Goal: Information Seeking & Learning: Find contact information

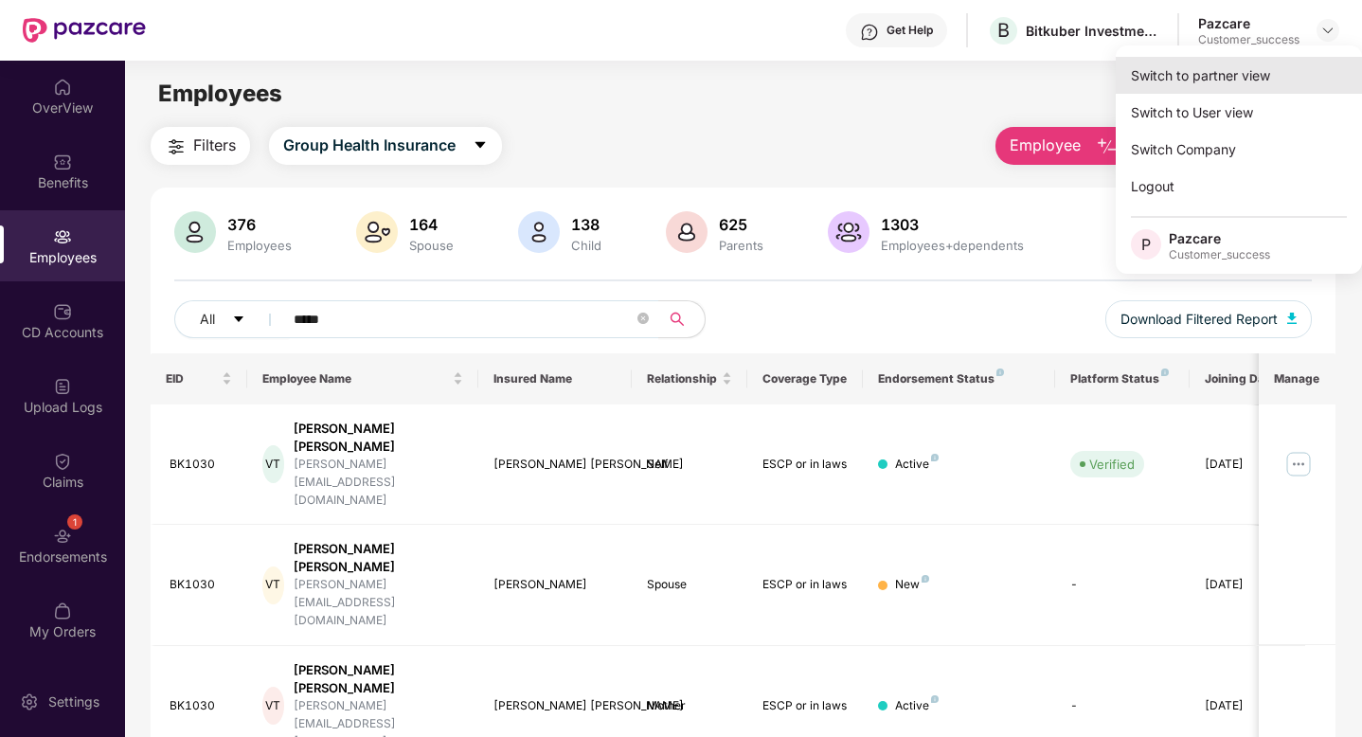
click at [1238, 63] on div "Switch to partner view" at bounding box center [1239, 75] width 246 height 37
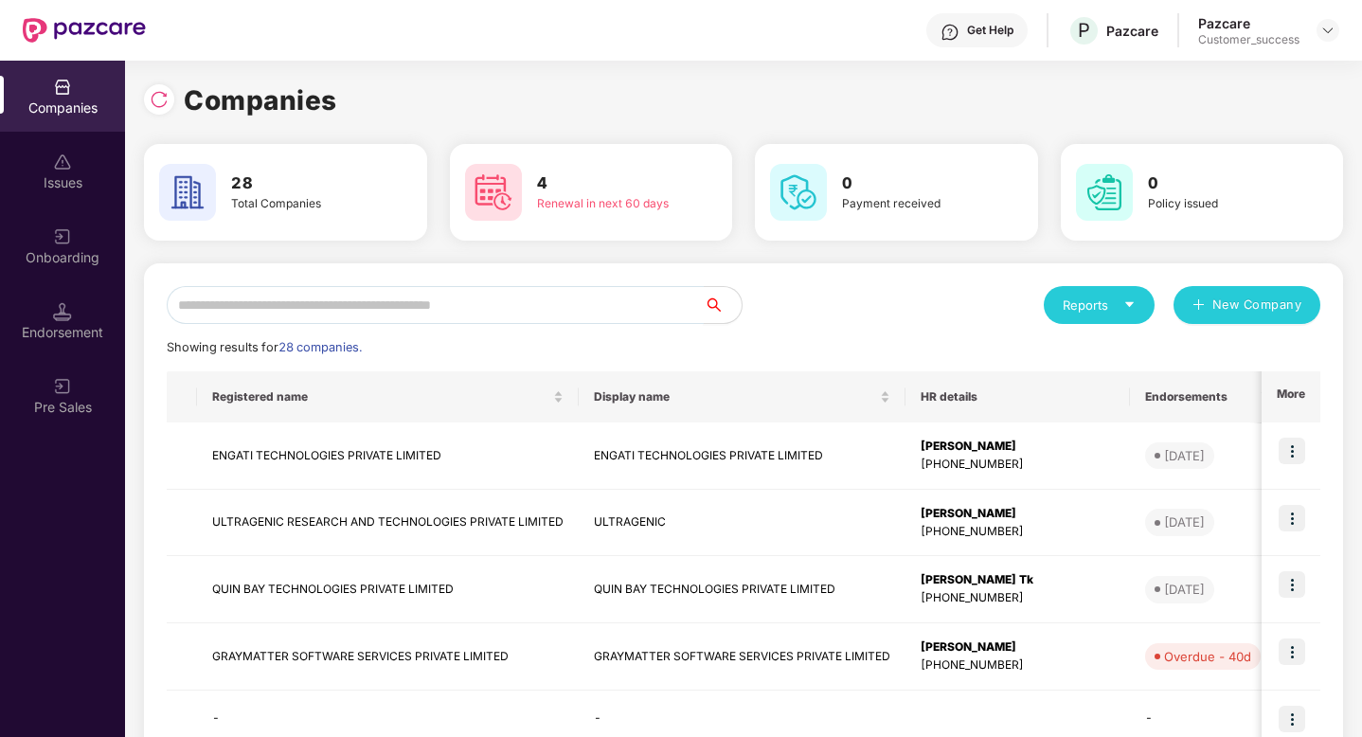
click at [351, 314] on input "text" at bounding box center [435, 305] width 537 height 38
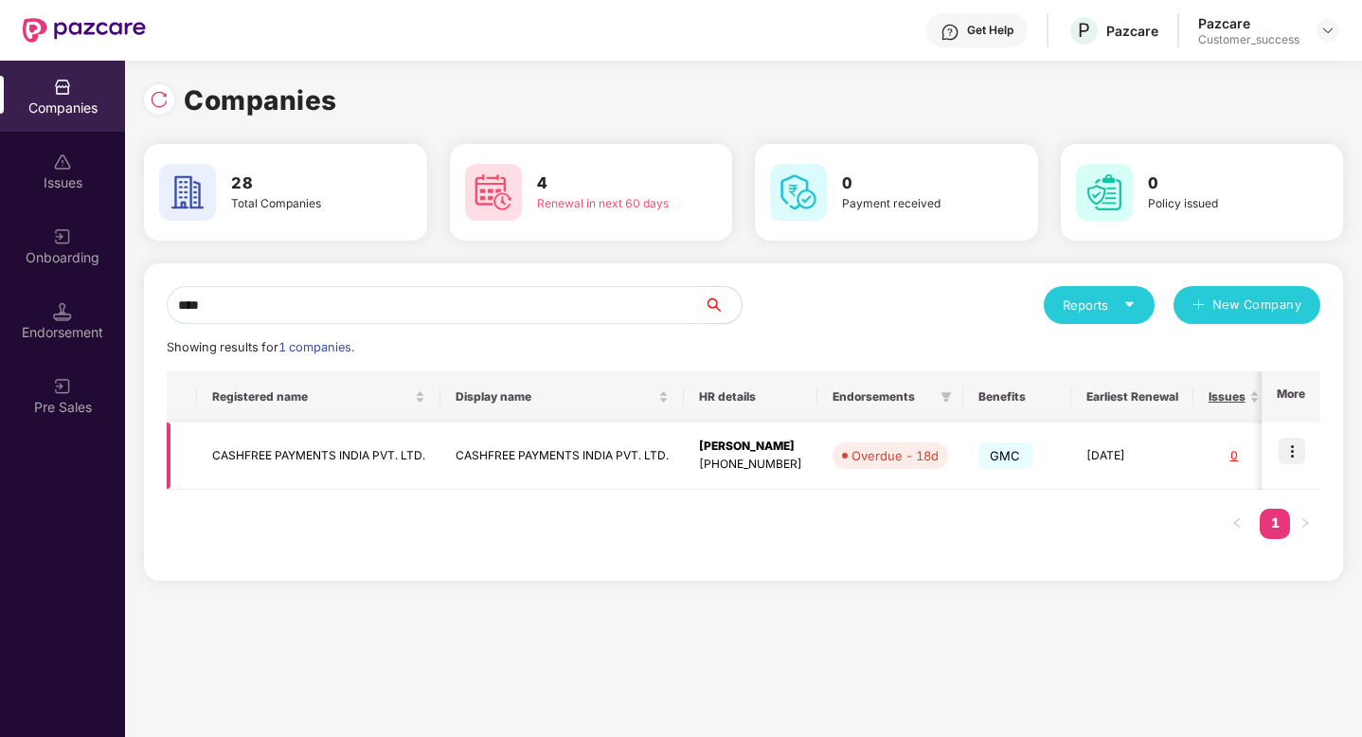
type input "****"
click at [1290, 448] on img at bounding box center [1292, 451] width 27 height 27
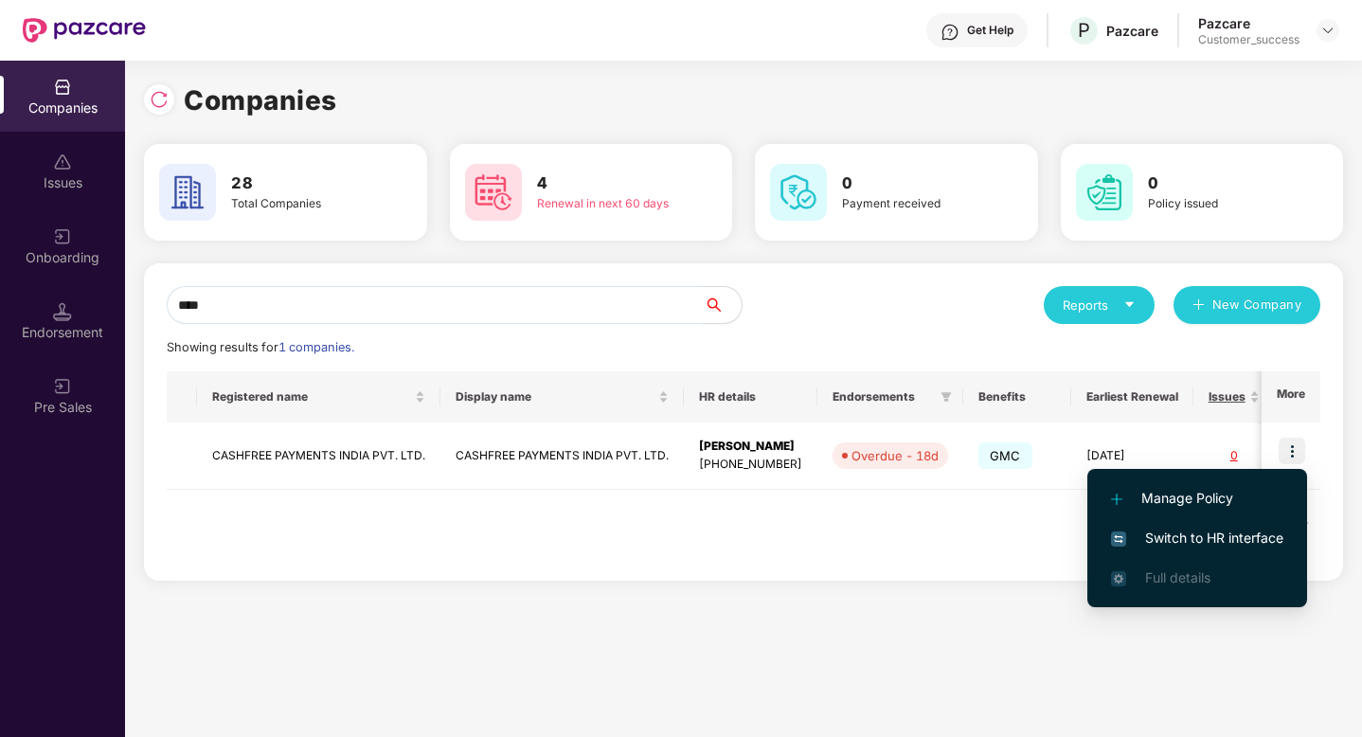
click at [1191, 530] on span "Switch to HR interface" at bounding box center [1197, 538] width 172 height 21
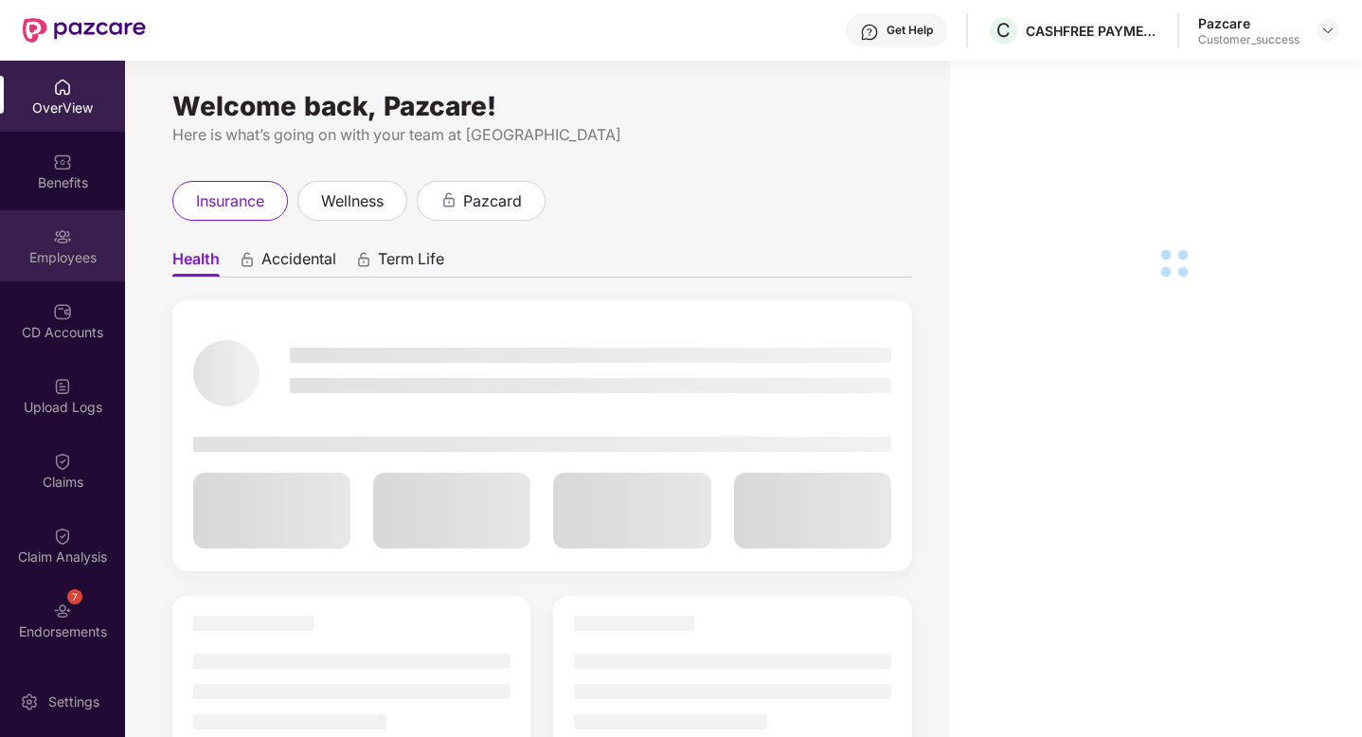
click at [48, 245] on div "Employees" at bounding box center [62, 245] width 125 height 71
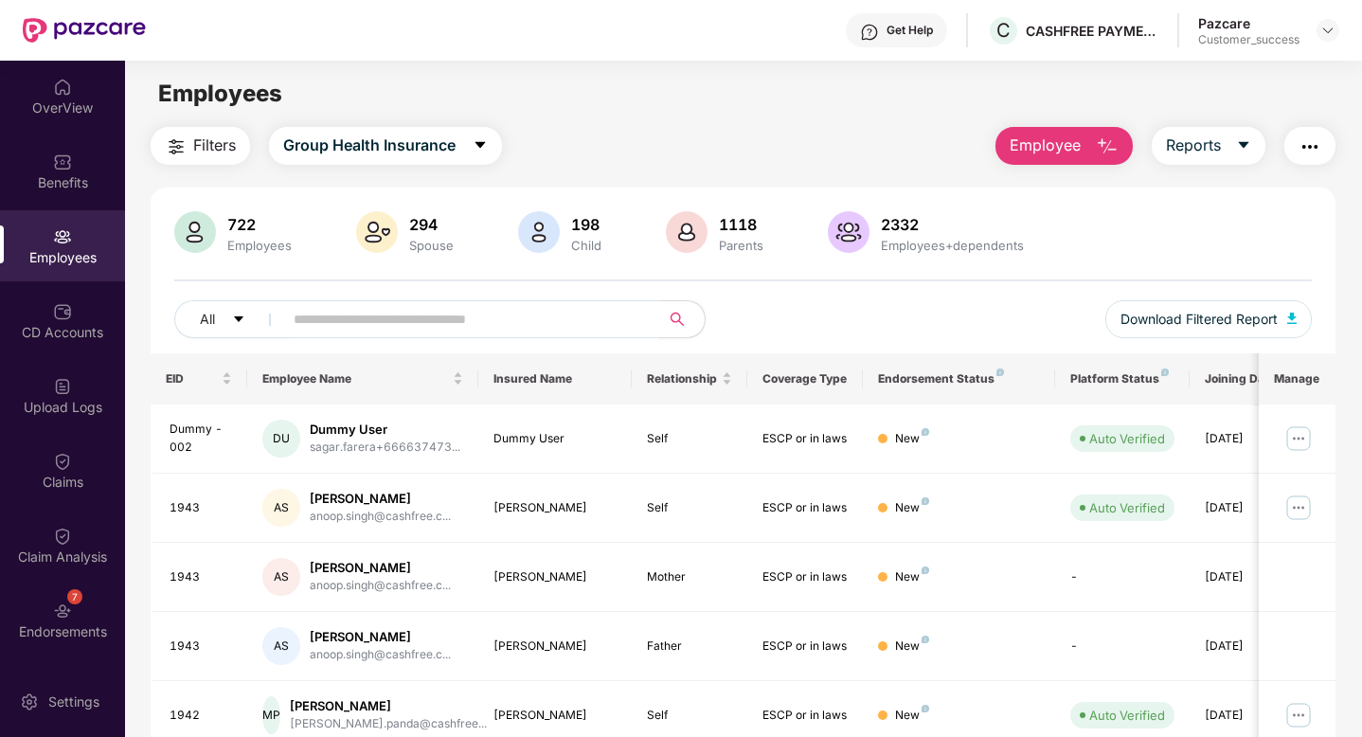
click at [316, 331] on input "text" at bounding box center [464, 319] width 340 height 28
paste input "**********"
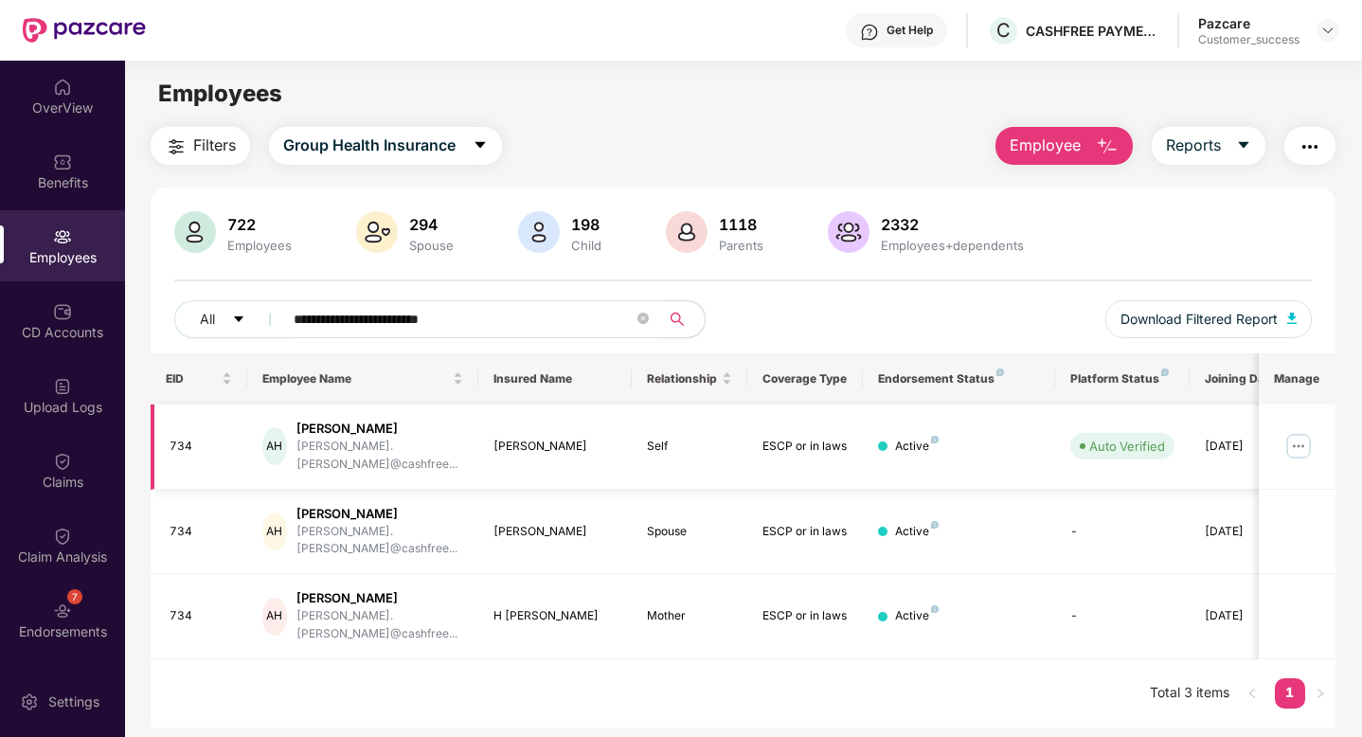
type input "**********"
click at [1300, 438] on img at bounding box center [1298, 446] width 30 height 30
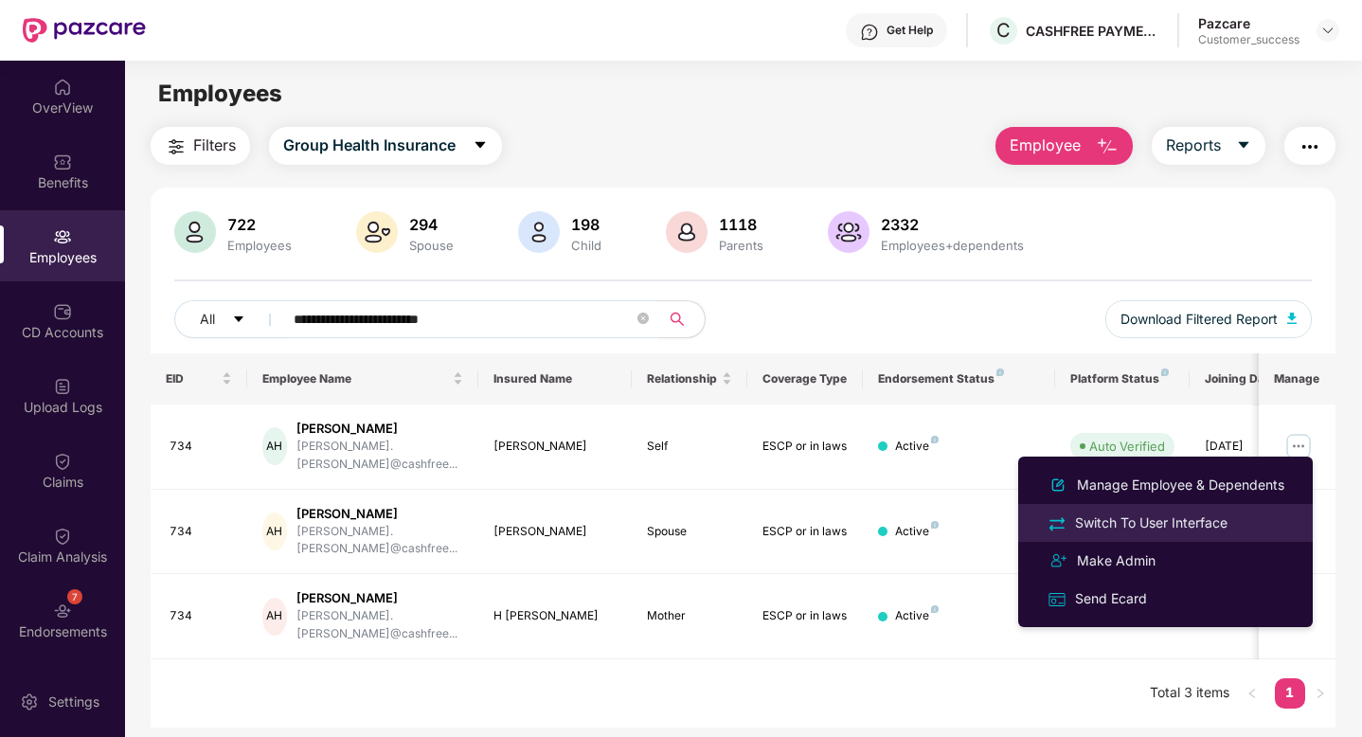
click at [1184, 531] on div "Switch To User Interface" at bounding box center [1151, 522] width 160 height 21
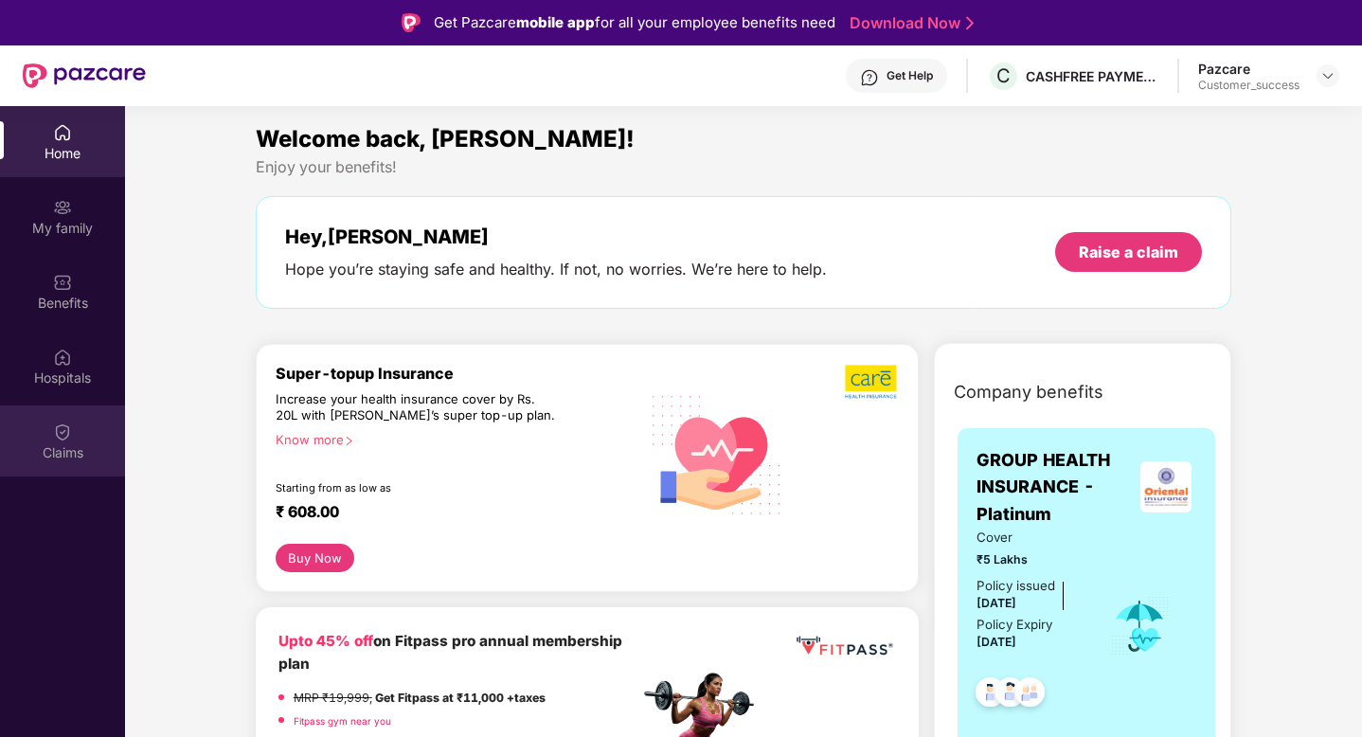
click at [66, 441] on div "Claims" at bounding box center [62, 440] width 125 height 71
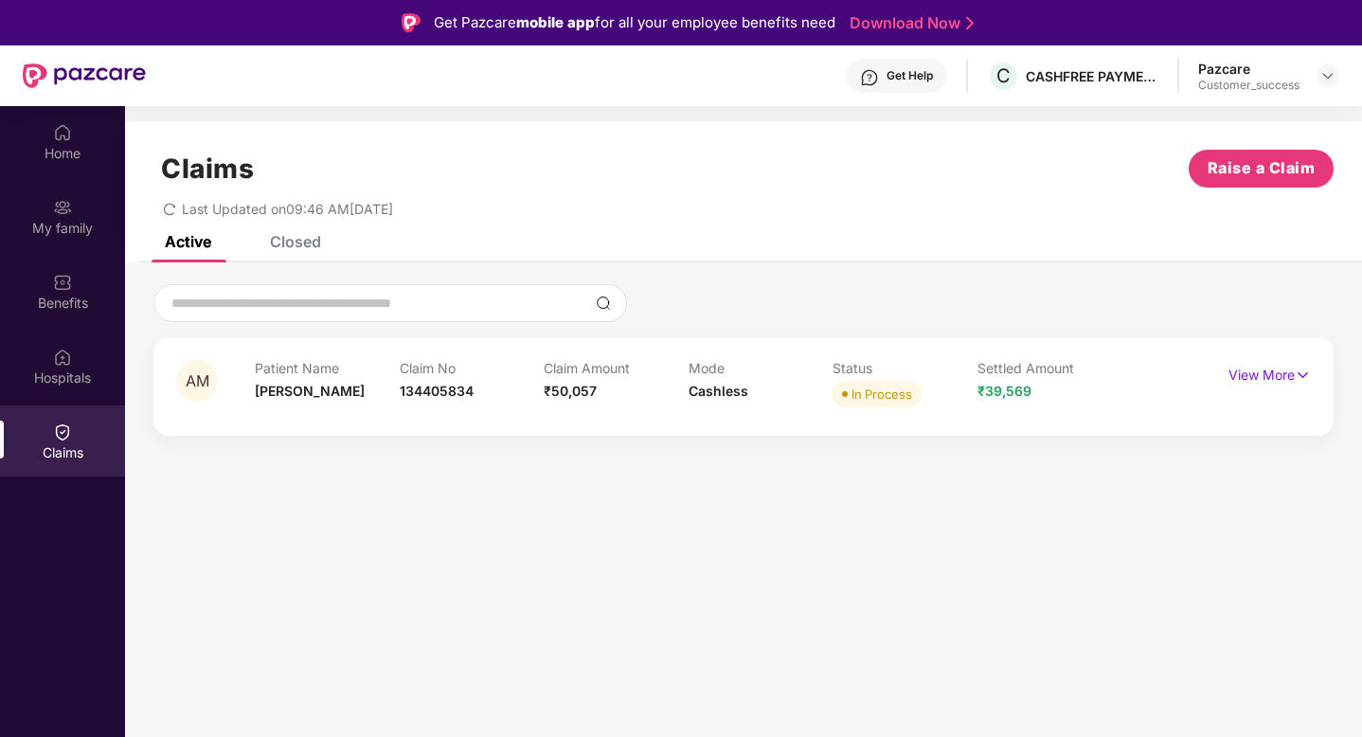
click at [426, 392] on span "134405834" at bounding box center [437, 391] width 74 height 16
copy span "134405834"
click at [1245, 374] on p "View More" at bounding box center [1269, 373] width 82 height 26
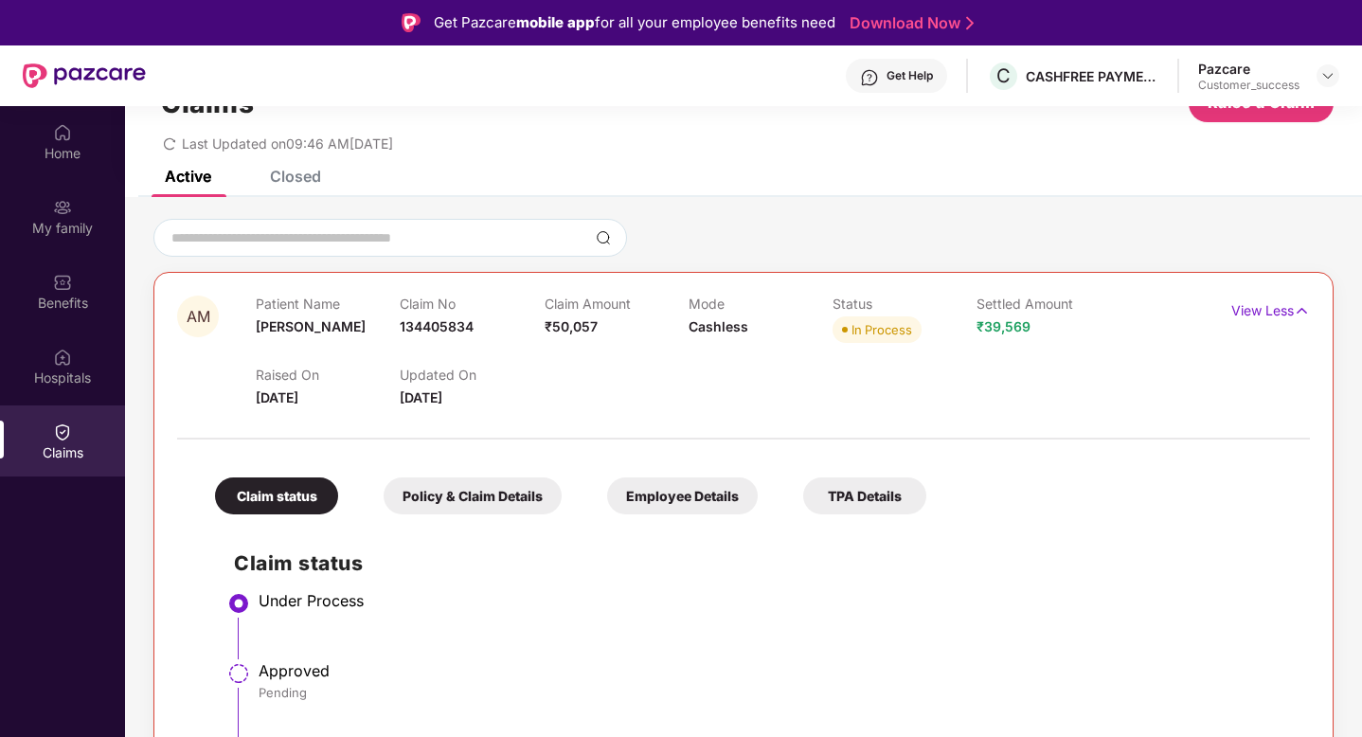
scroll to position [106, 0]
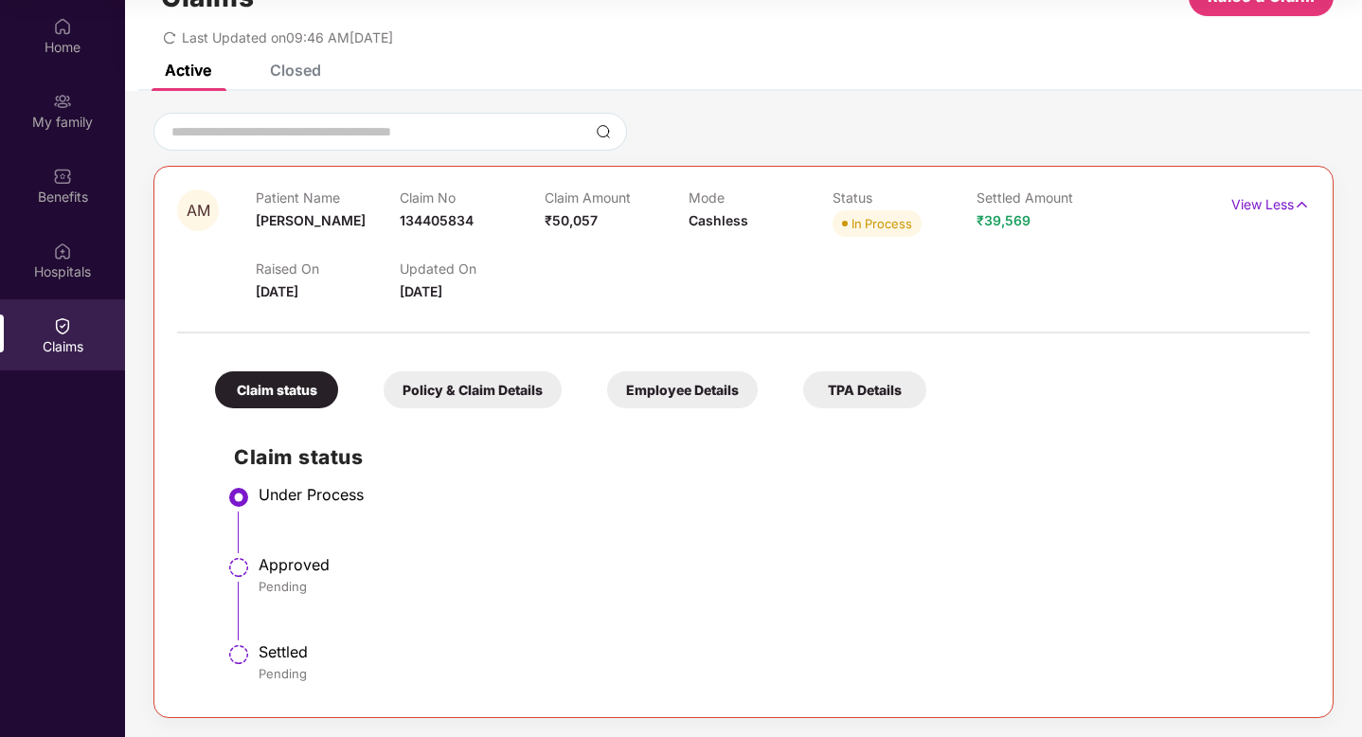
click at [475, 389] on div "Policy & Claim Details" at bounding box center [473, 389] width 178 height 37
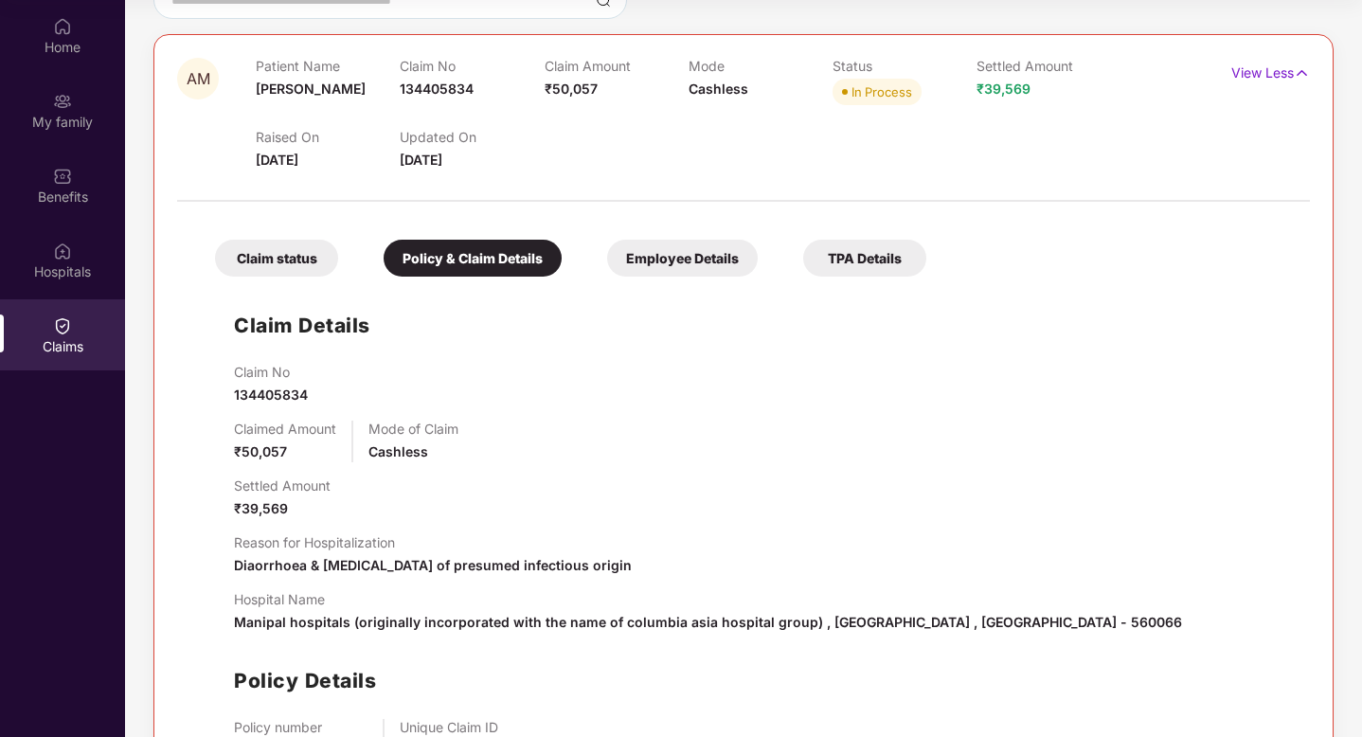
scroll to position [0, 0]
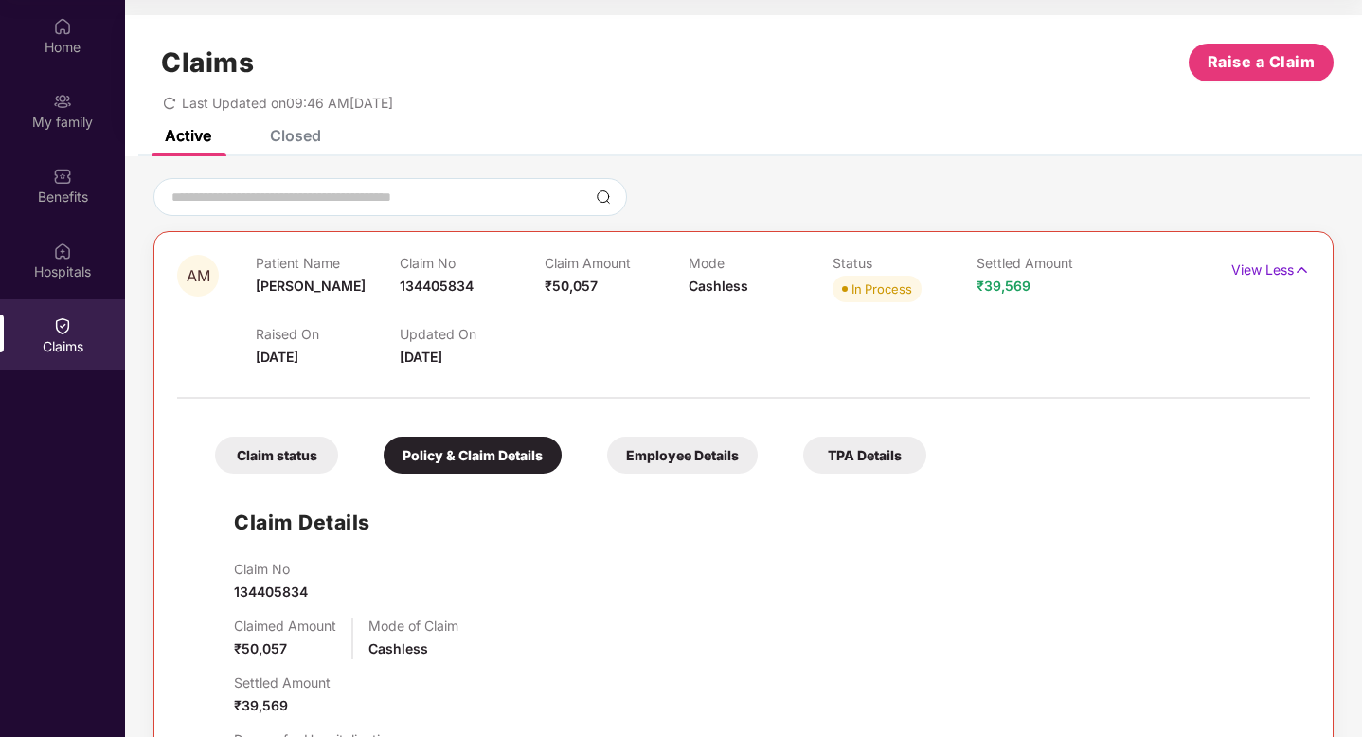
click at [645, 452] on div "Employee Details" at bounding box center [682, 455] width 151 height 37
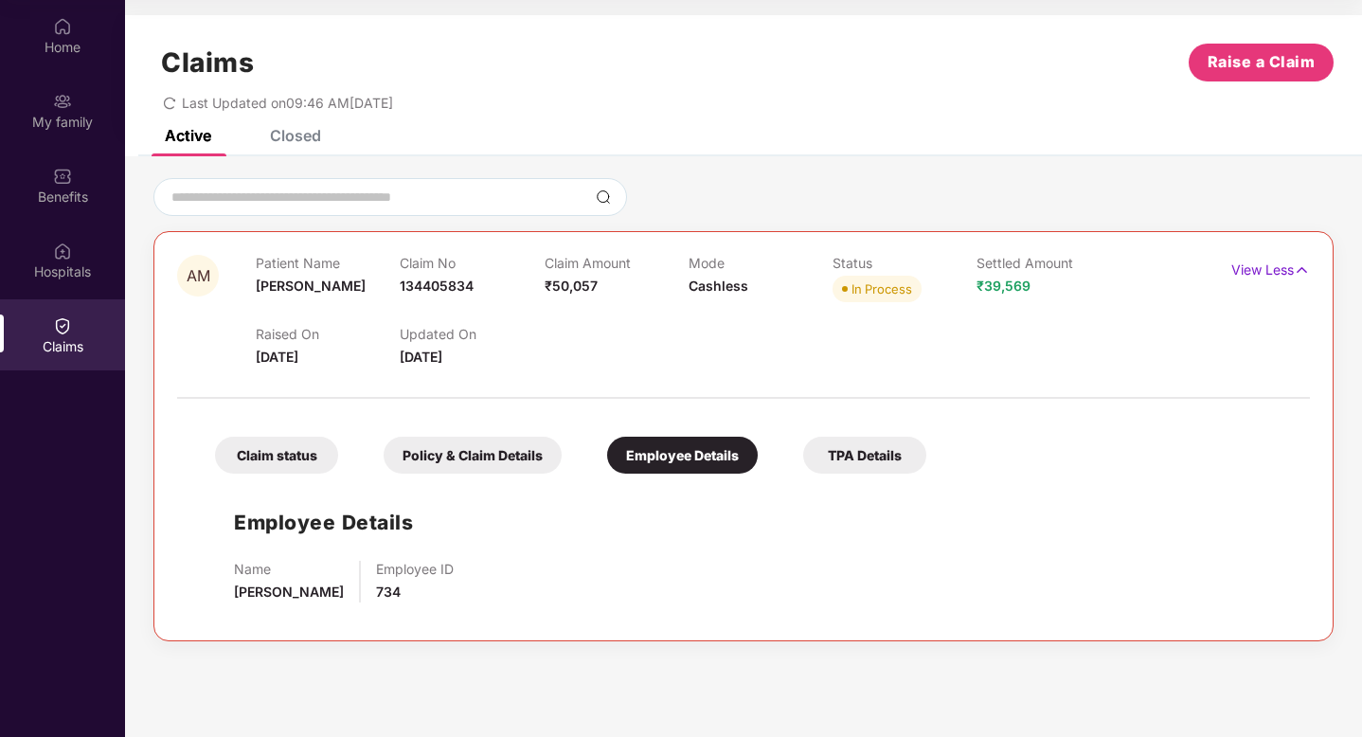
click at [904, 440] on div "TPA Details" at bounding box center [864, 455] width 123 height 37
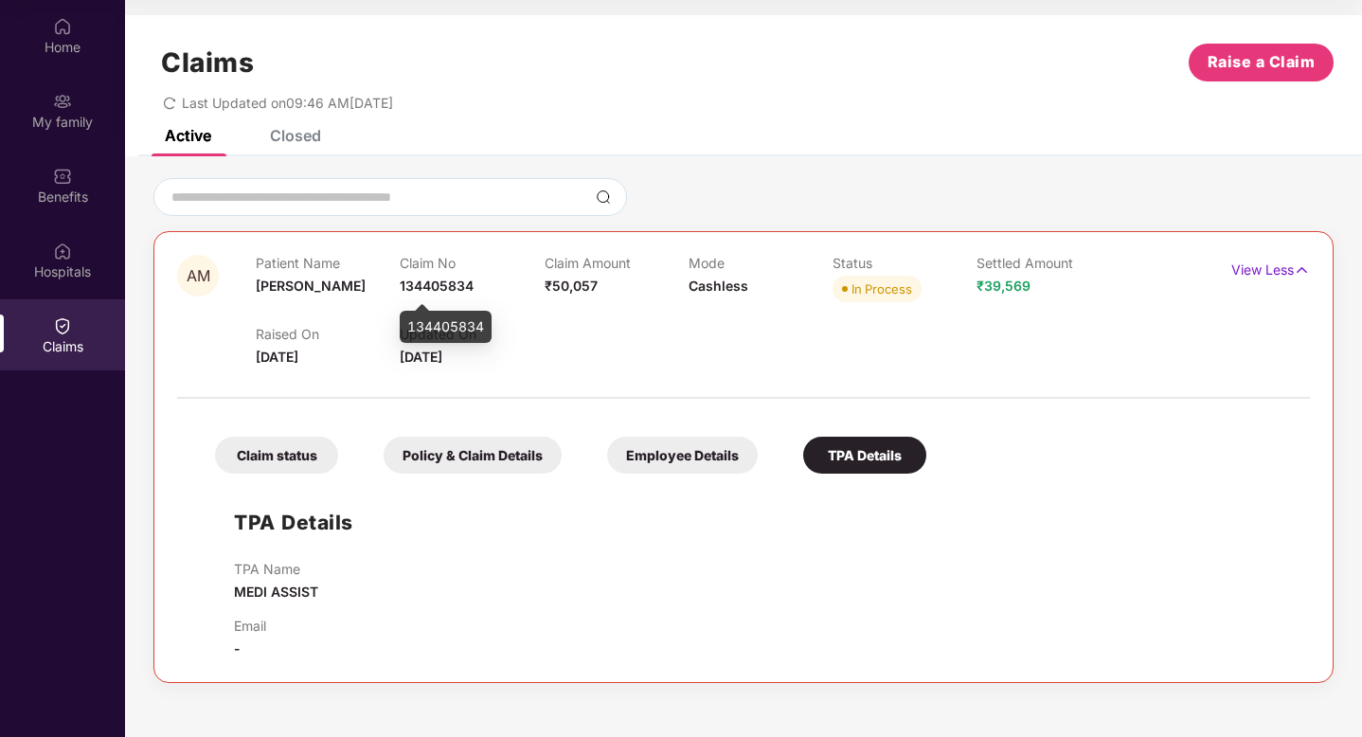
click at [430, 281] on span "134405834" at bounding box center [437, 286] width 74 height 16
copy span "134405834"
click at [526, 121] on div "Claims Raise a Claim Last Updated on 09:46 AM[DATE]" at bounding box center [743, 72] width 1237 height 115
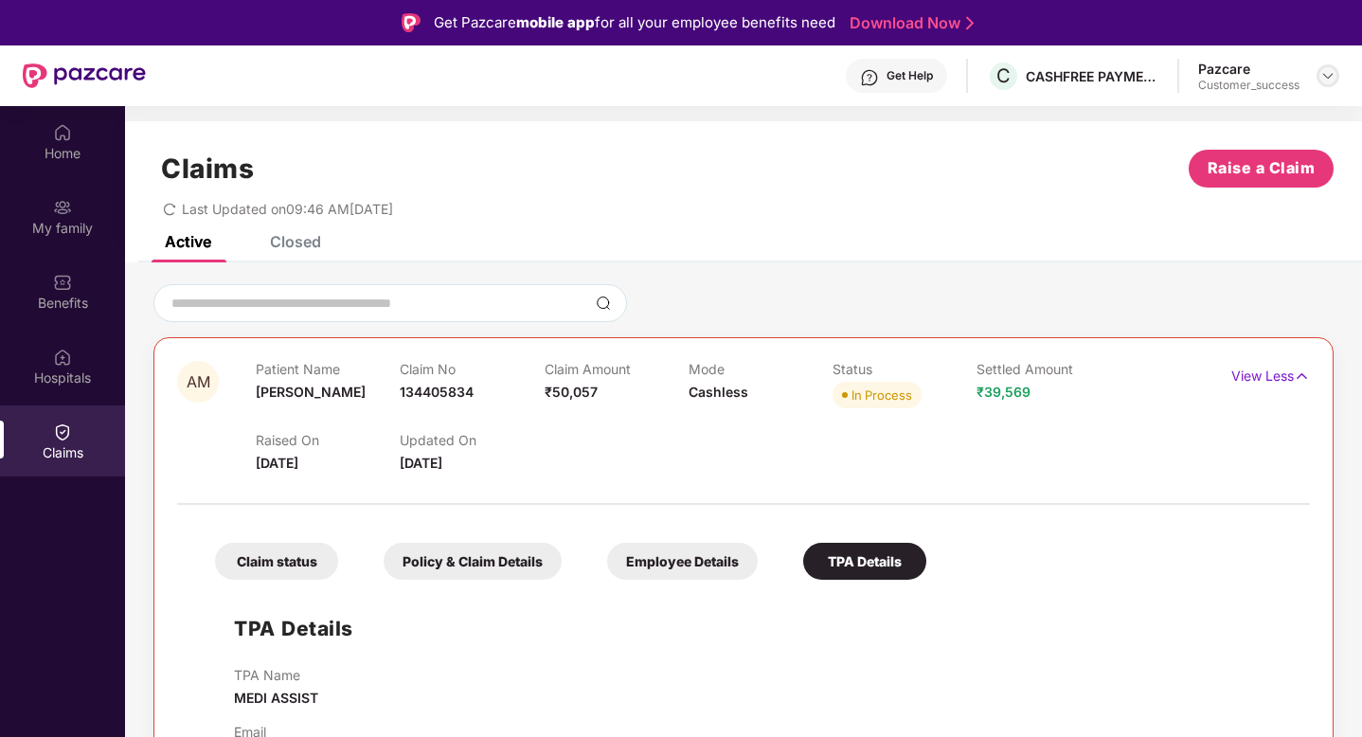
click at [1332, 78] on img at bounding box center [1327, 75] width 15 height 15
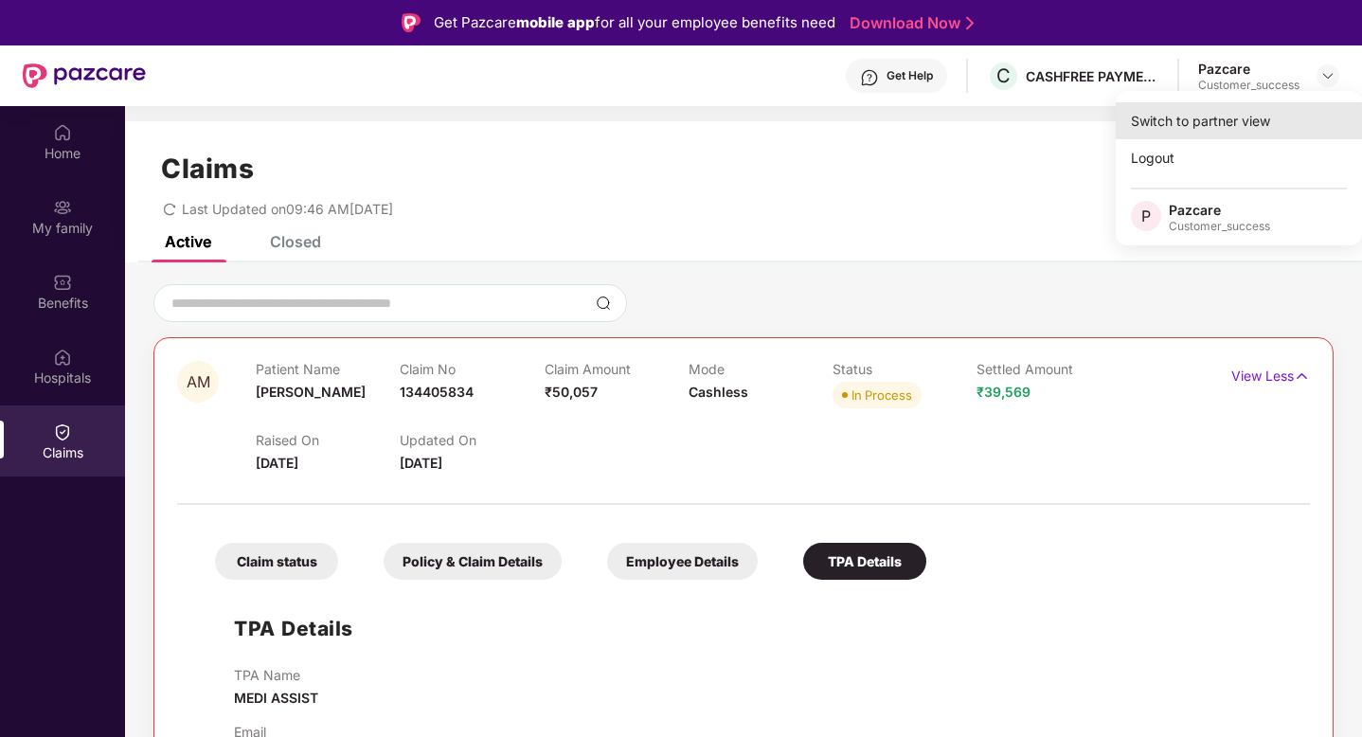
click at [1190, 111] on div "Switch to partner view" at bounding box center [1239, 120] width 246 height 37
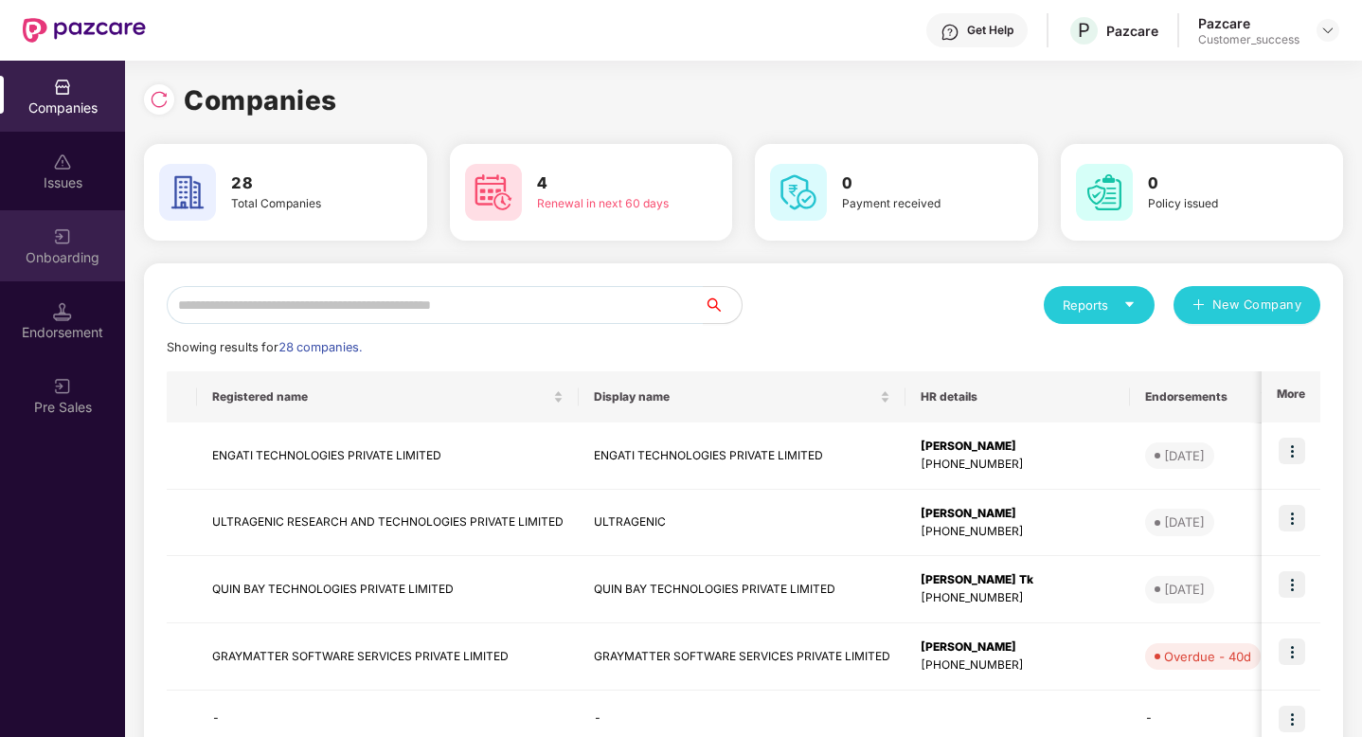
click at [34, 254] on div "Onboarding" at bounding box center [62, 257] width 125 height 19
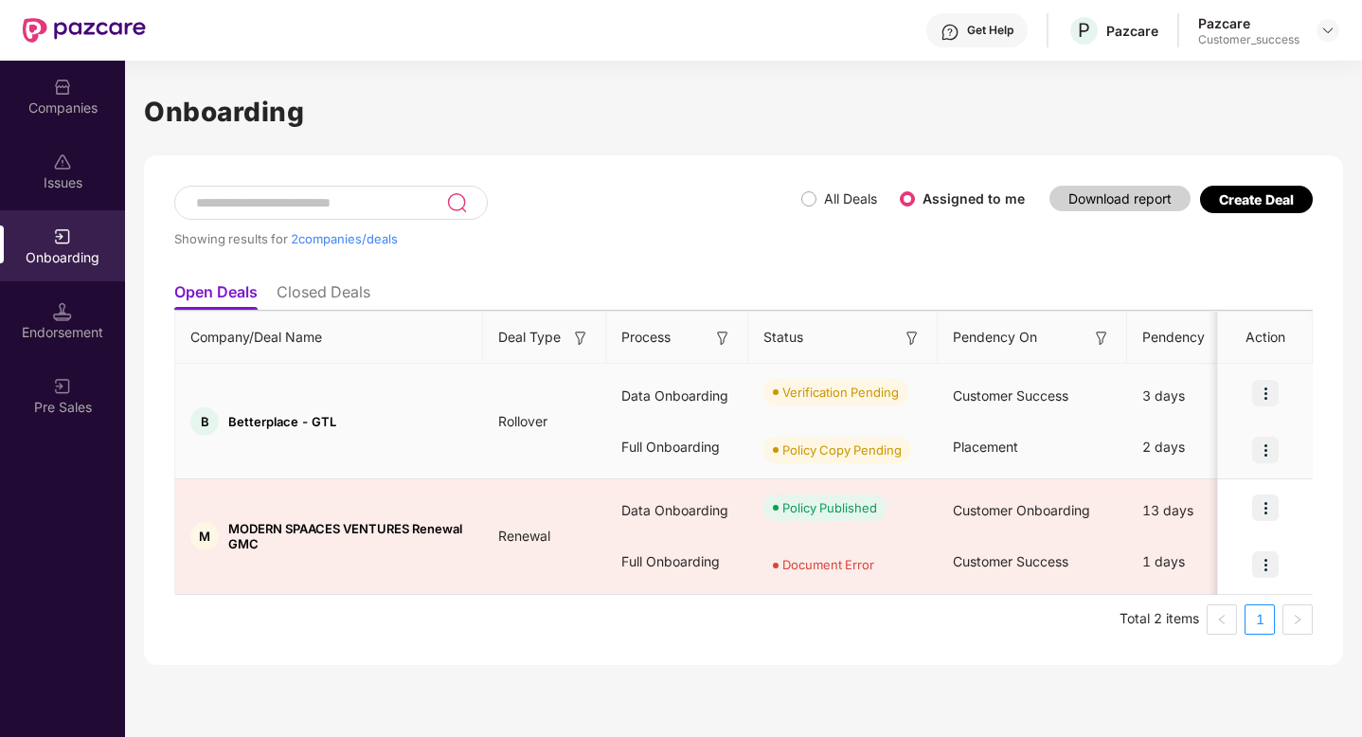
click at [1269, 392] on img at bounding box center [1265, 393] width 27 height 27
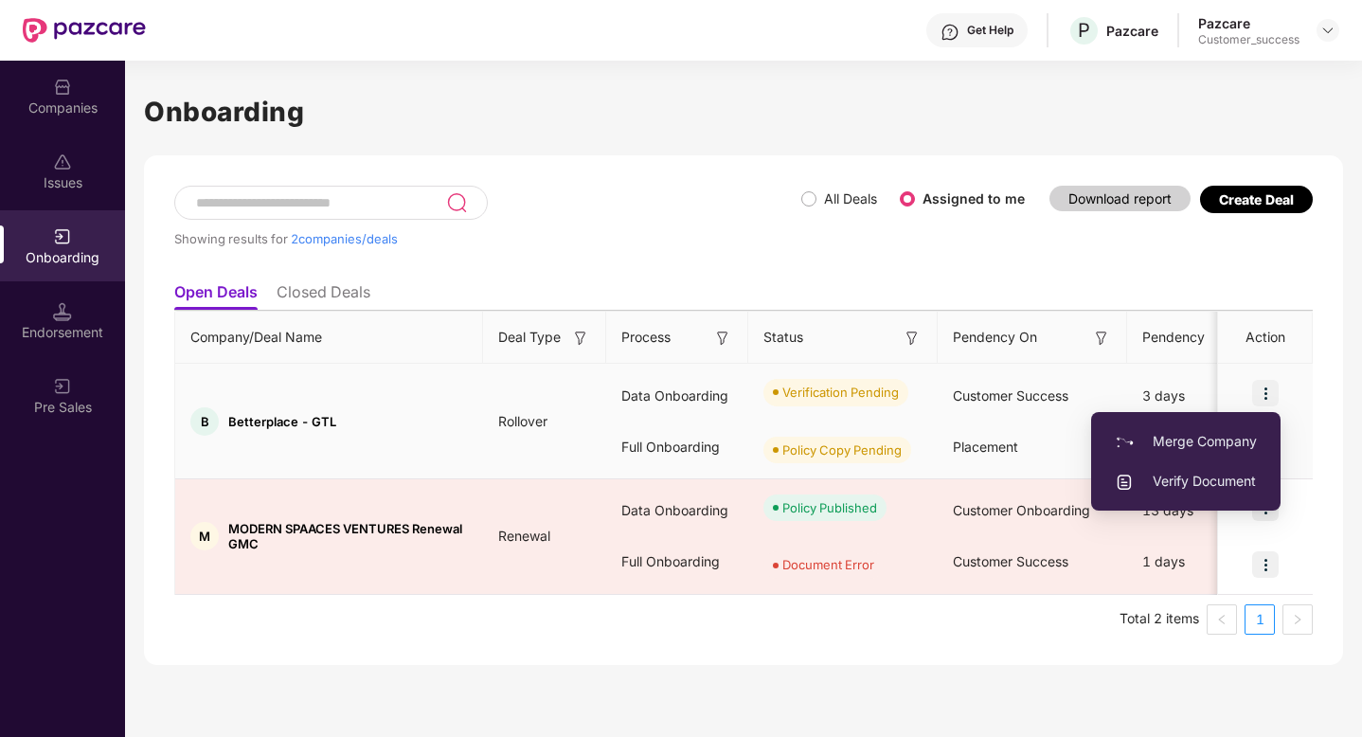
click at [1193, 477] on span "Verify Document" at bounding box center [1186, 481] width 142 height 21
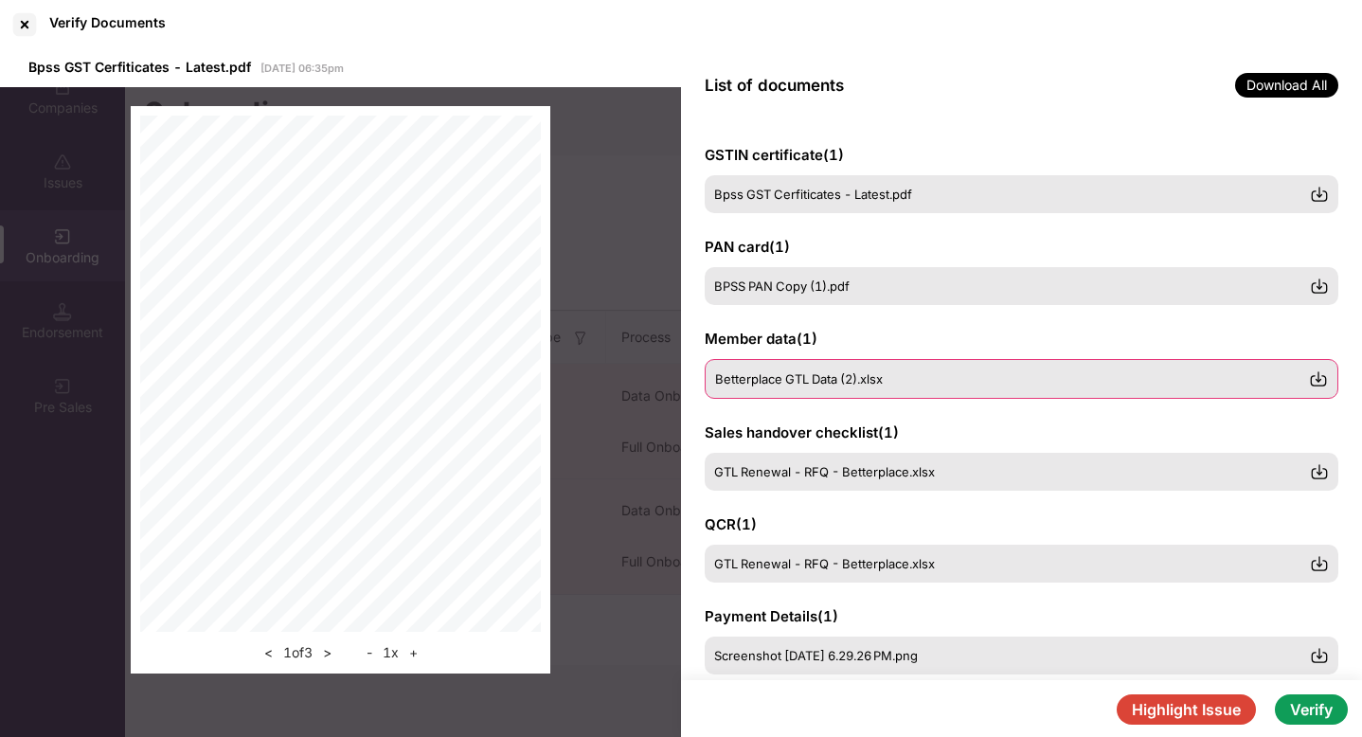
click at [788, 382] on span "Betterplace GTL Data (2).xlsx" at bounding box center [799, 378] width 168 height 15
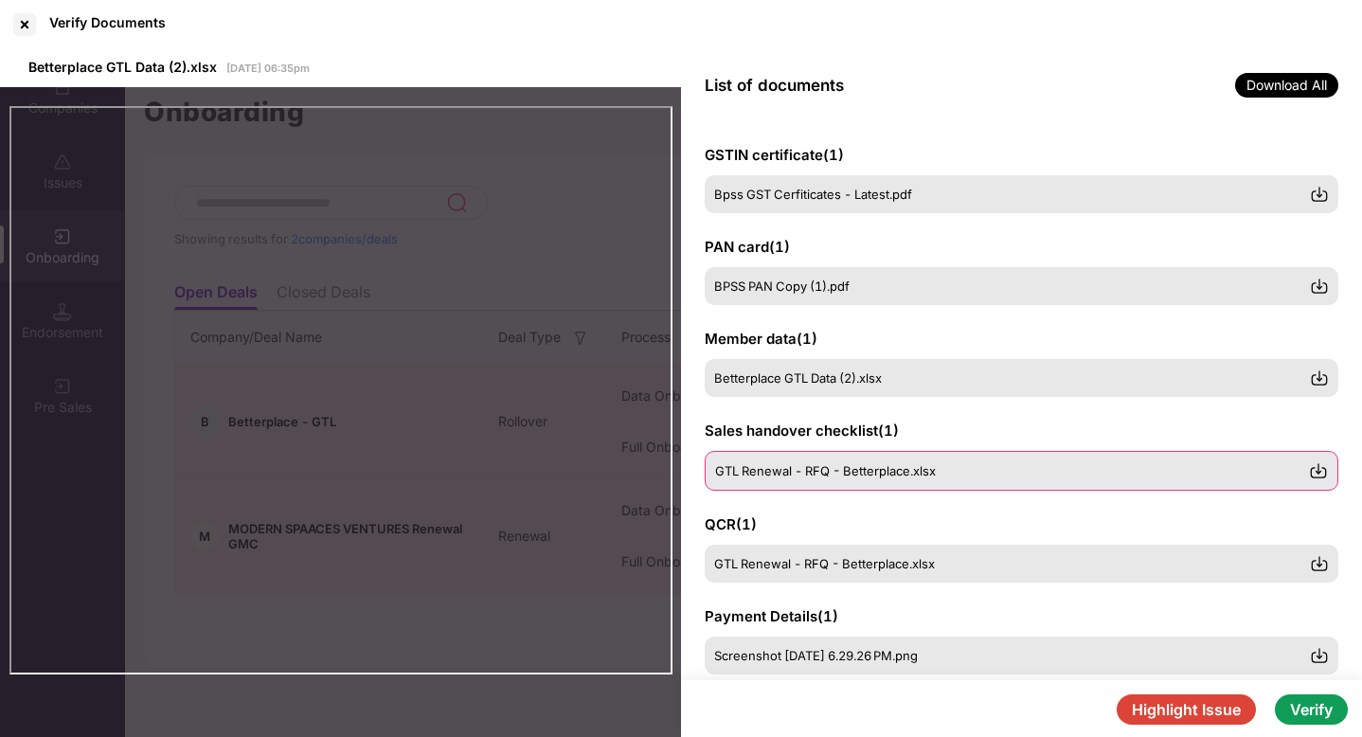
click at [728, 475] on span "GTL Renewal - RFQ - Betterplace.xlsx" at bounding box center [825, 470] width 221 height 15
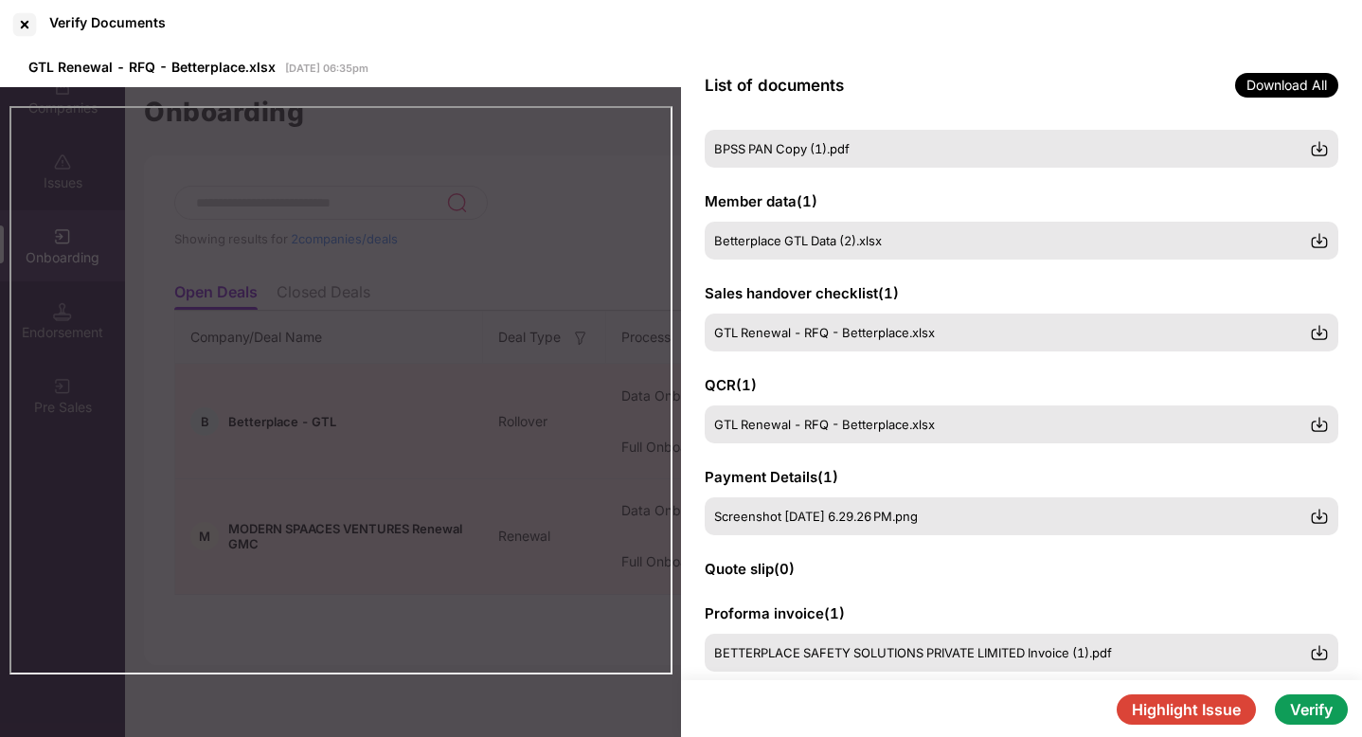
scroll to position [150, 0]
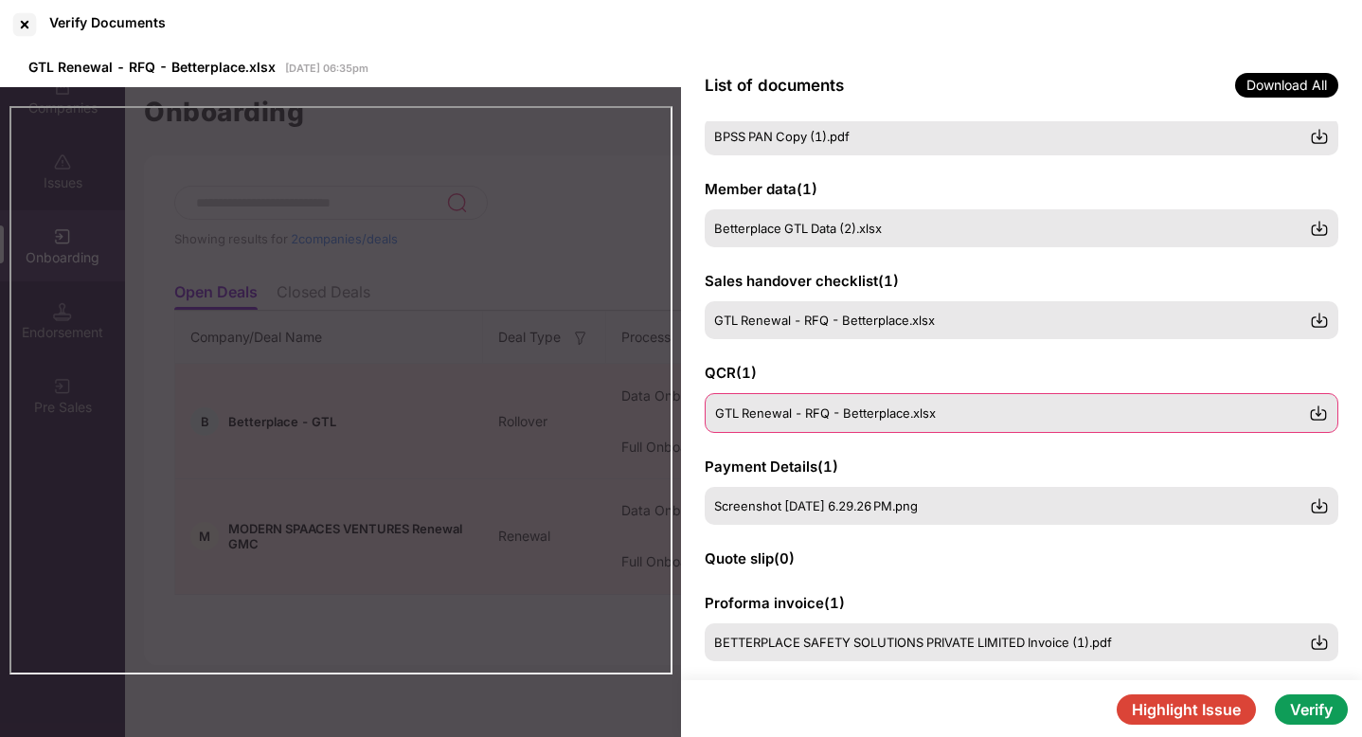
click at [821, 419] on span "GTL Renewal - RFQ - Betterplace.xlsx" at bounding box center [825, 412] width 221 height 15
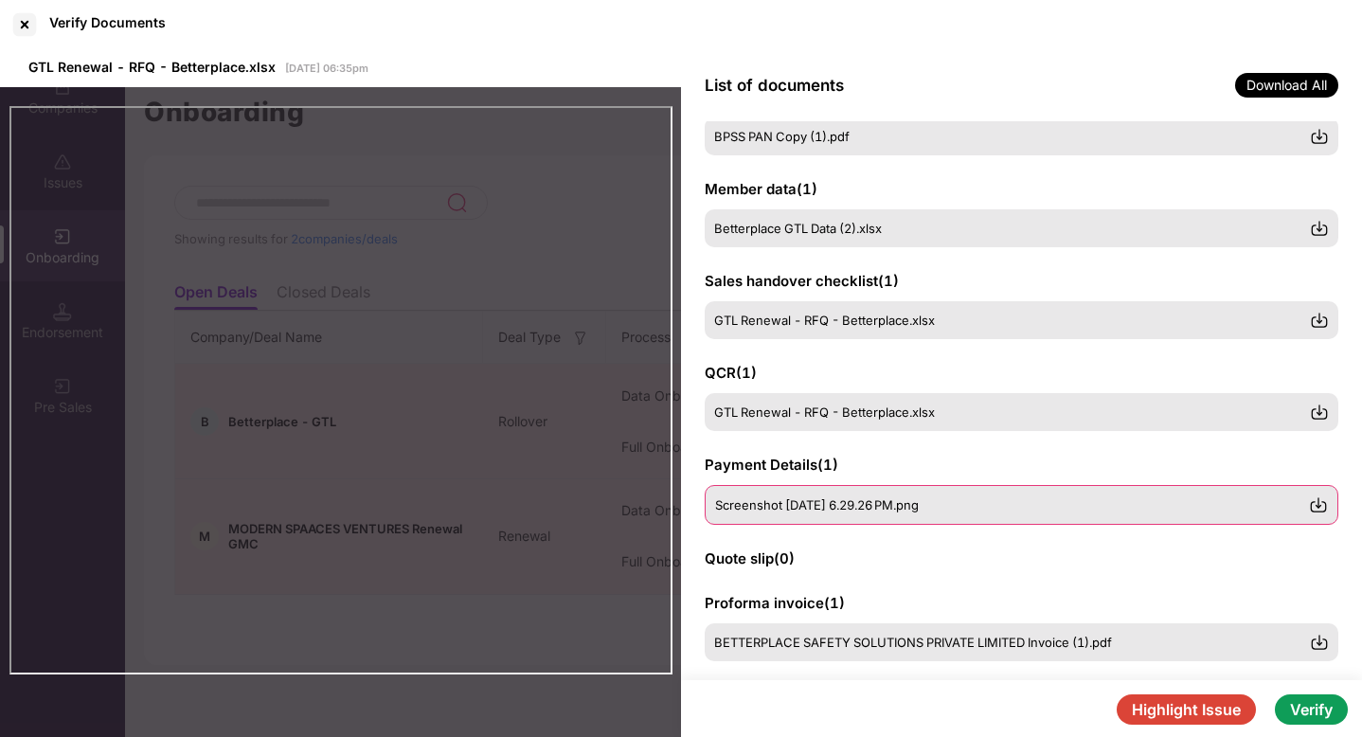
click at [844, 494] on div "Screenshot [DATE] 6.29.26 PM.png" at bounding box center [1022, 505] width 634 height 40
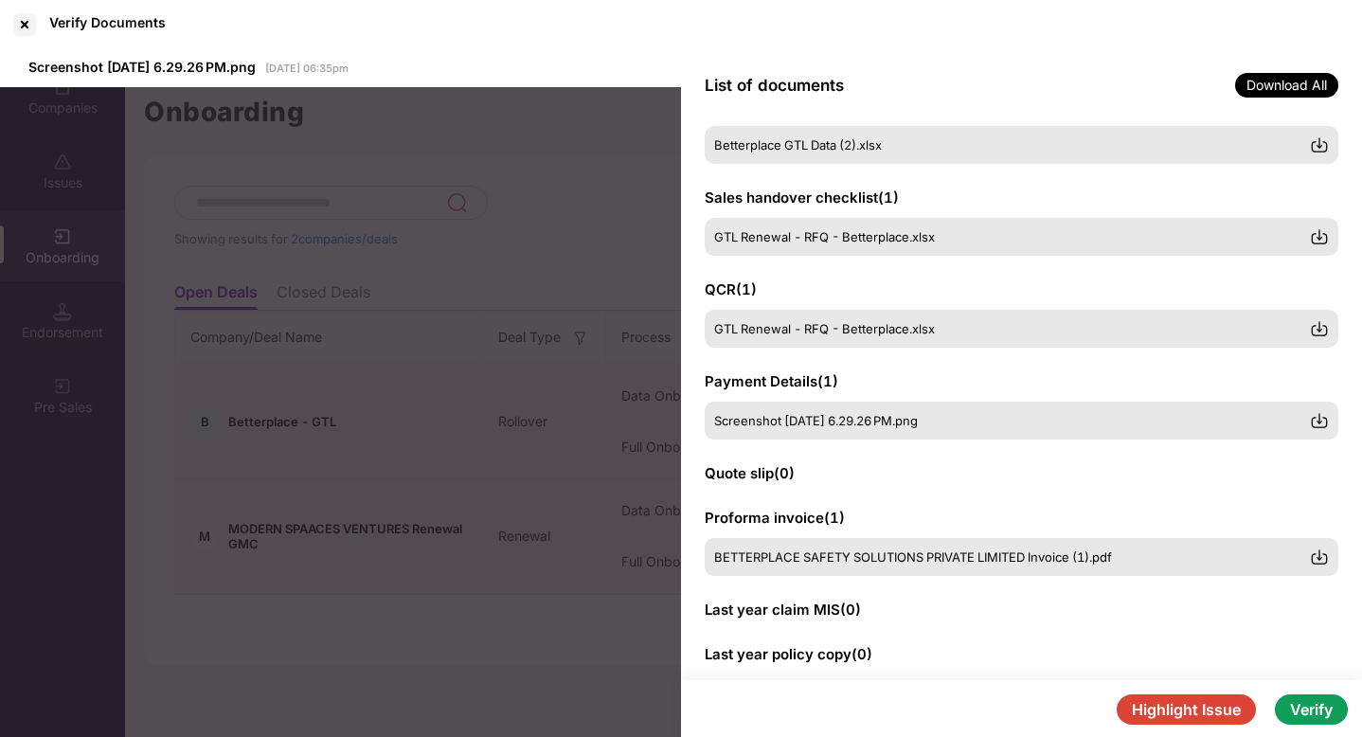
scroll to position [264, 0]
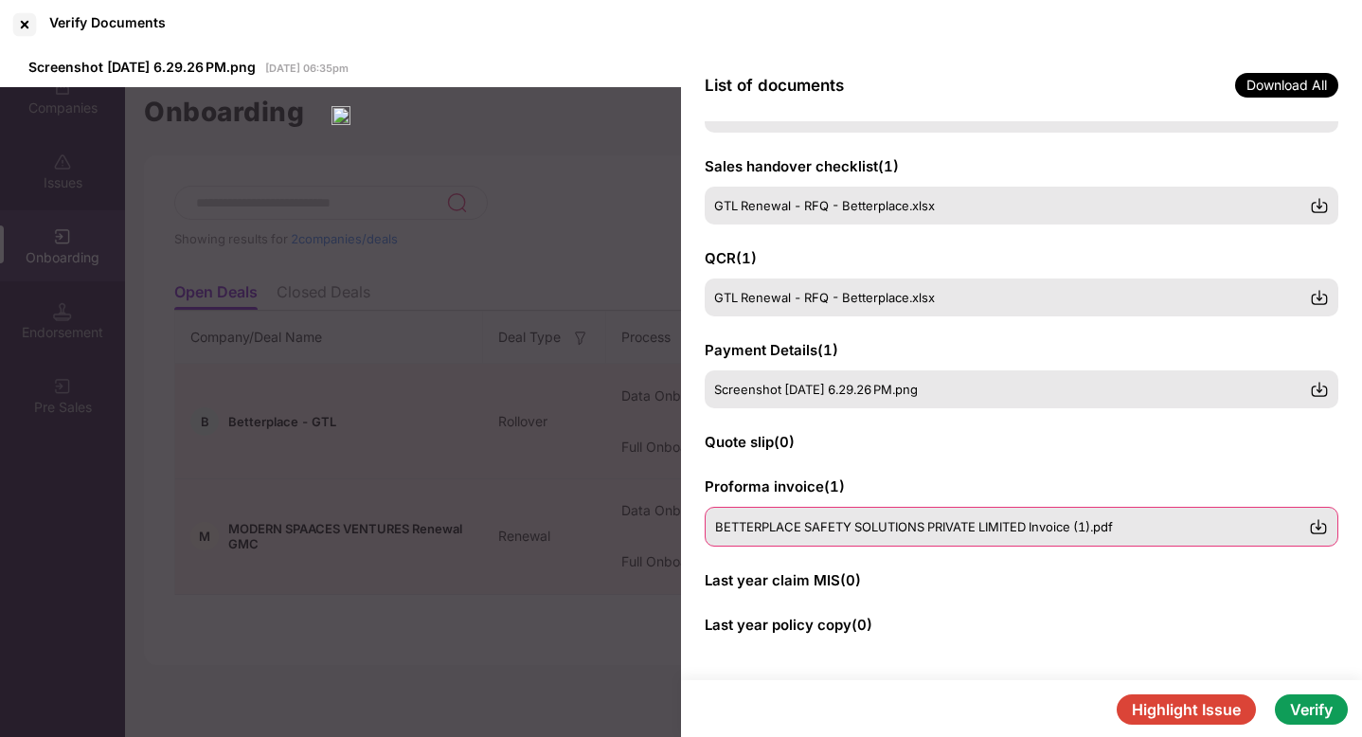
click at [834, 528] on span "BETTERPLACE SAFETY SOLUTIONS PRIVATE LIMITED Invoice (1).pdf" at bounding box center [914, 526] width 398 height 15
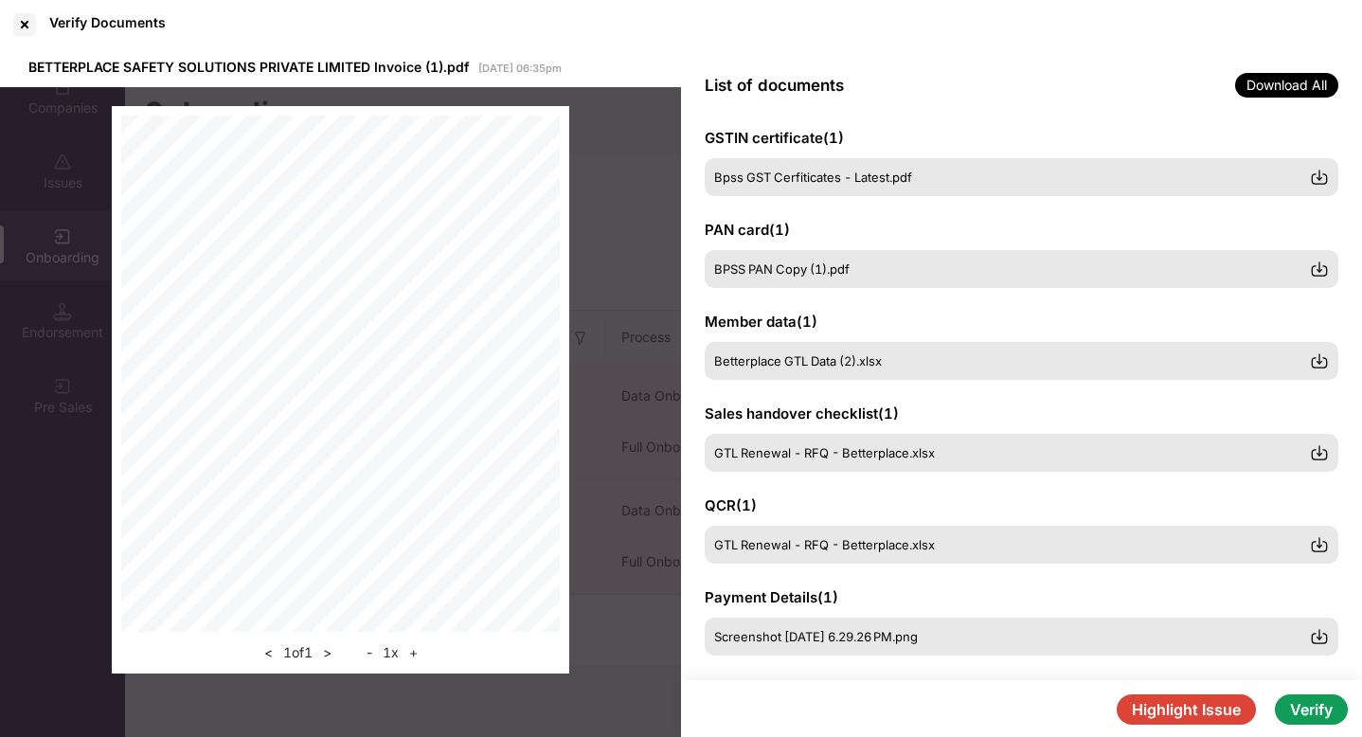
scroll to position [0, 0]
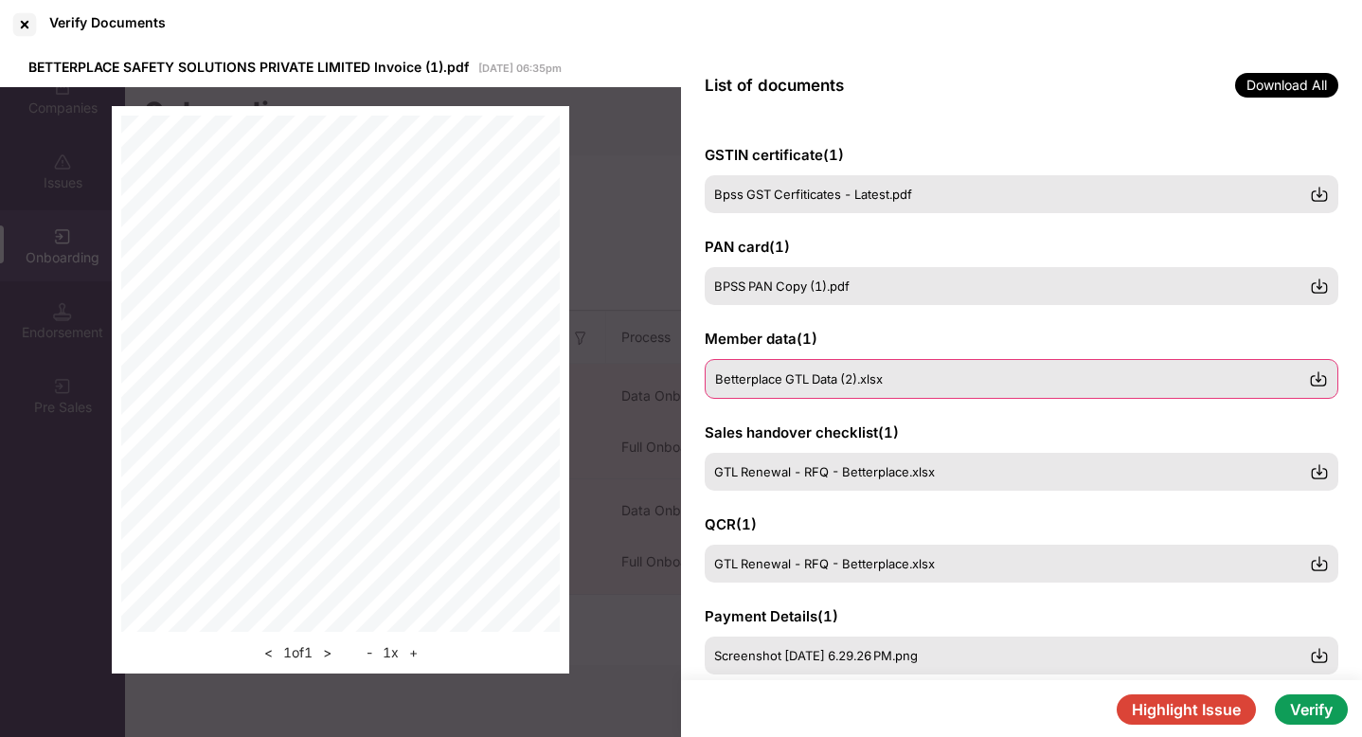
click at [1316, 382] on img at bounding box center [1318, 378] width 19 height 19
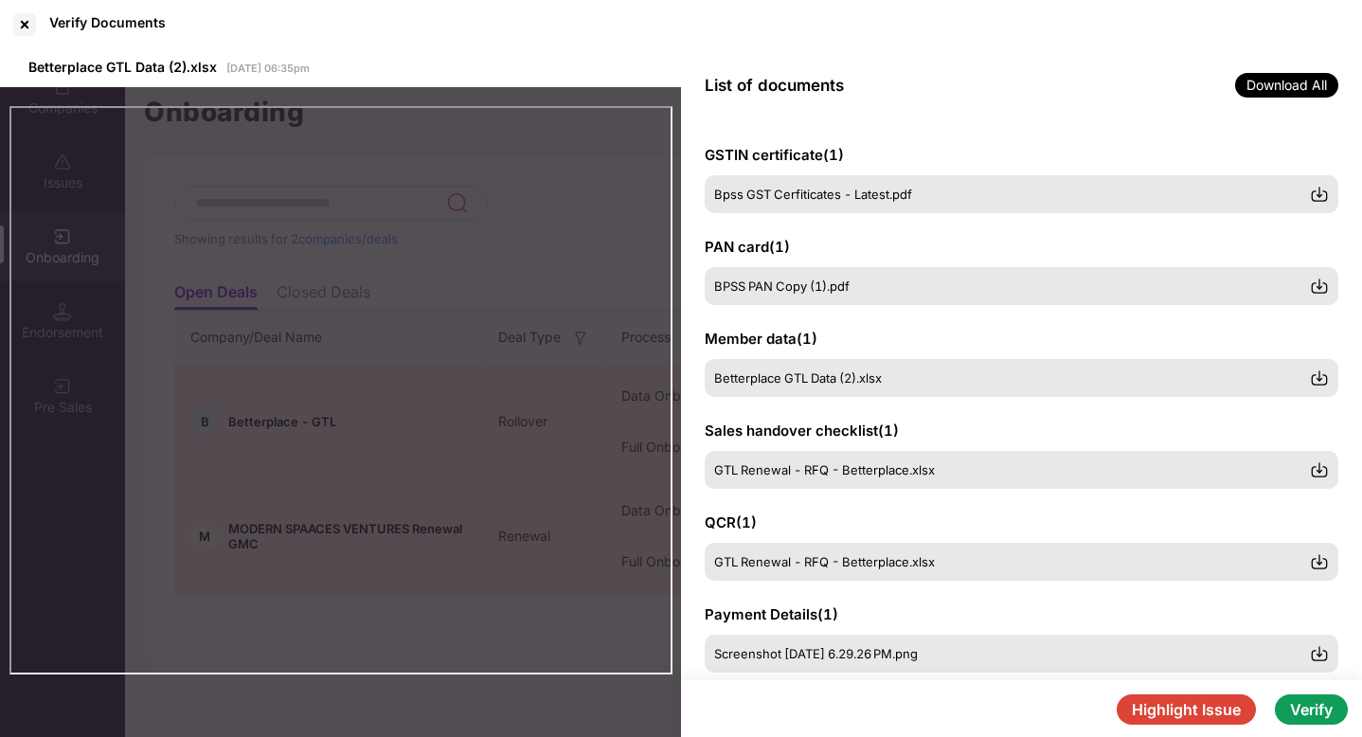
click at [1296, 710] on button "Verify" at bounding box center [1311, 709] width 73 height 30
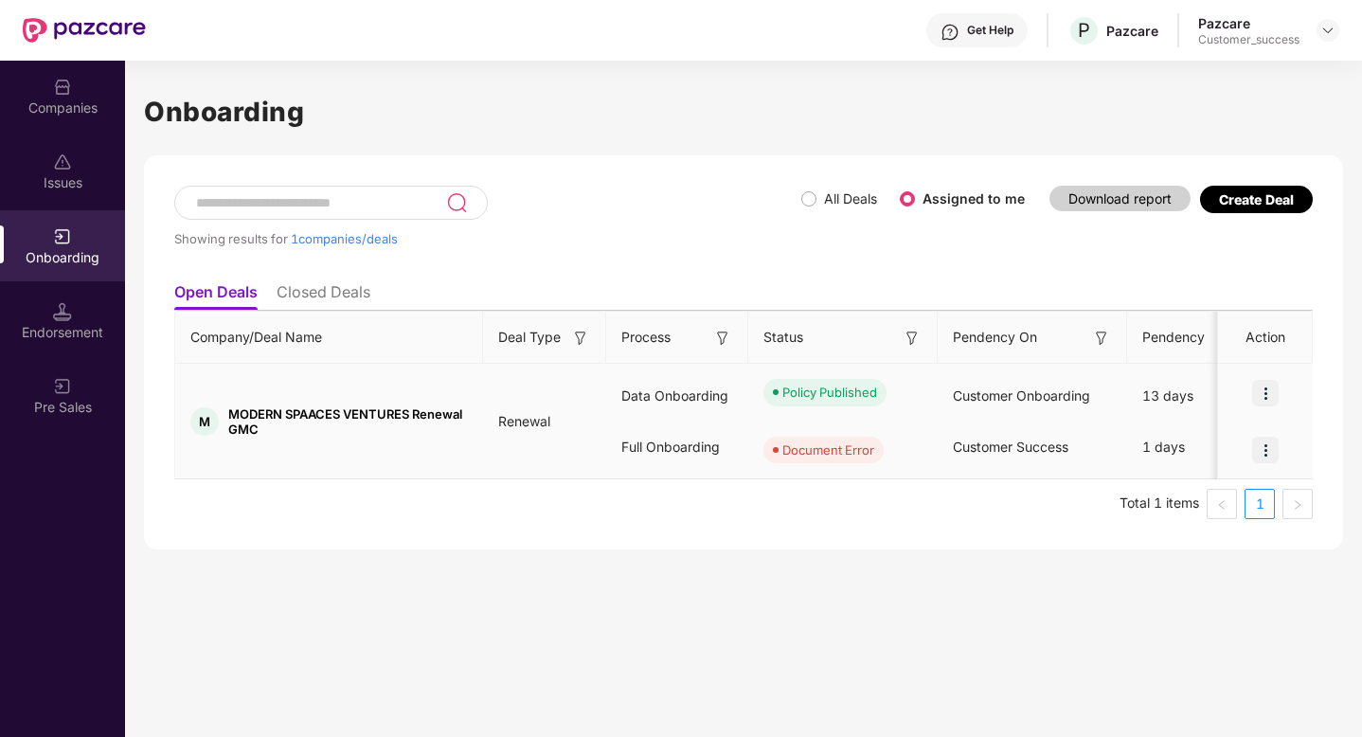
click at [1267, 453] on img at bounding box center [1265, 450] width 27 height 27
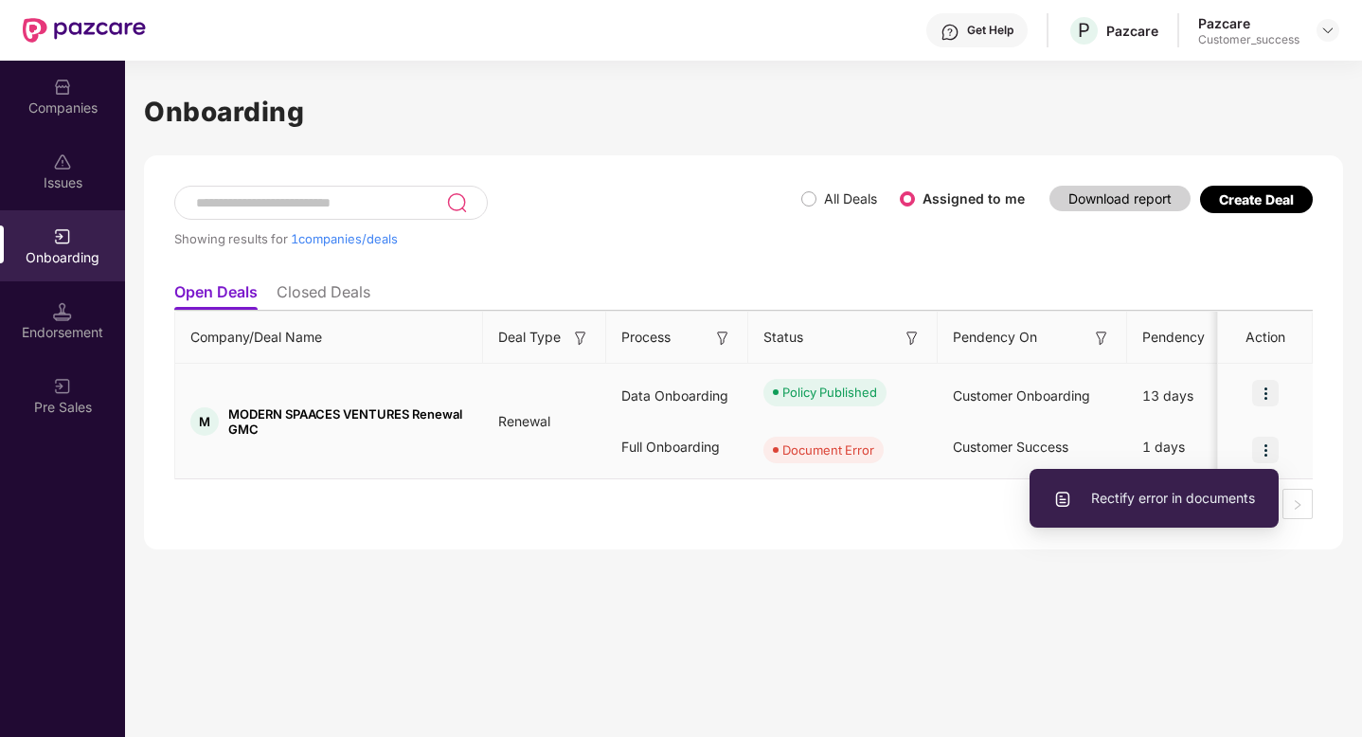
click at [1127, 497] on span "Rectify error in documents" at bounding box center [1154, 498] width 202 height 21
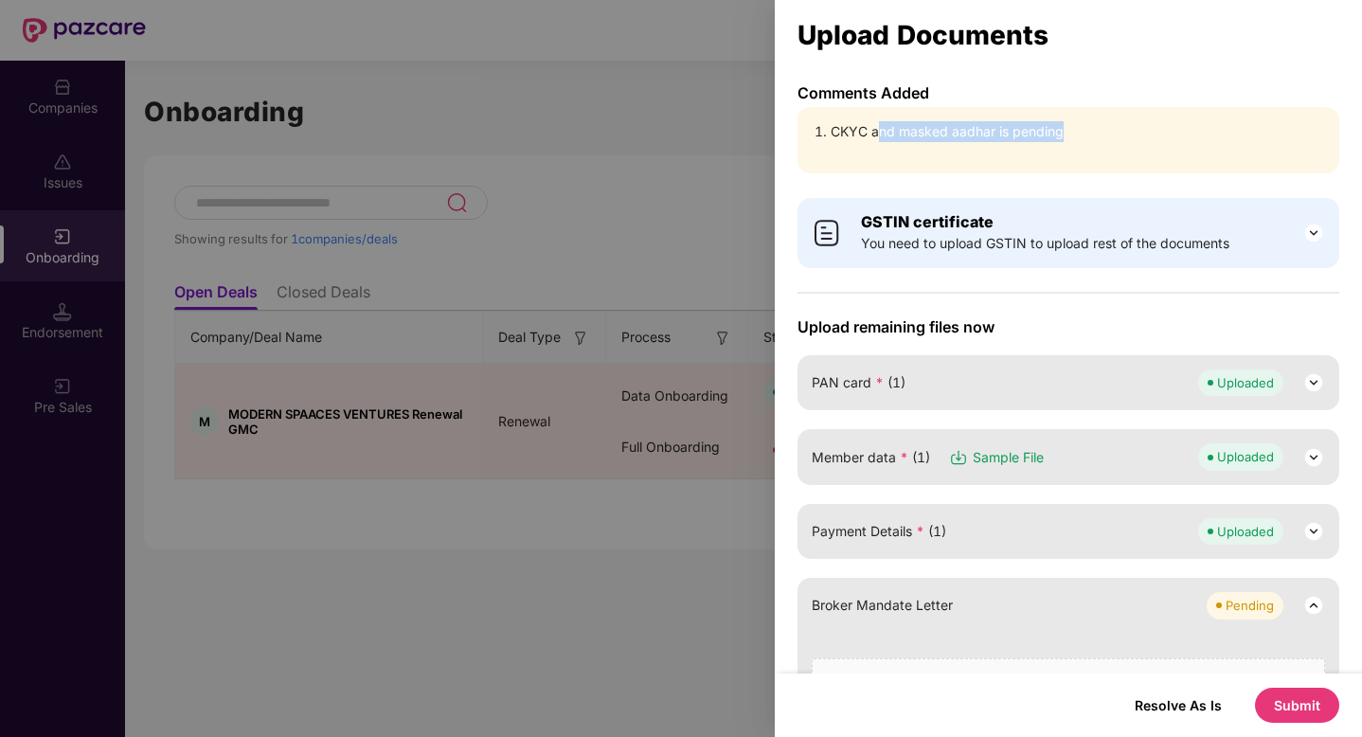
drag, startPoint x: 881, startPoint y: 129, endPoint x: 1106, endPoint y: 129, distance: 225.4
click at [1101, 129] on li "CKYC and masked aadhar is pending" at bounding box center [1078, 131] width 494 height 21
click at [1106, 129] on li "CKYC and masked aadhar is pending" at bounding box center [1078, 131] width 494 height 21
click at [609, 297] on div at bounding box center [681, 368] width 1362 height 737
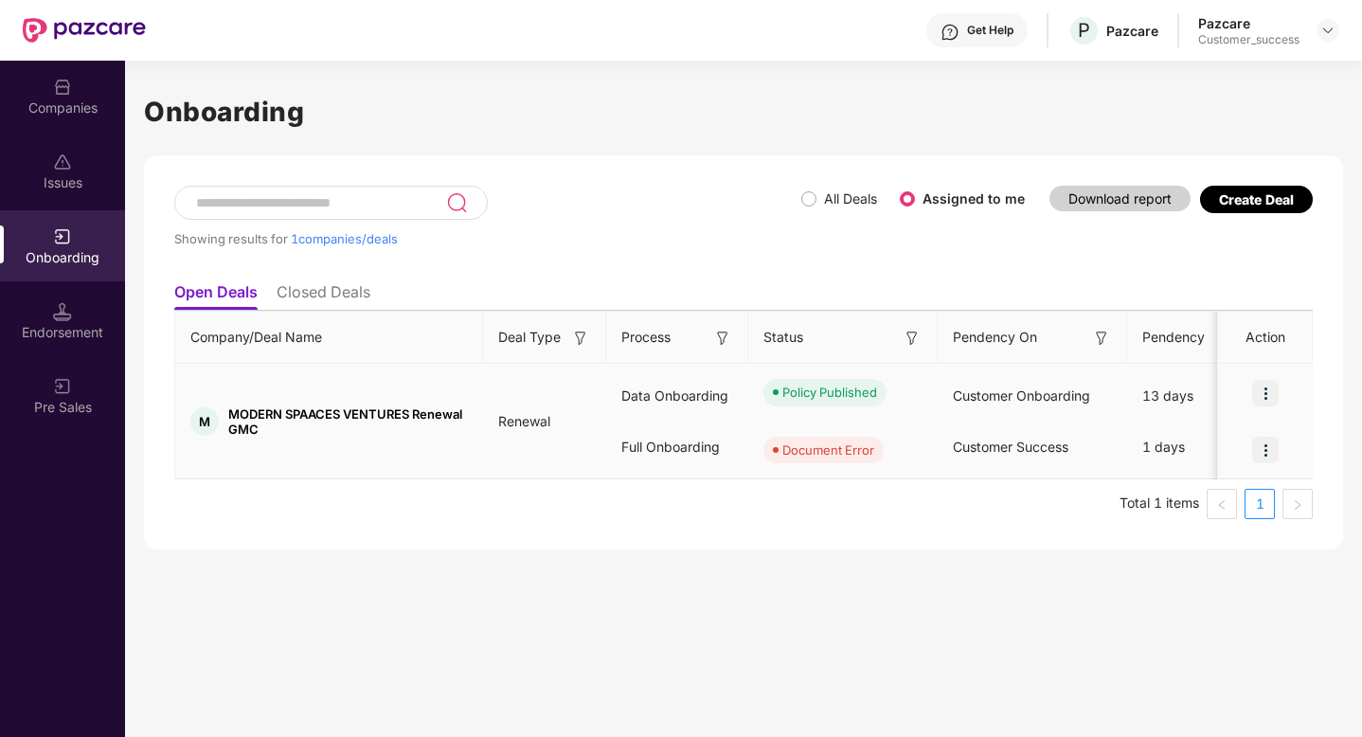
click at [1267, 462] on div at bounding box center [1265, 449] width 95 height 57
click at [1267, 457] on img at bounding box center [1265, 450] width 27 height 27
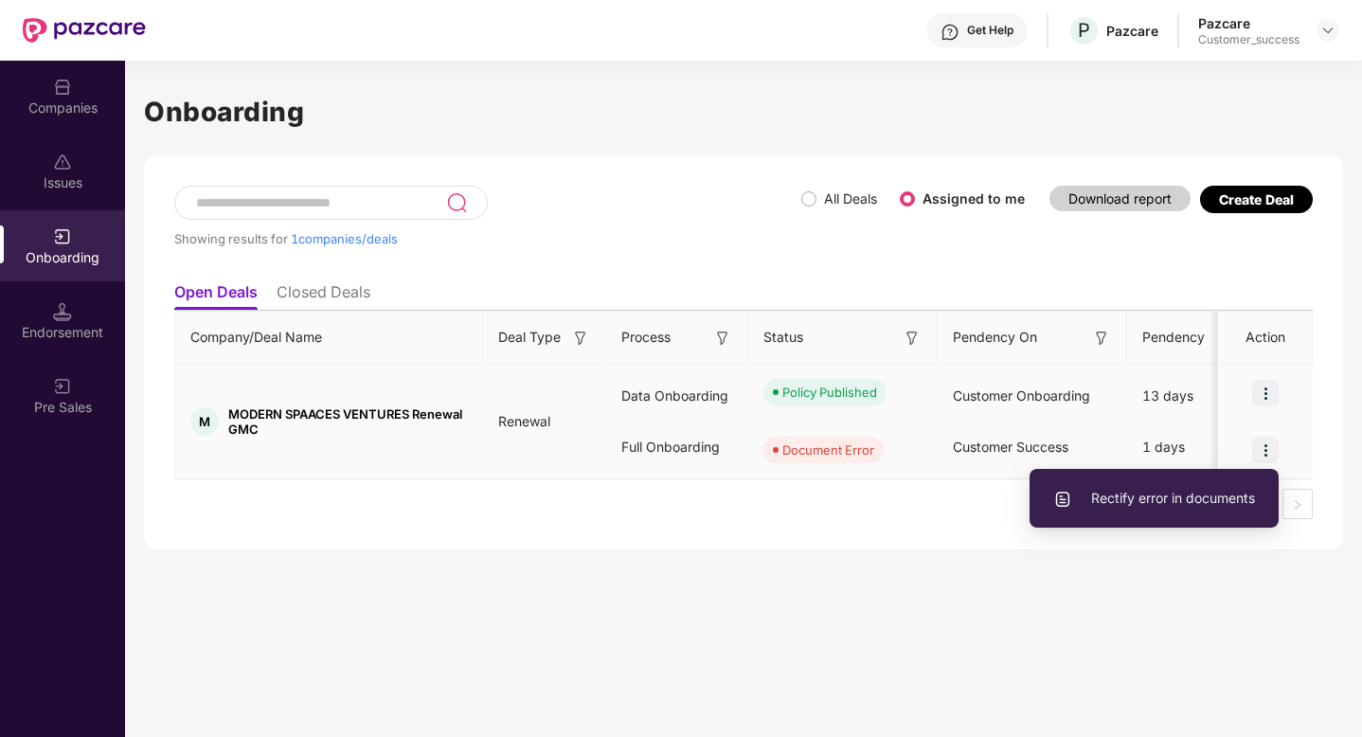
click at [1236, 499] on span "Rectify error in documents" at bounding box center [1154, 498] width 202 height 21
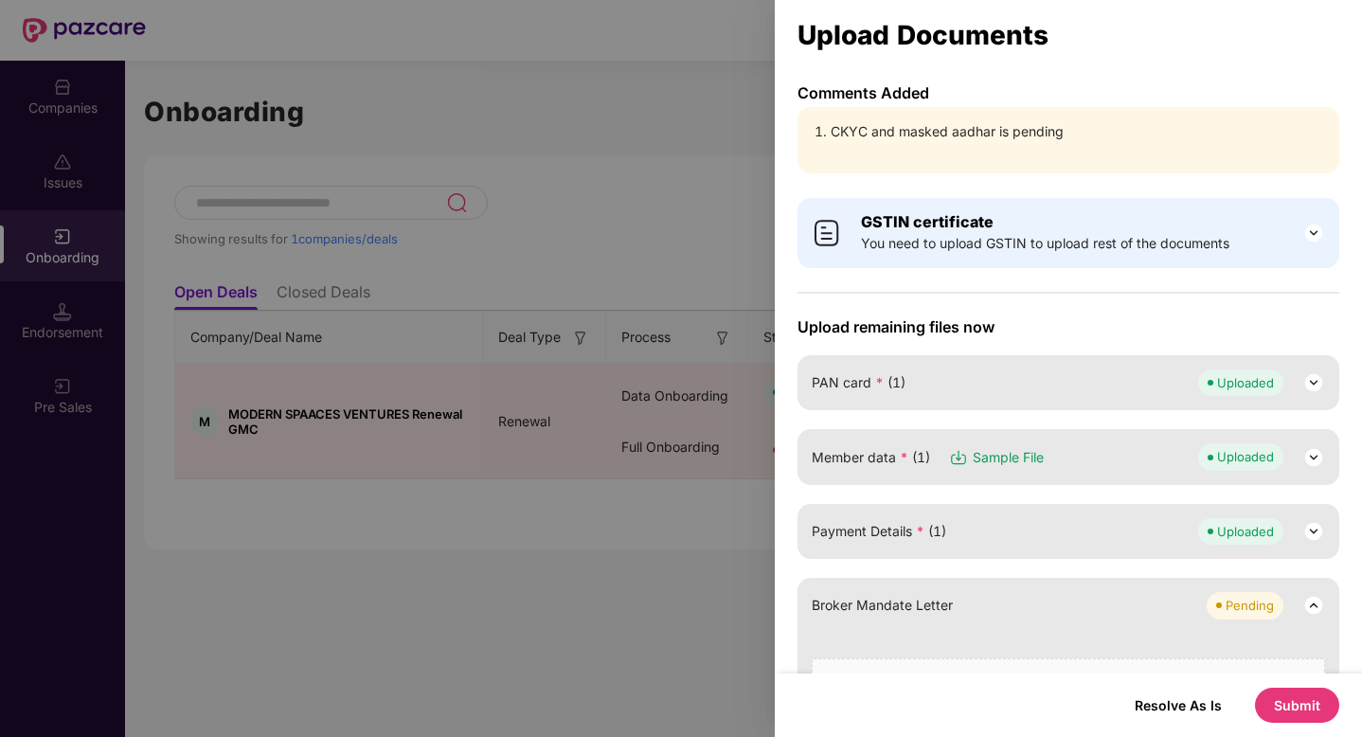
click at [1310, 234] on img at bounding box center [1313, 233] width 23 height 23
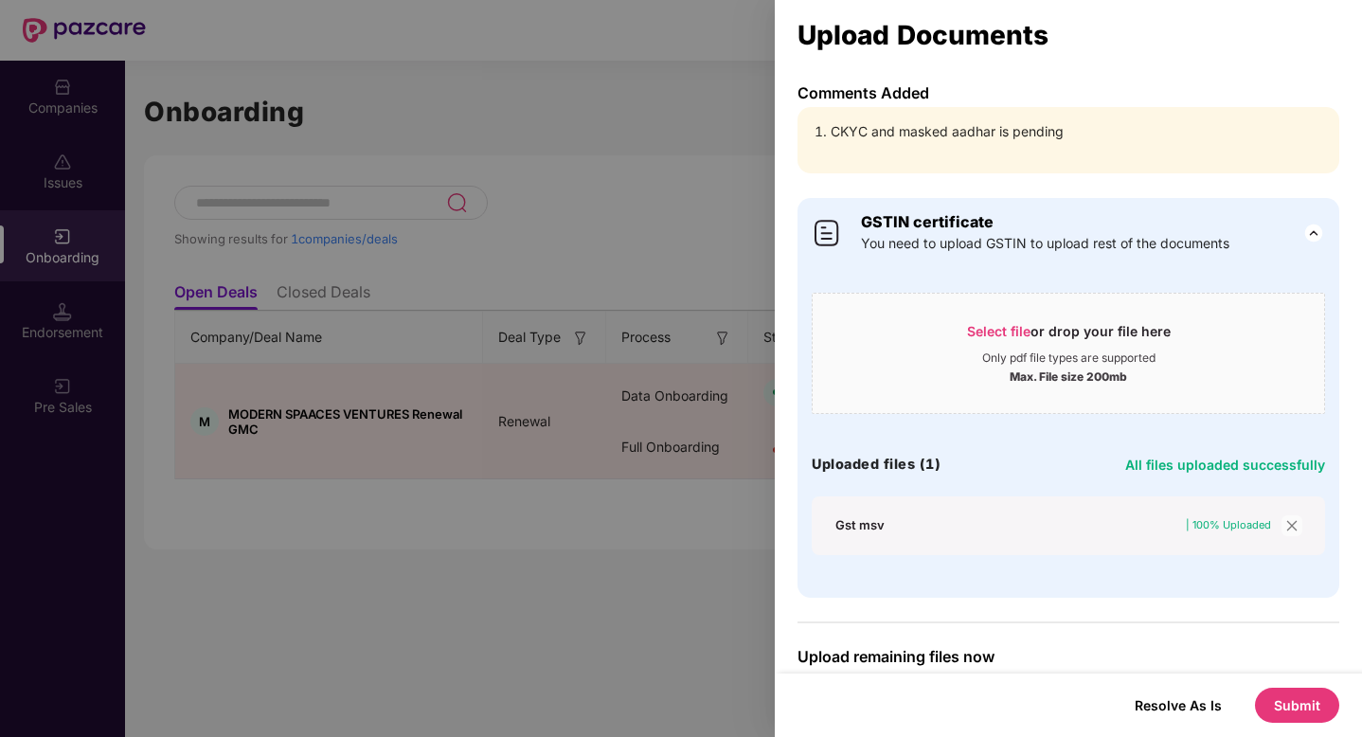
click at [888, 536] on div "Gst msv | 100% Uploaded" at bounding box center [1068, 525] width 513 height 59
click at [1124, 523] on div "Gst msv | 100% Uploaded" at bounding box center [1053, 524] width 436 height 17
click at [1227, 526] on span "| 100% Uploaded" at bounding box center [1228, 524] width 85 height 13
click at [1156, 465] on span "All files uploaded successfully" at bounding box center [1225, 465] width 200 height 16
click at [866, 531] on div "Gst msv" at bounding box center [859, 524] width 49 height 17
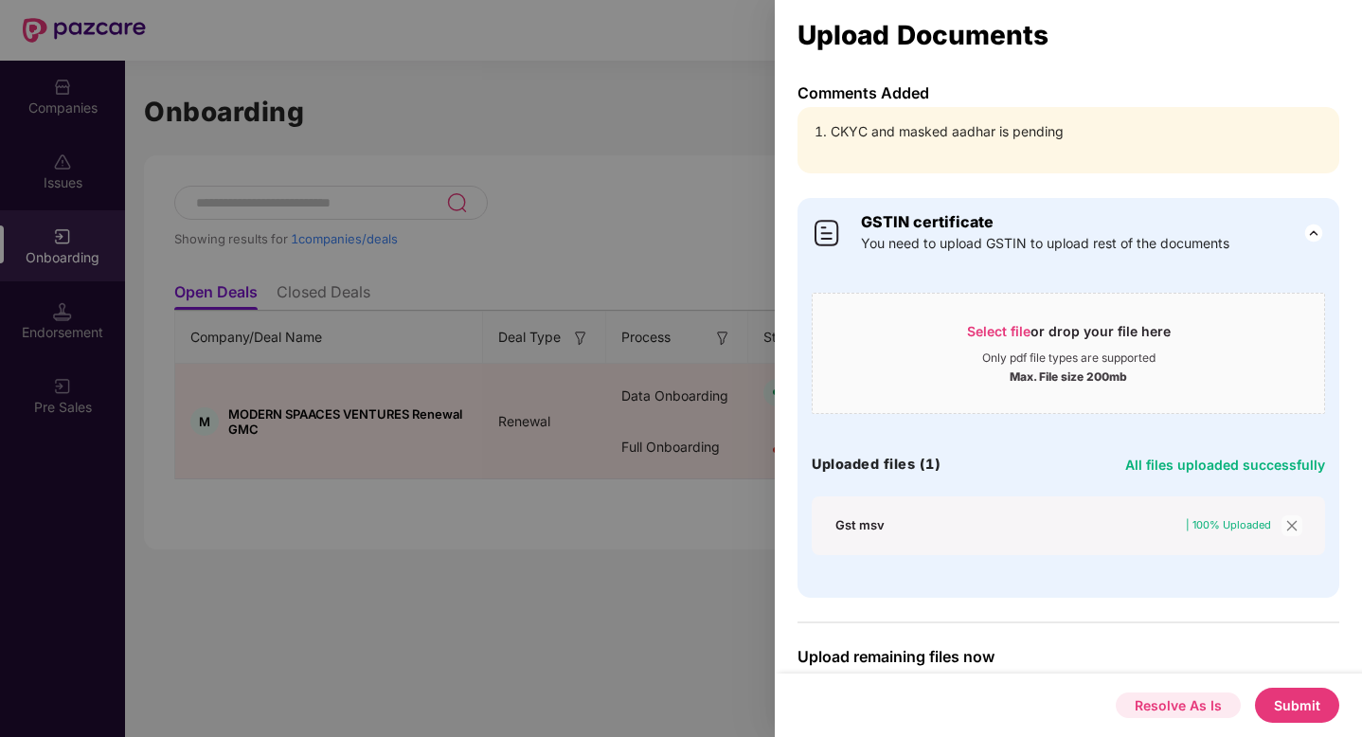
click at [1201, 712] on button "Resolve As Is" at bounding box center [1178, 705] width 125 height 26
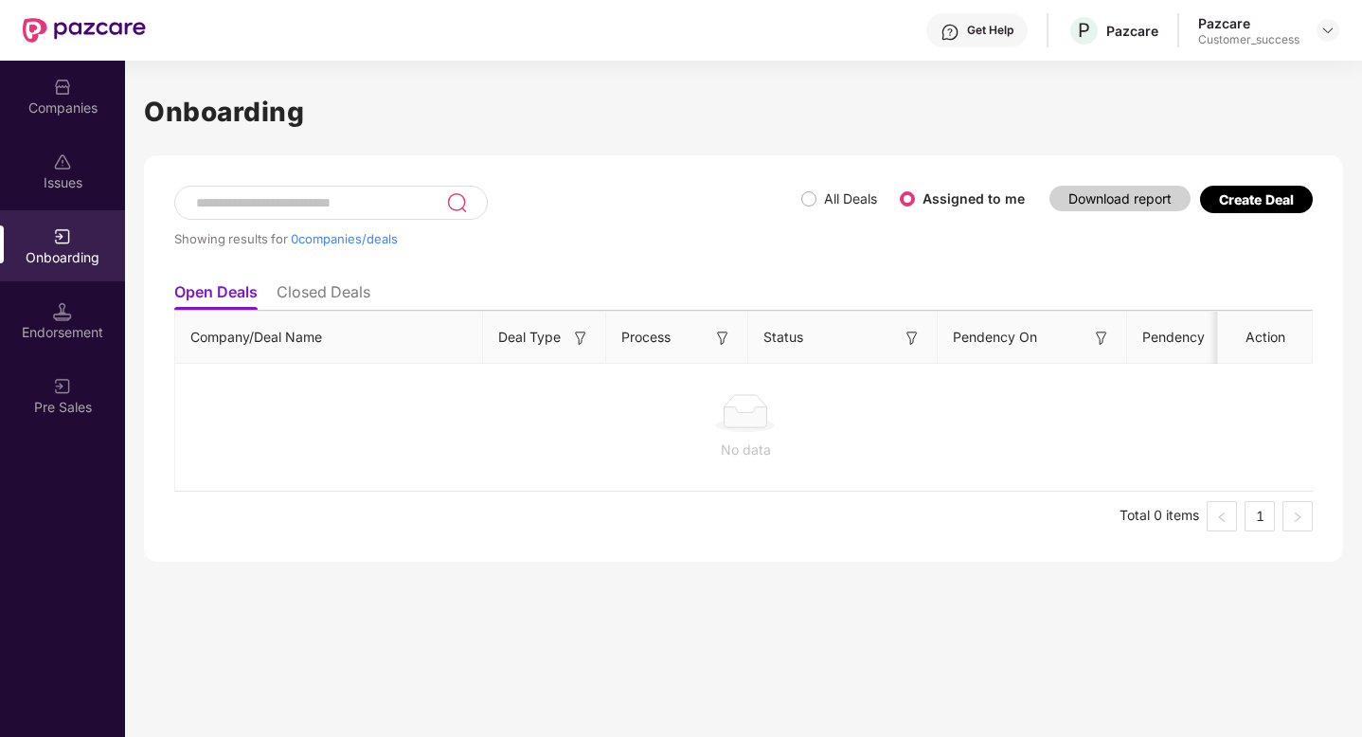
click at [824, 189] on span "All Deals" at bounding box center [850, 198] width 68 height 21
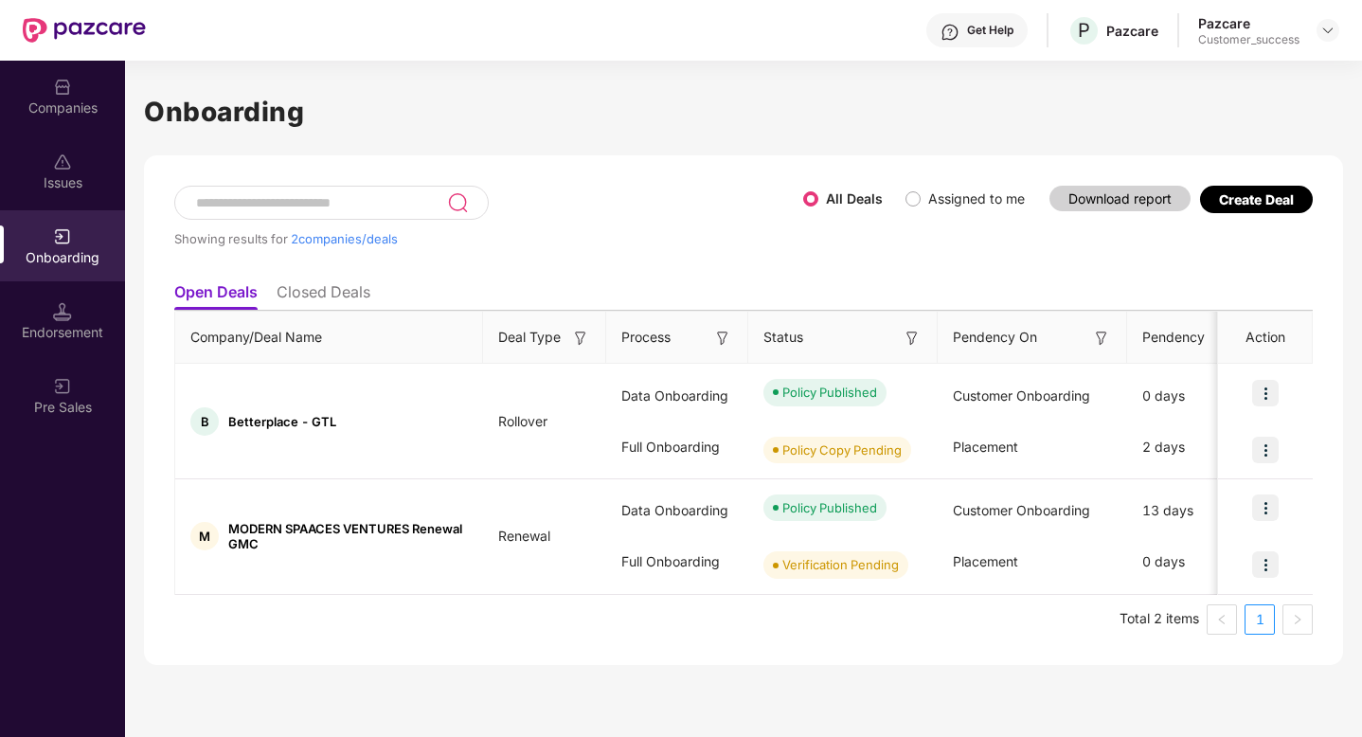
click at [278, 282] on li "Closed Deals" at bounding box center [324, 295] width 94 height 27
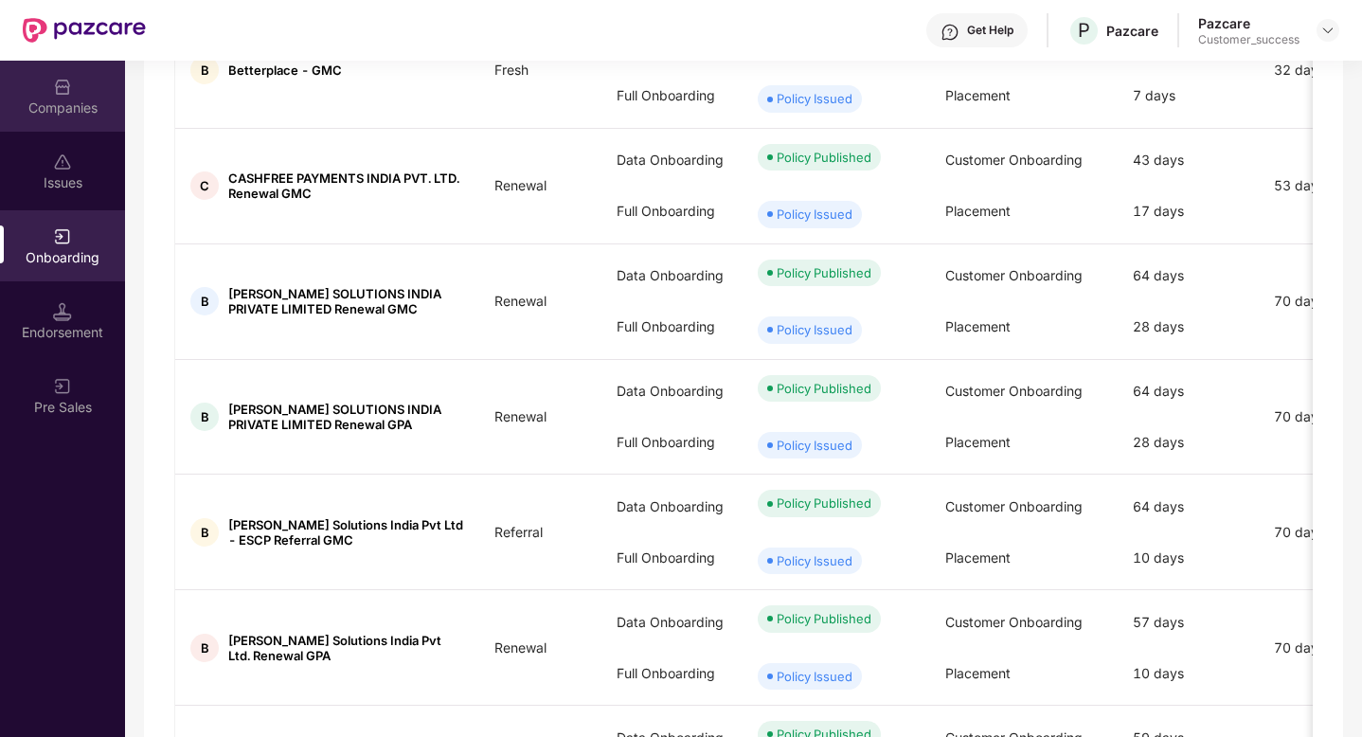
click at [41, 90] on div "Companies" at bounding box center [62, 96] width 125 height 71
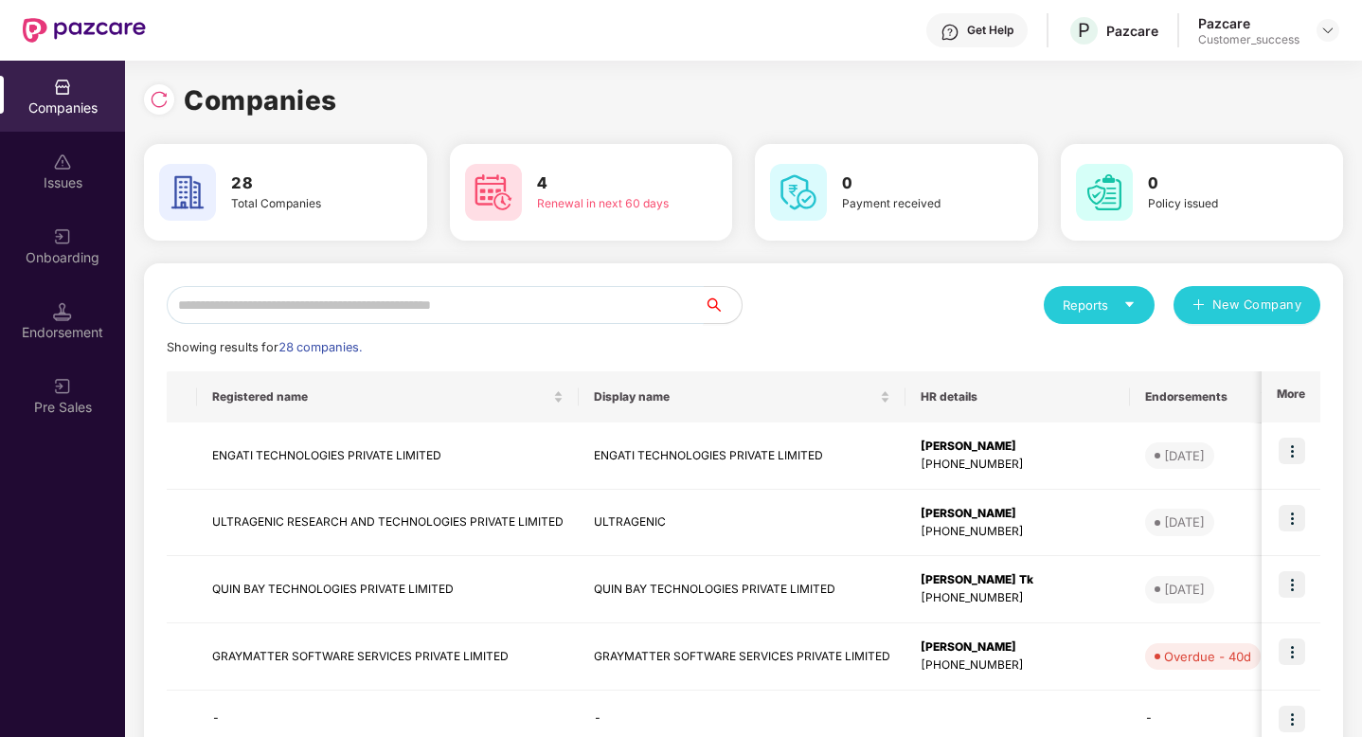
click at [276, 289] on input "text" at bounding box center [435, 305] width 537 height 38
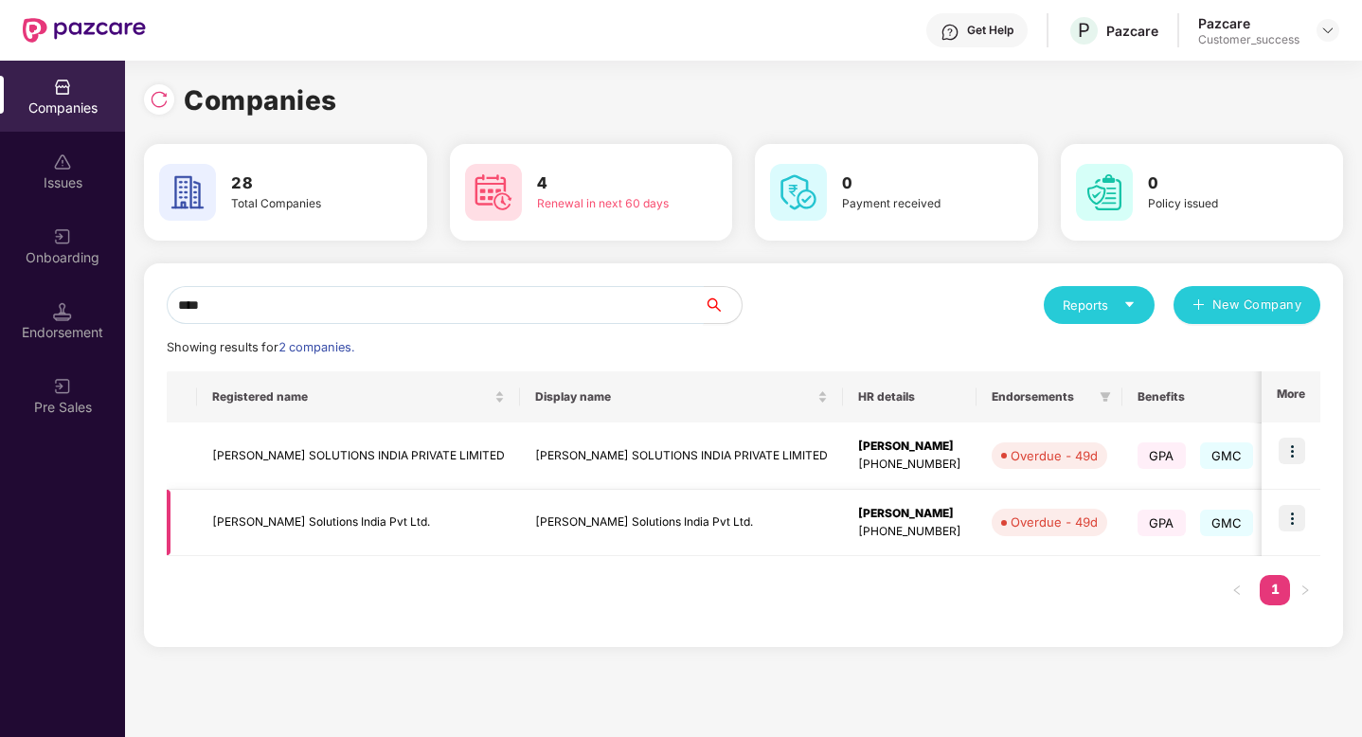
type input "****"
click at [387, 512] on td "[PERSON_NAME] Solutions India Pvt Ltd." at bounding box center [358, 523] width 323 height 67
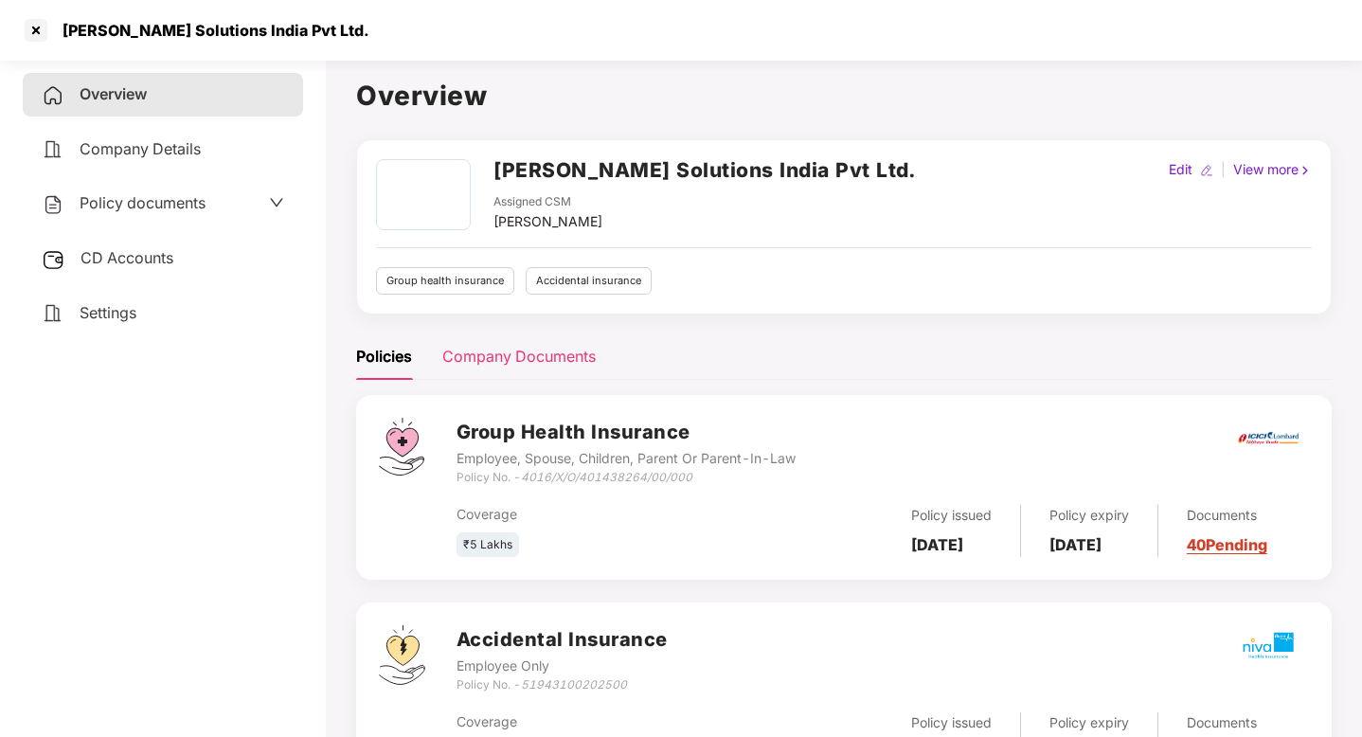
click at [492, 337] on div "Company Documents" at bounding box center [518, 356] width 153 height 46
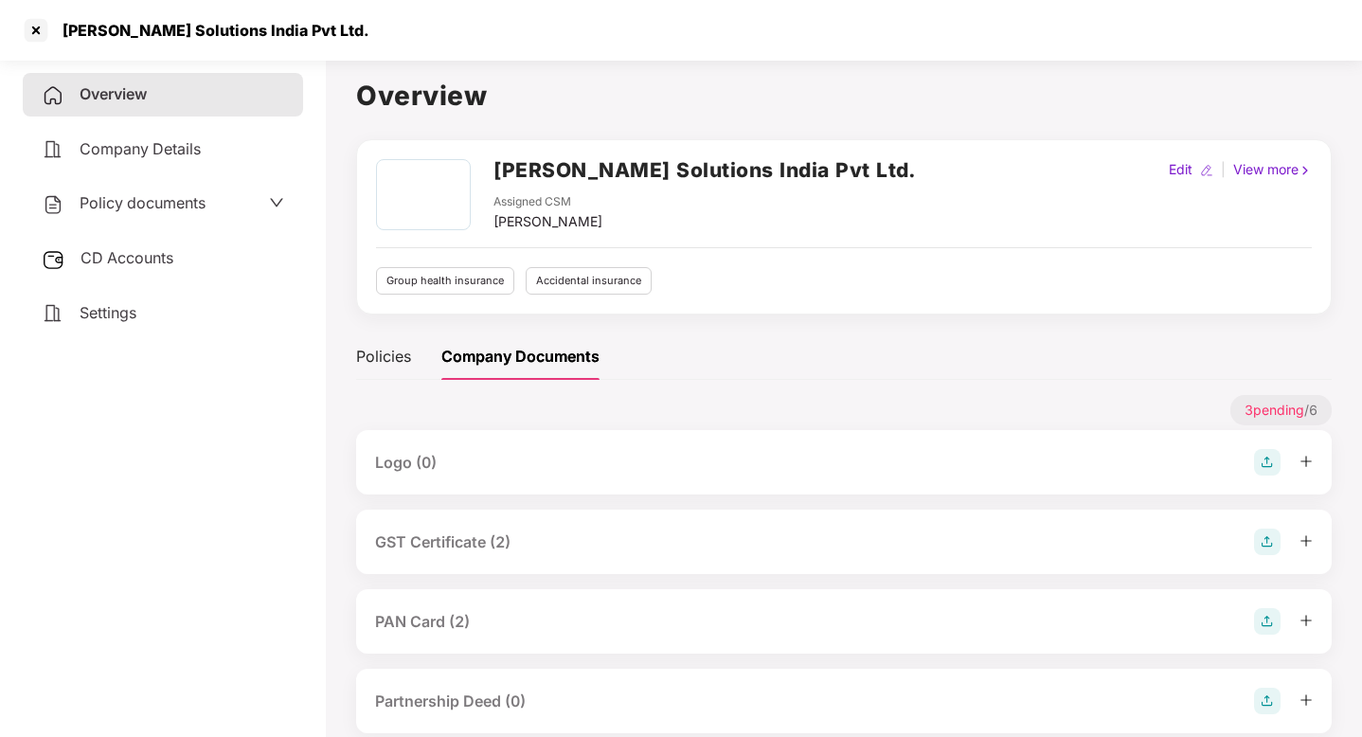
click at [500, 551] on div "GST Certificate (2)" at bounding box center [442, 542] width 135 height 24
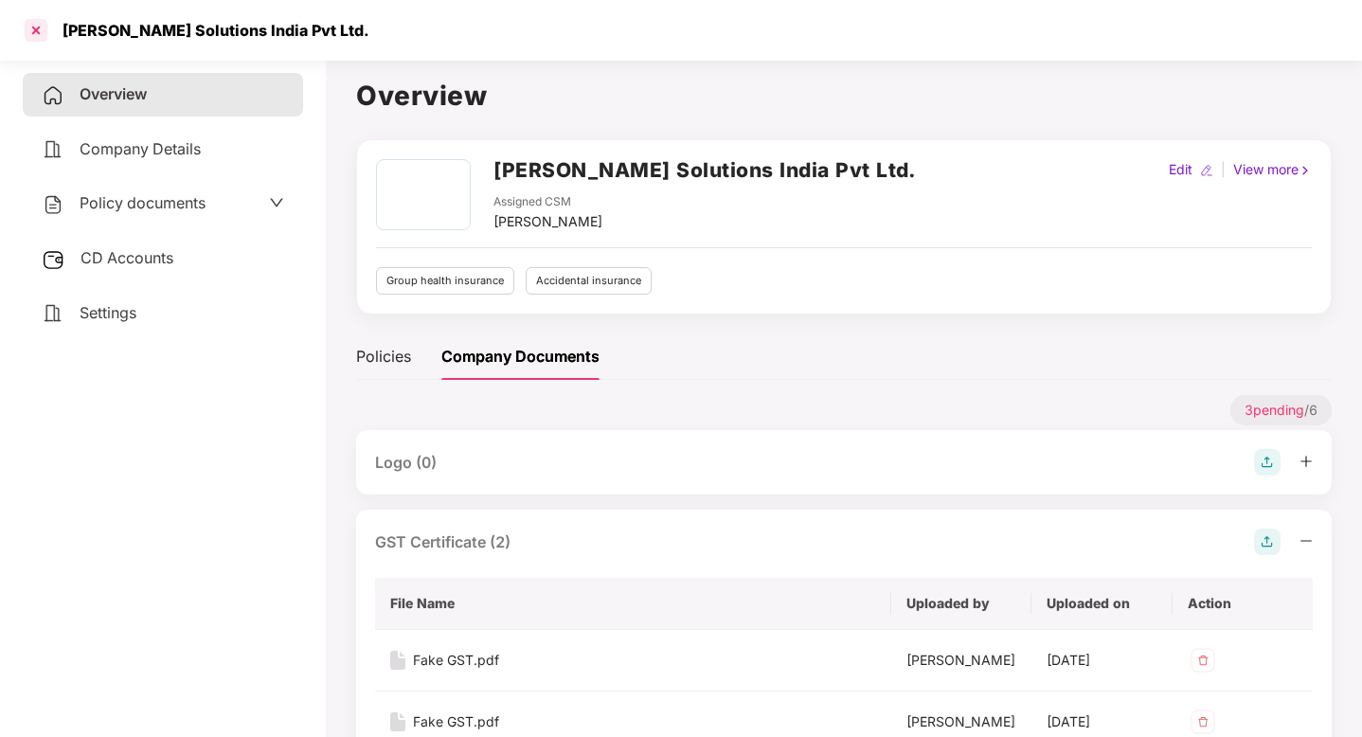
click at [27, 39] on div at bounding box center [36, 30] width 30 height 30
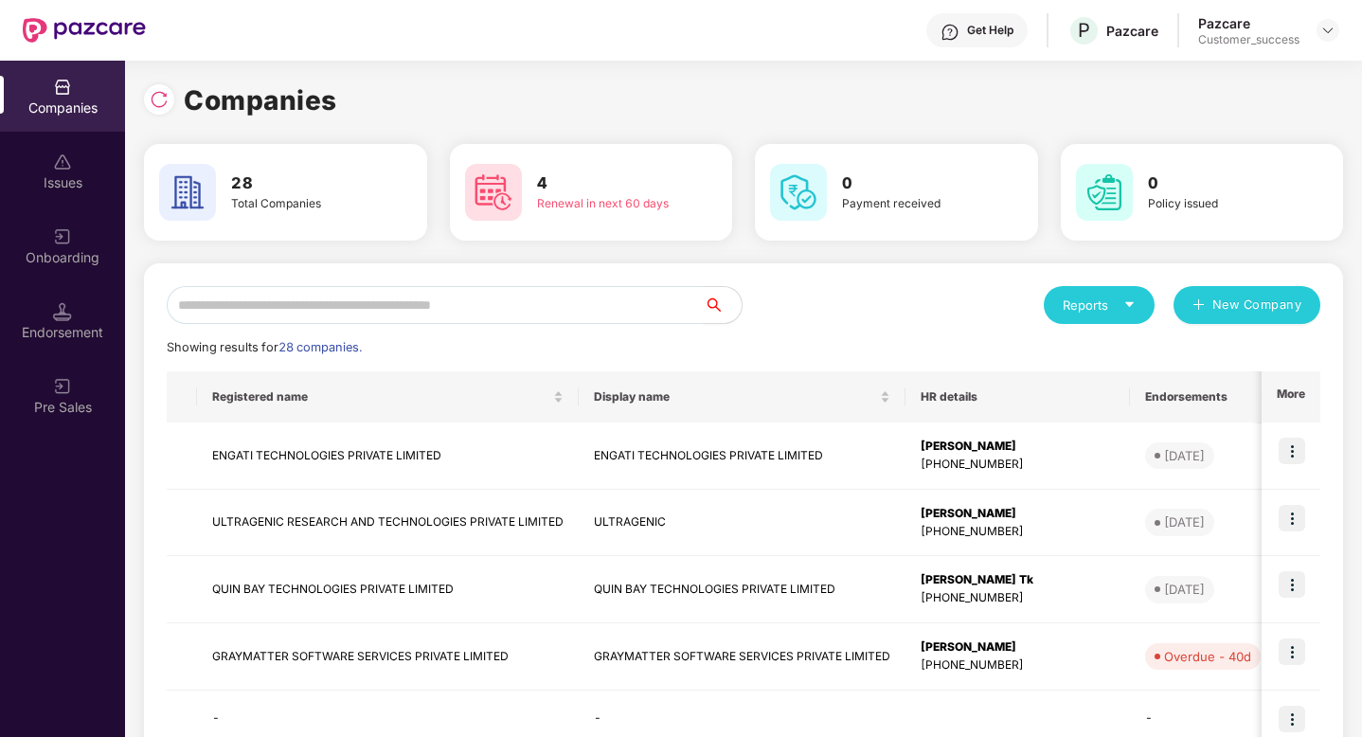
click at [239, 318] on input "text" at bounding box center [435, 305] width 537 height 38
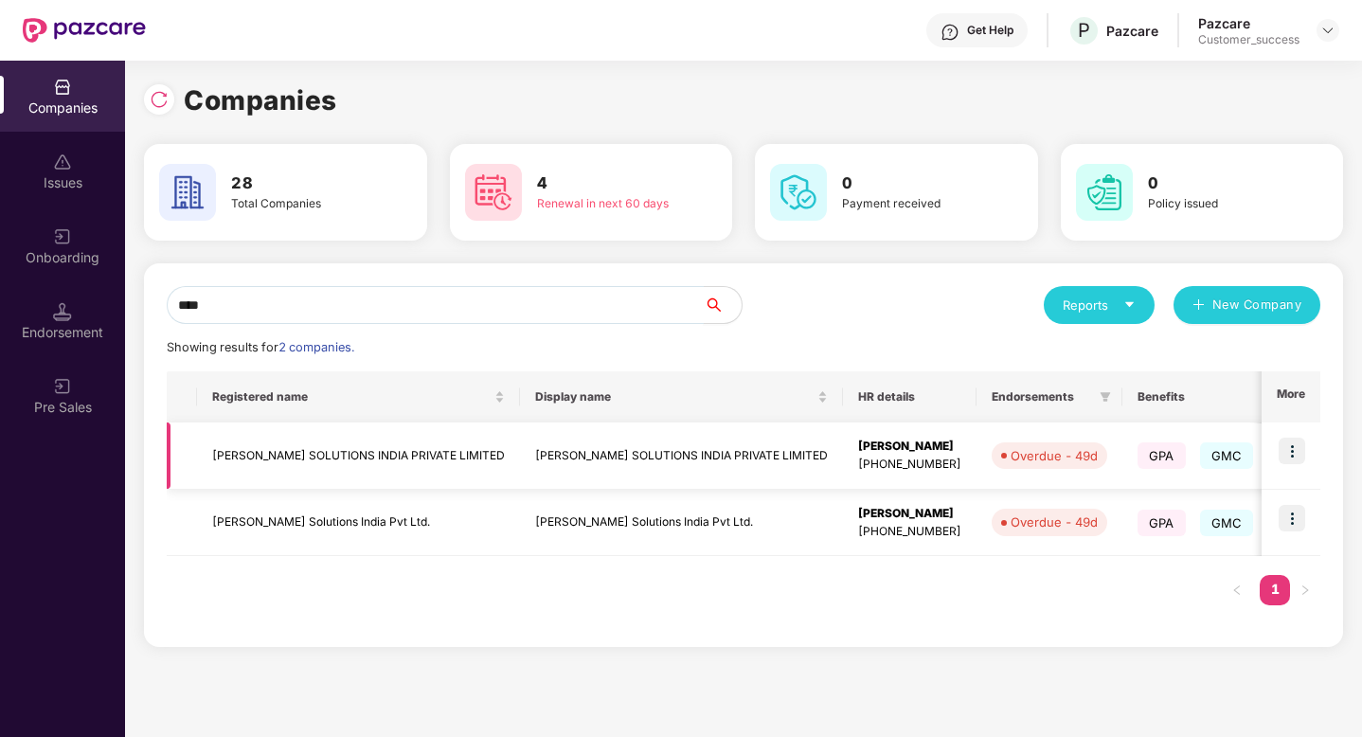
type input "****"
click at [397, 458] on td "[PERSON_NAME] SOLUTIONS INDIA PRIVATE LIMITED" at bounding box center [358, 455] width 323 height 67
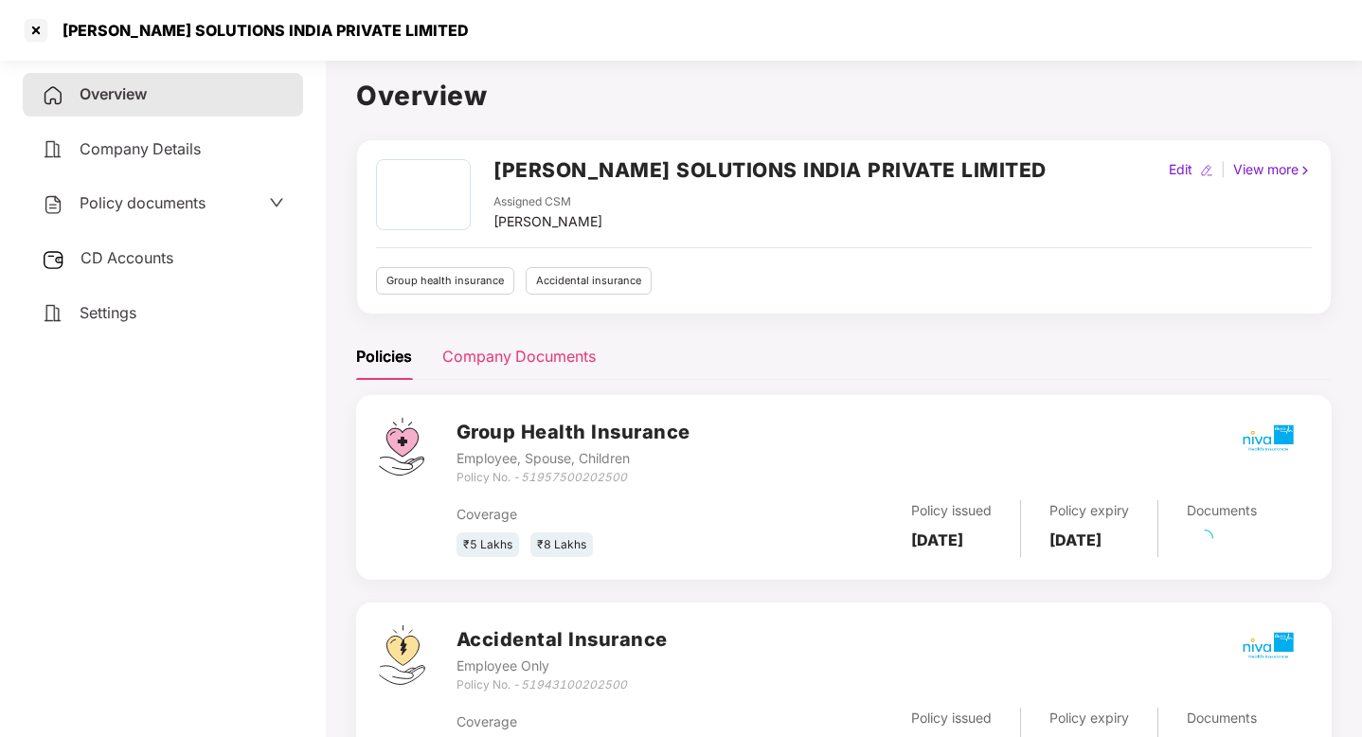
click at [504, 349] on div "Company Documents" at bounding box center [518, 357] width 153 height 24
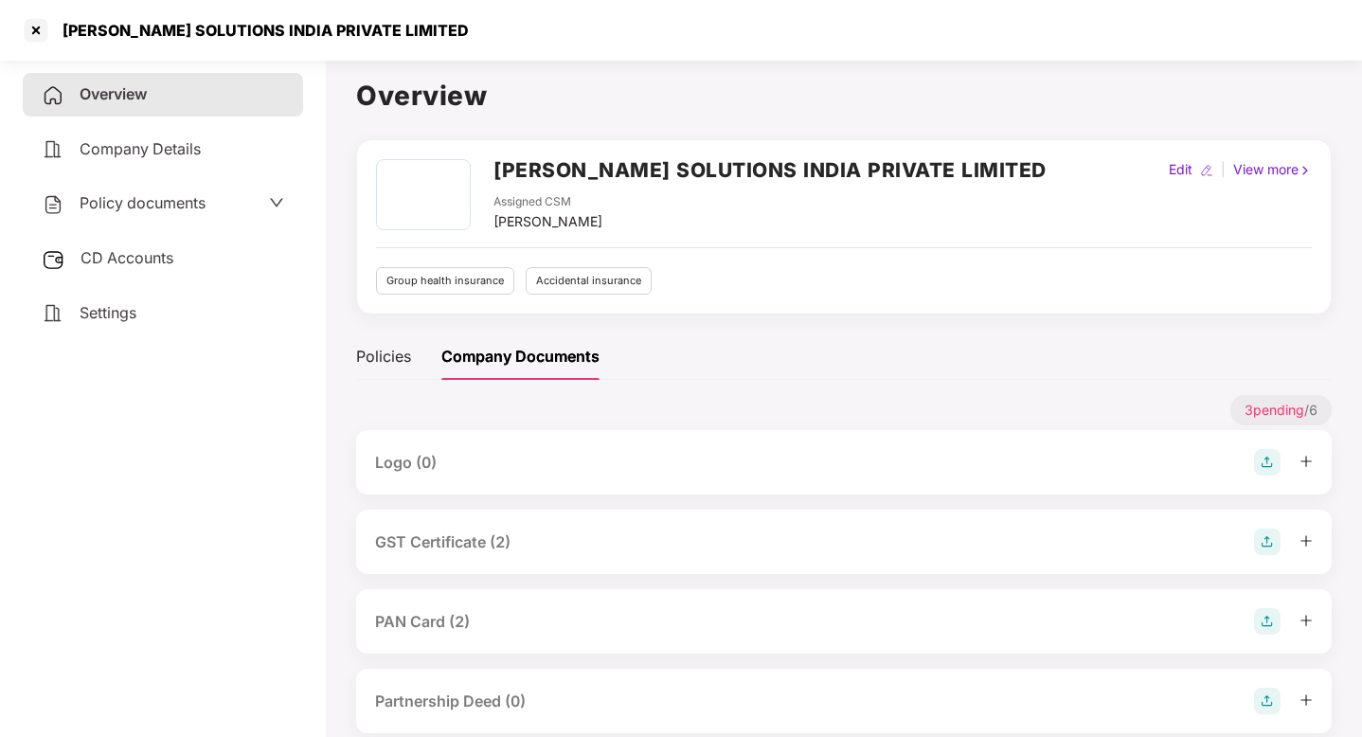
click at [521, 526] on div "GST Certificate (2)" at bounding box center [844, 542] width 976 height 64
click at [523, 546] on div "GST Certificate (2)" at bounding box center [844, 541] width 938 height 27
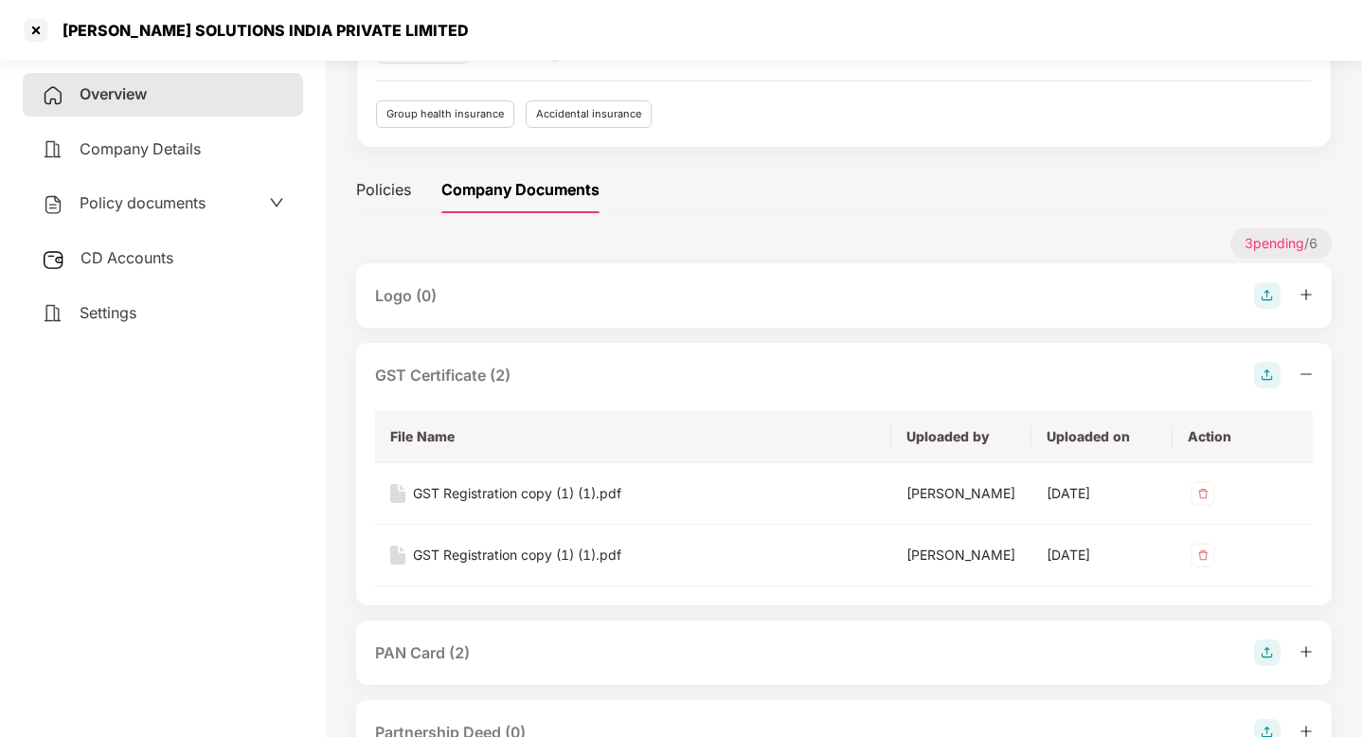
scroll to position [203, 0]
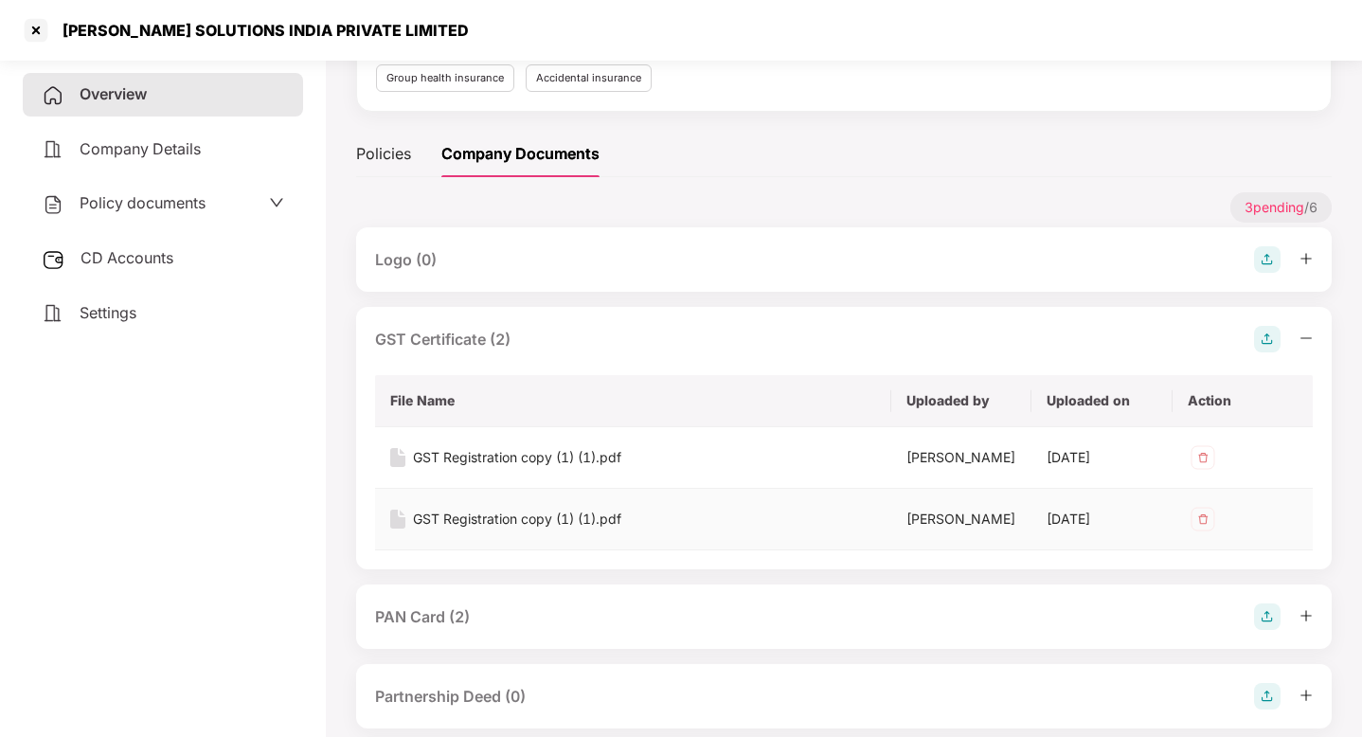
click at [559, 521] on div "GST Registration copy (1) (1).pdf" at bounding box center [517, 519] width 208 height 21
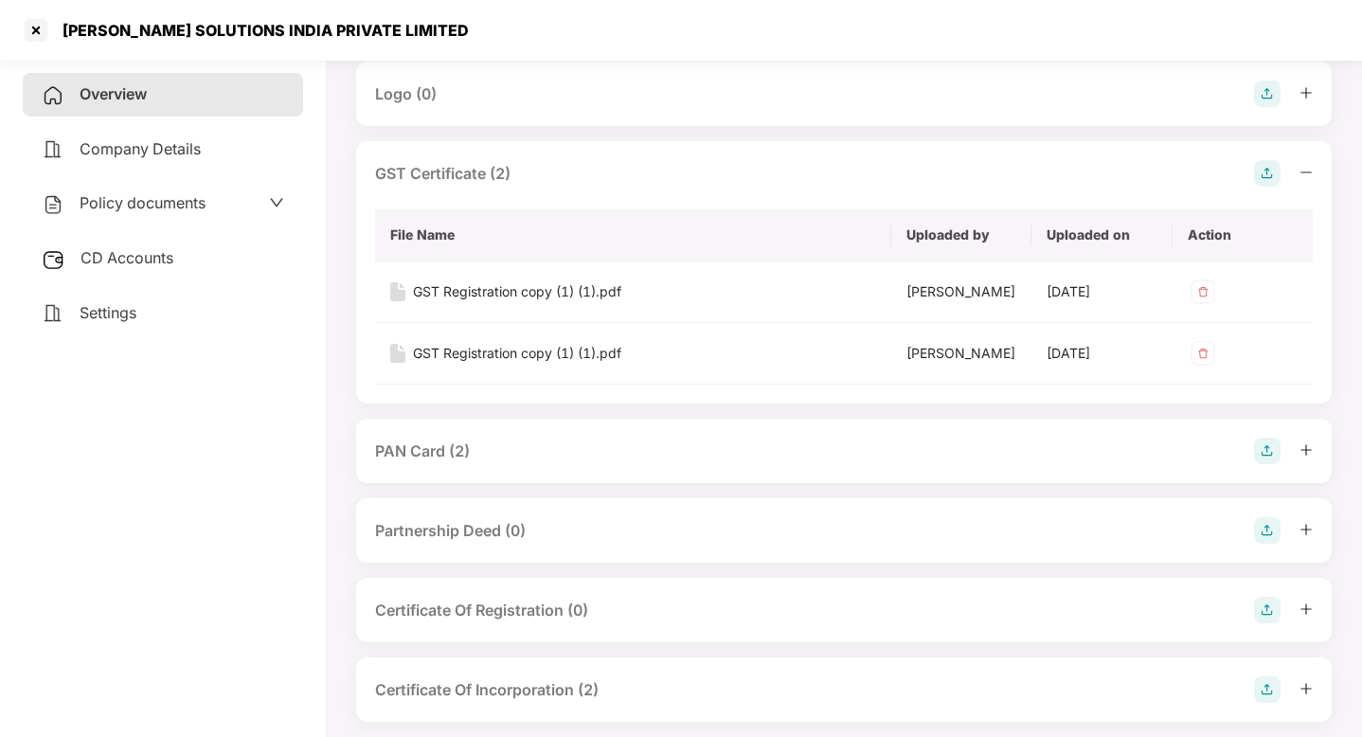
scroll to position [376, 0]
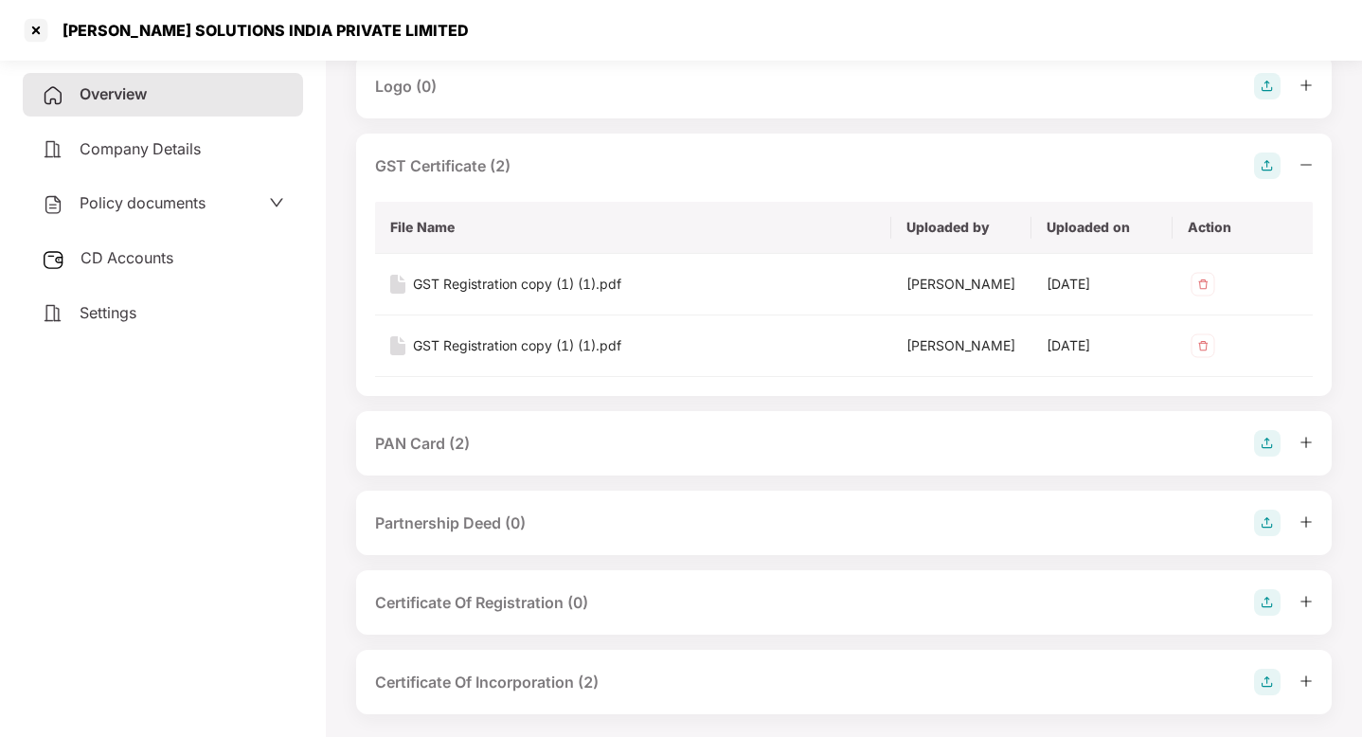
click at [553, 449] on div "PAN Card (2)" at bounding box center [844, 443] width 938 height 27
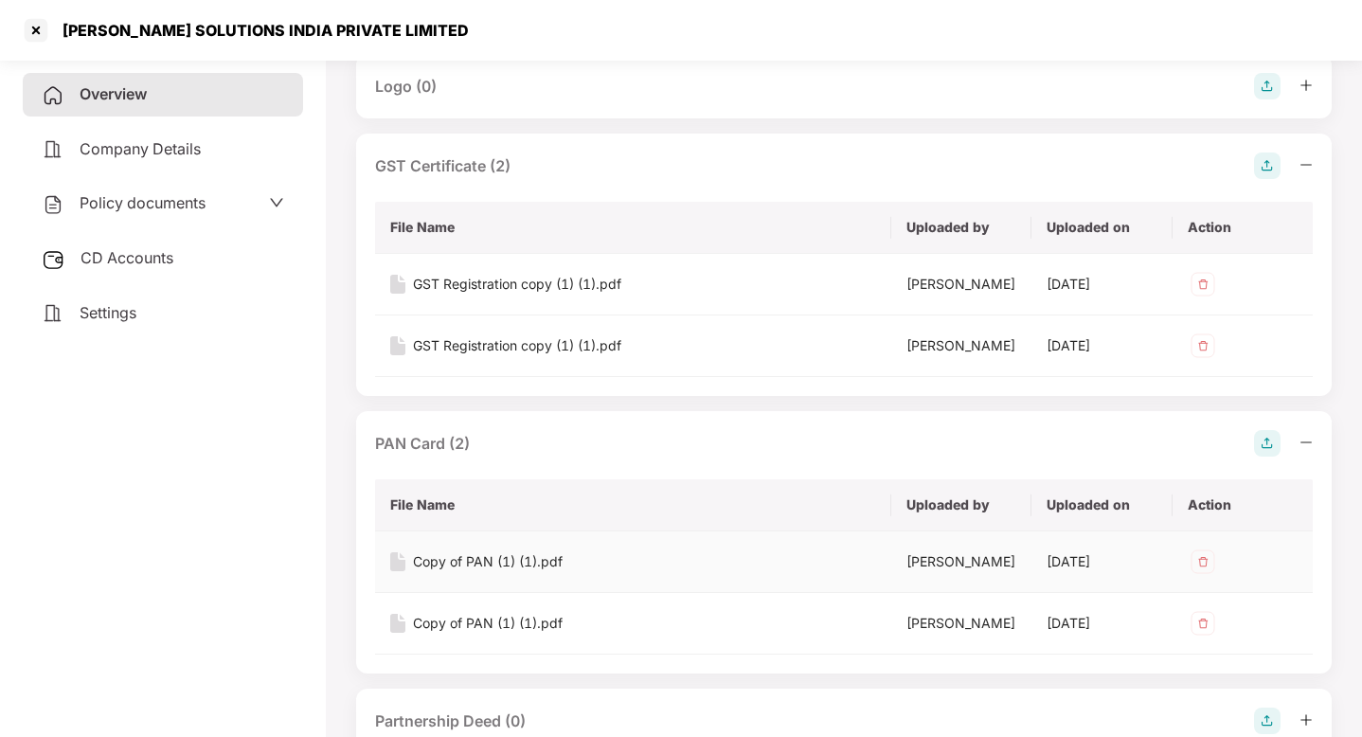
click at [508, 562] on div "Copy of PAN (1) (1).pdf" at bounding box center [488, 561] width 150 height 21
click at [38, 31] on div at bounding box center [36, 30] width 30 height 30
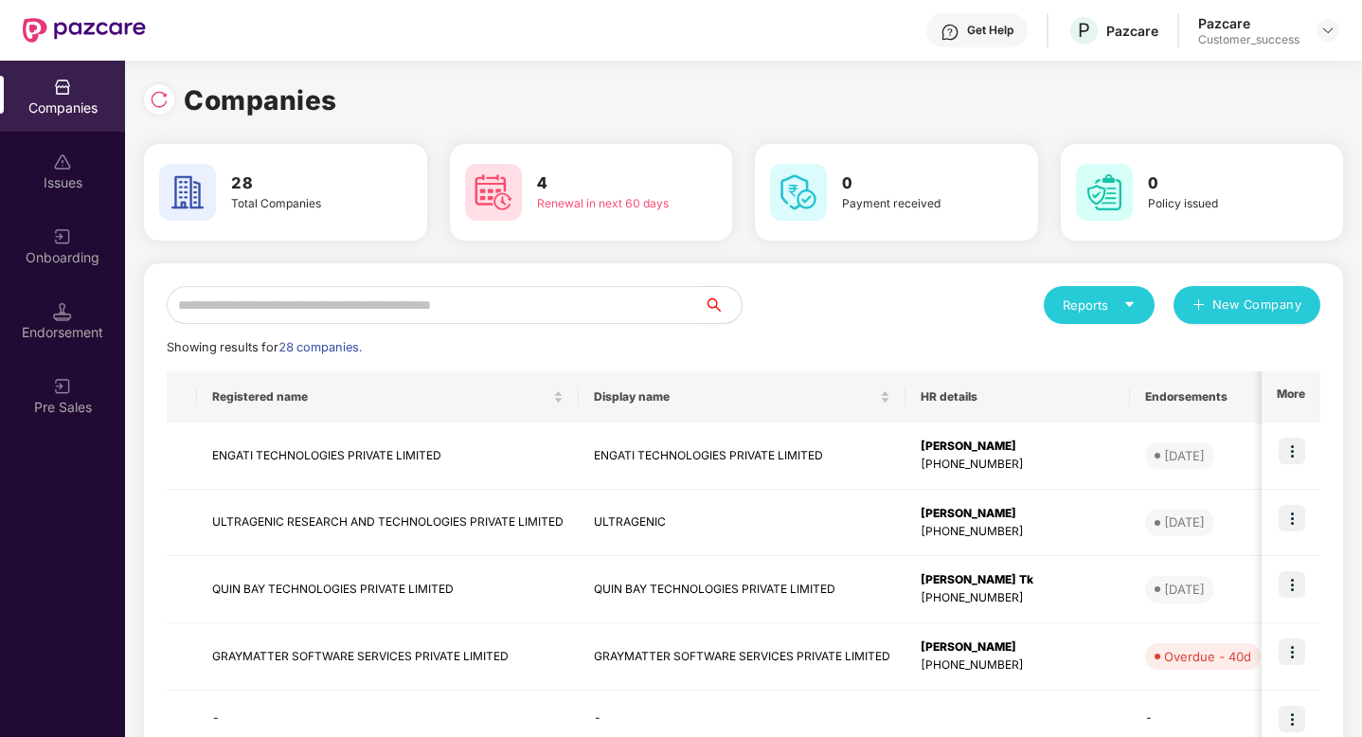
scroll to position [0, 0]
click at [533, 299] on input "text" at bounding box center [435, 305] width 537 height 38
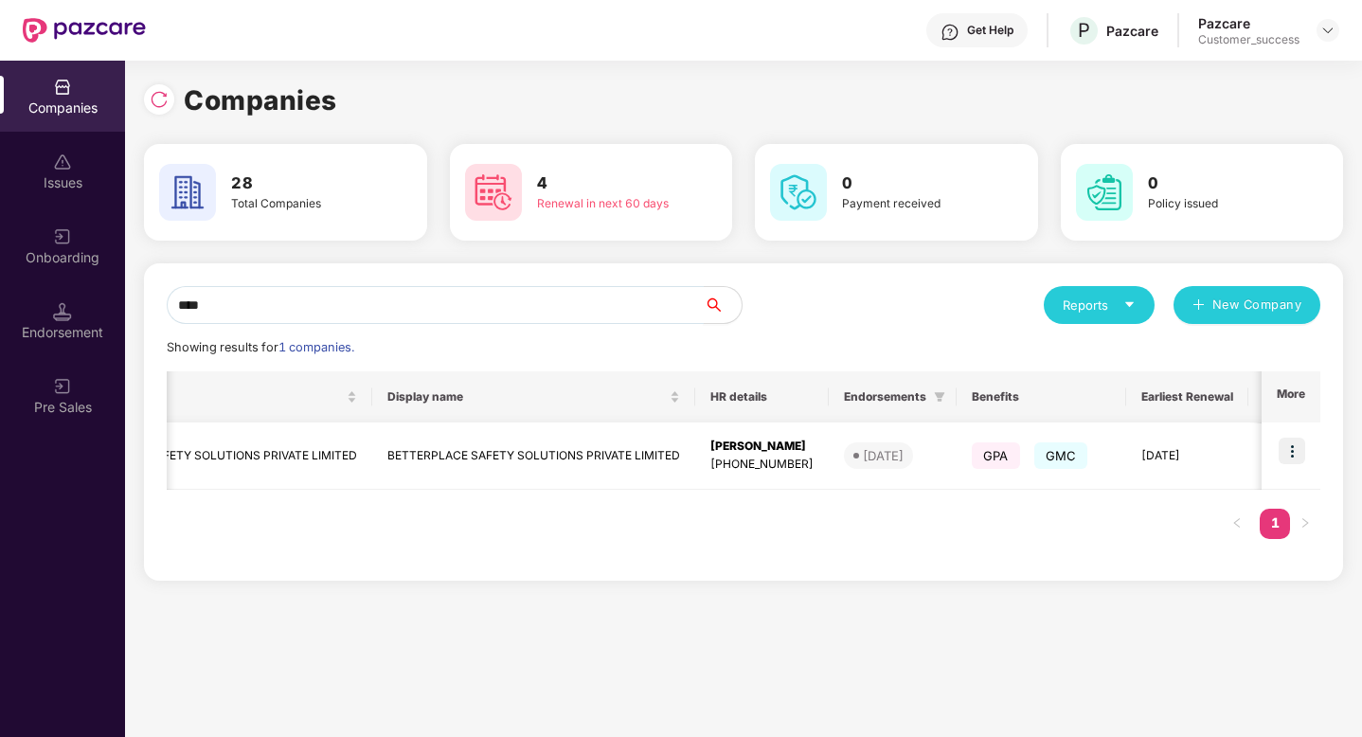
scroll to position [0, 168]
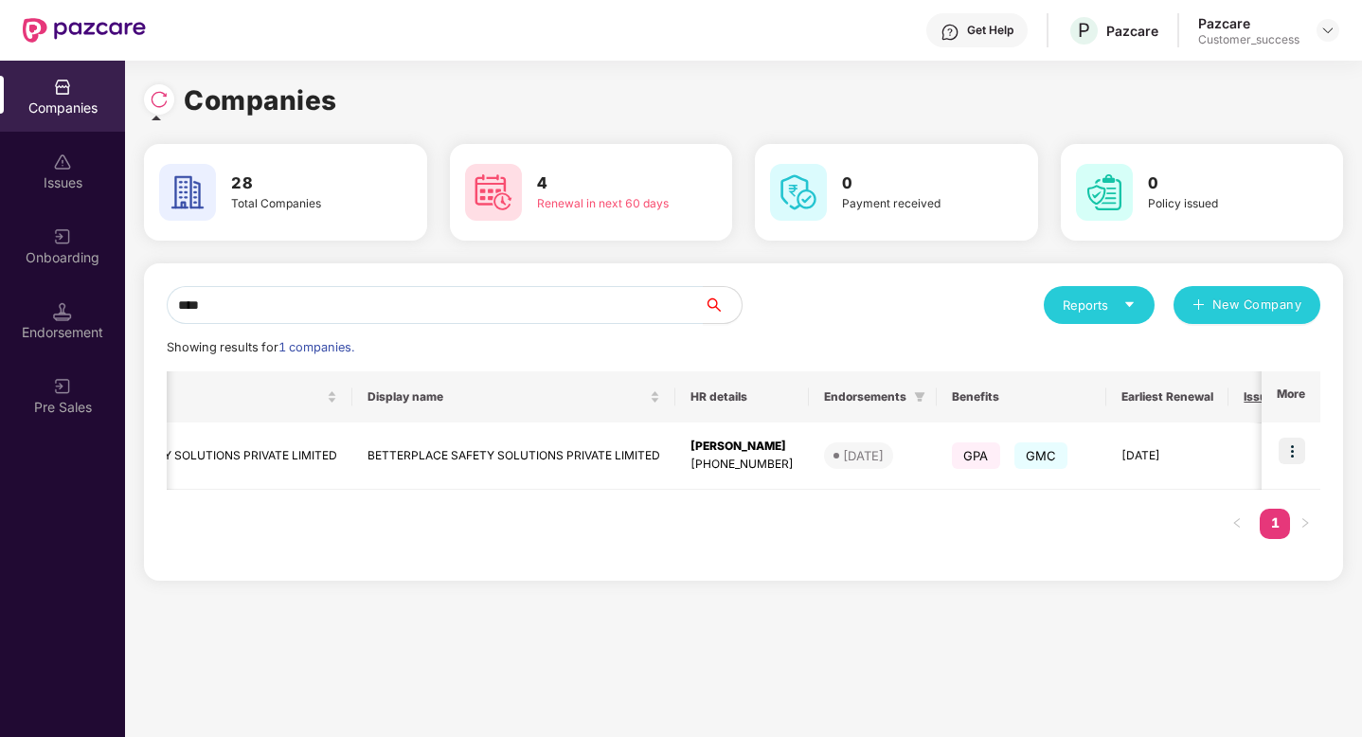
click at [157, 107] on img at bounding box center [159, 99] width 19 height 19
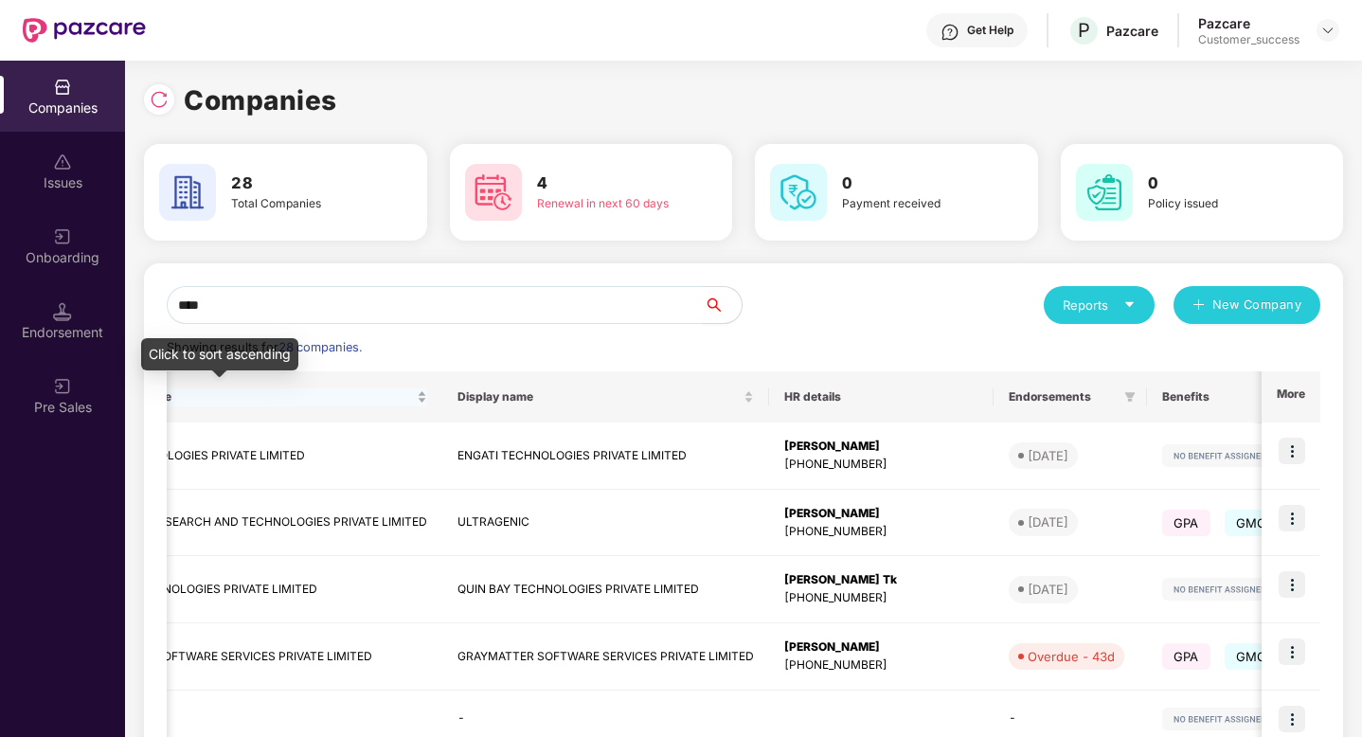
scroll to position [0, 0]
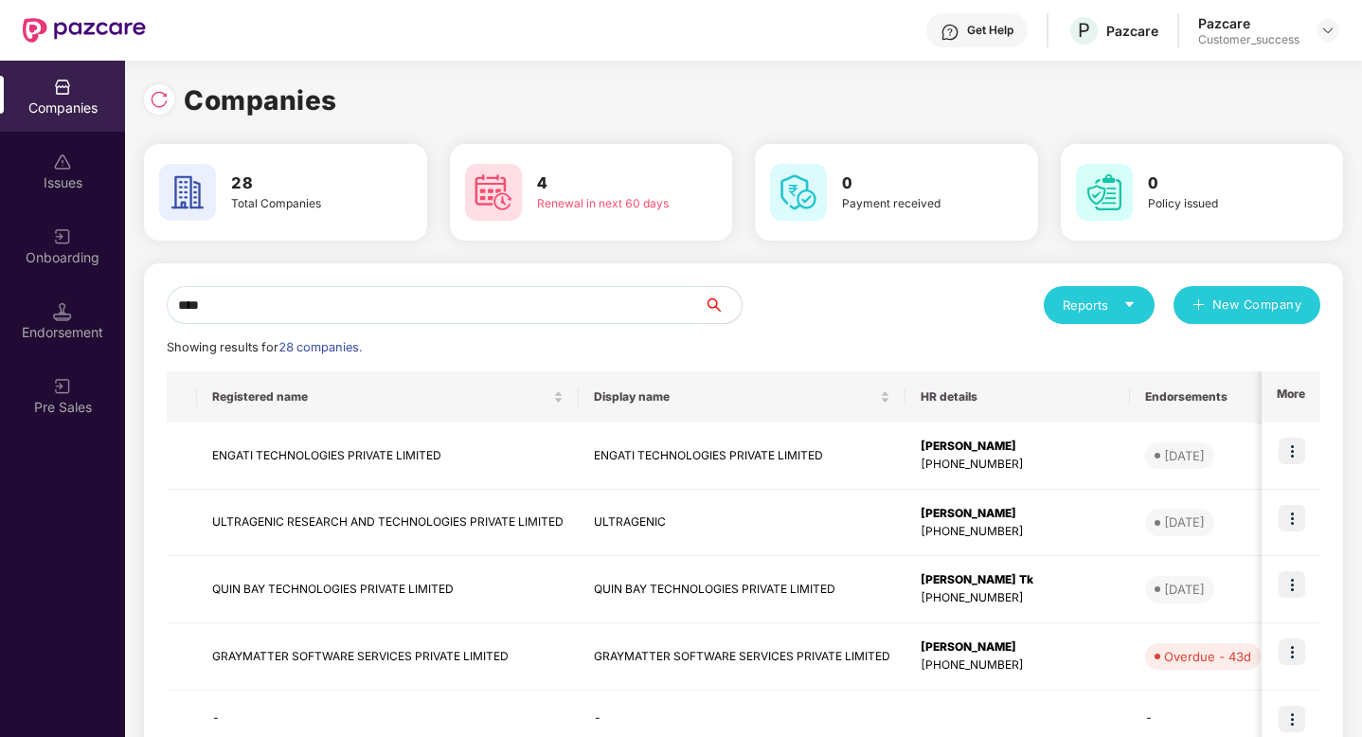
click at [283, 291] on input "****" at bounding box center [435, 305] width 537 height 38
click at [280, 308] on input "****" at bounding box center [435, 305] width 537 height 38
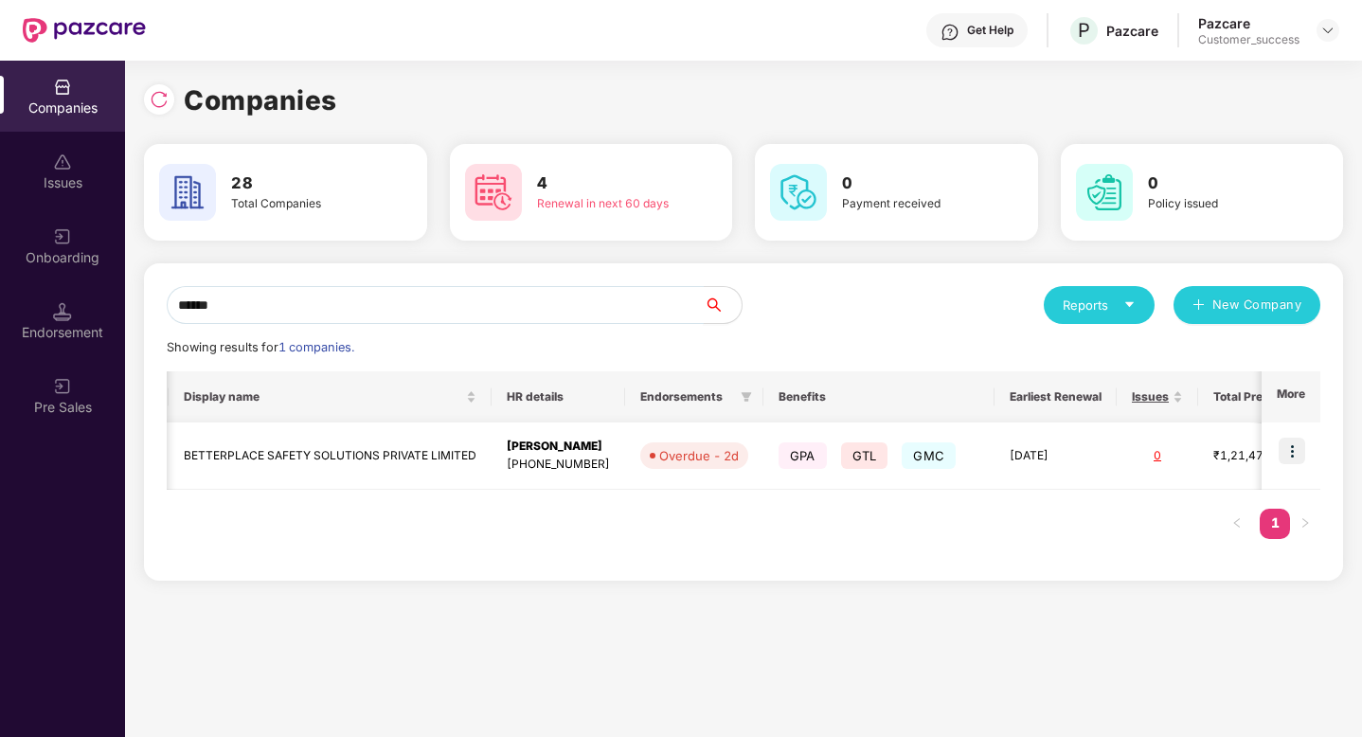
scroll to position [0, 495]
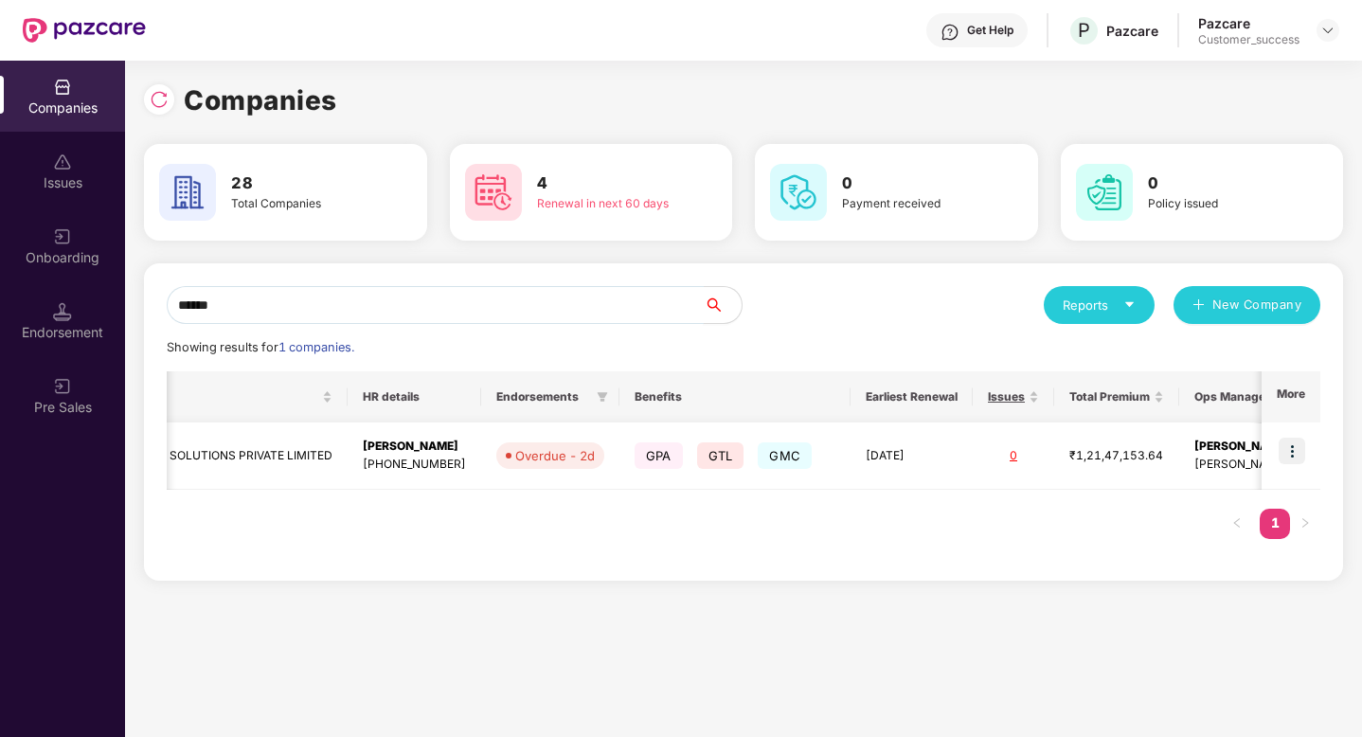
type input "******"
click at [1292, 447] on img at bounding box center [1292, 451] width 27 height 27
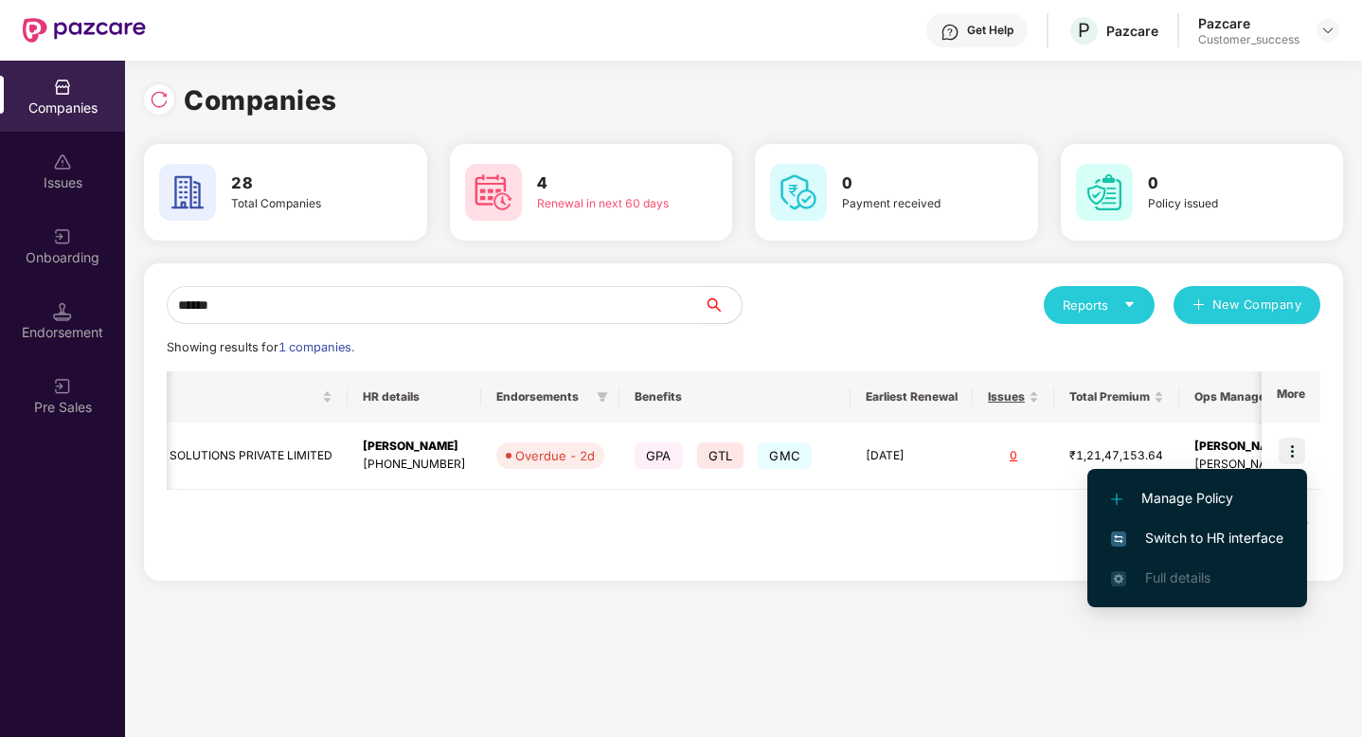
click at [1229, 536] on span "Switch to HR interface" at bounding box center [1197, 538] width 172 height 21
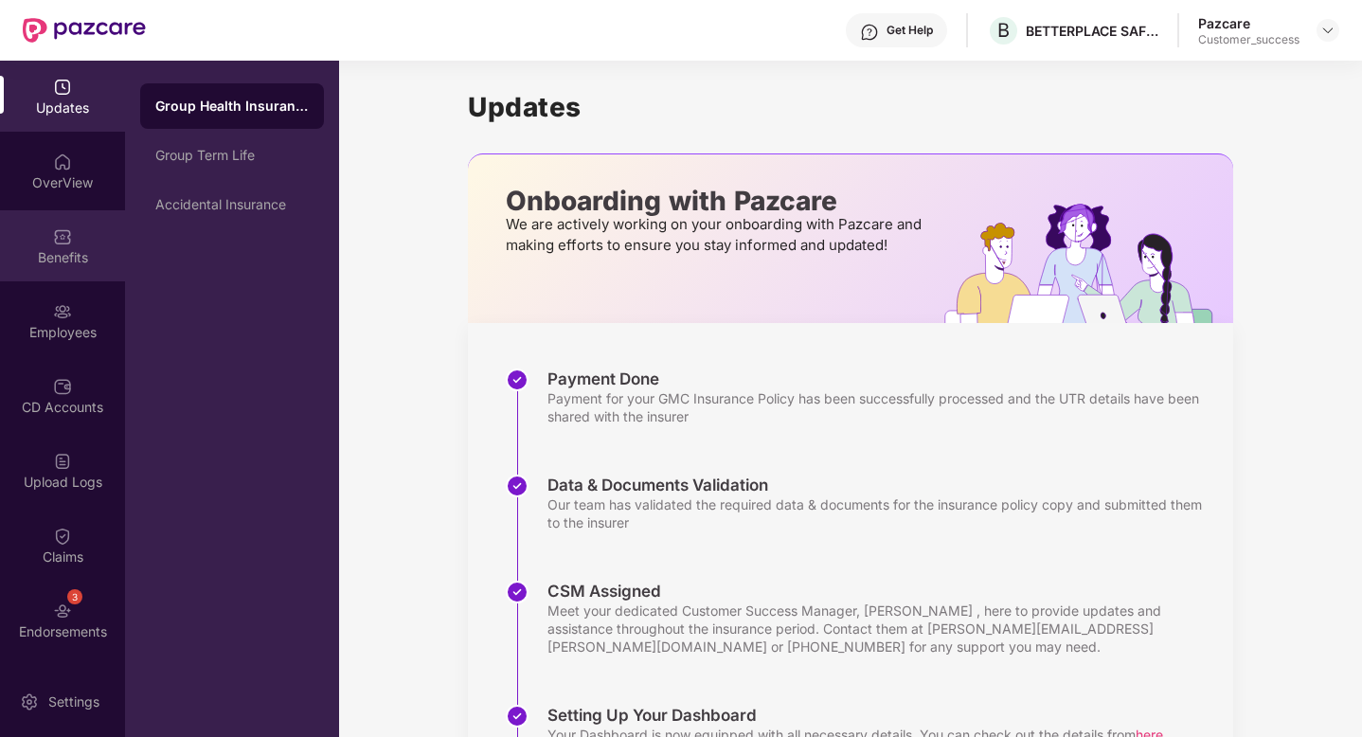
click at [49, 224] on div "Benefits" at bounding box center [62, 245] width 125 height 71
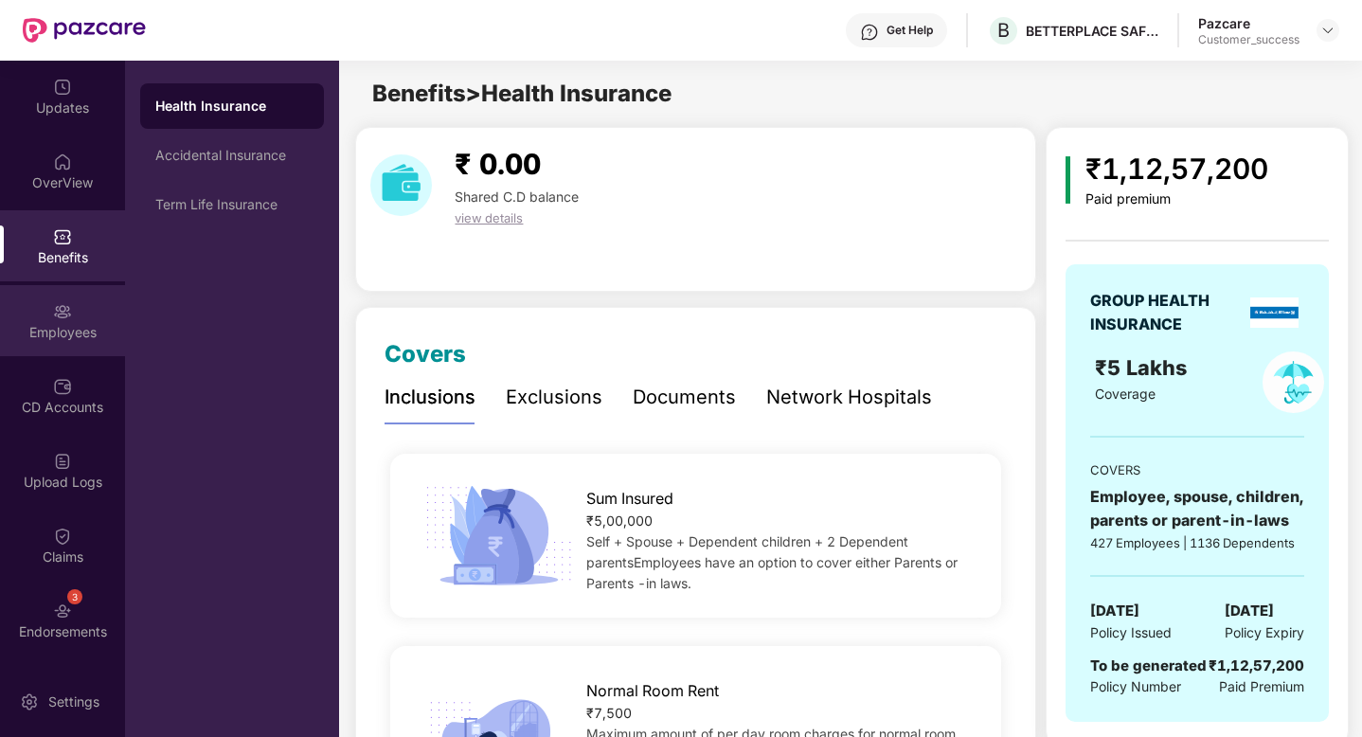
click at [49, 321] on div "Employees" at bounding box center [62, 320] width 125 height 71
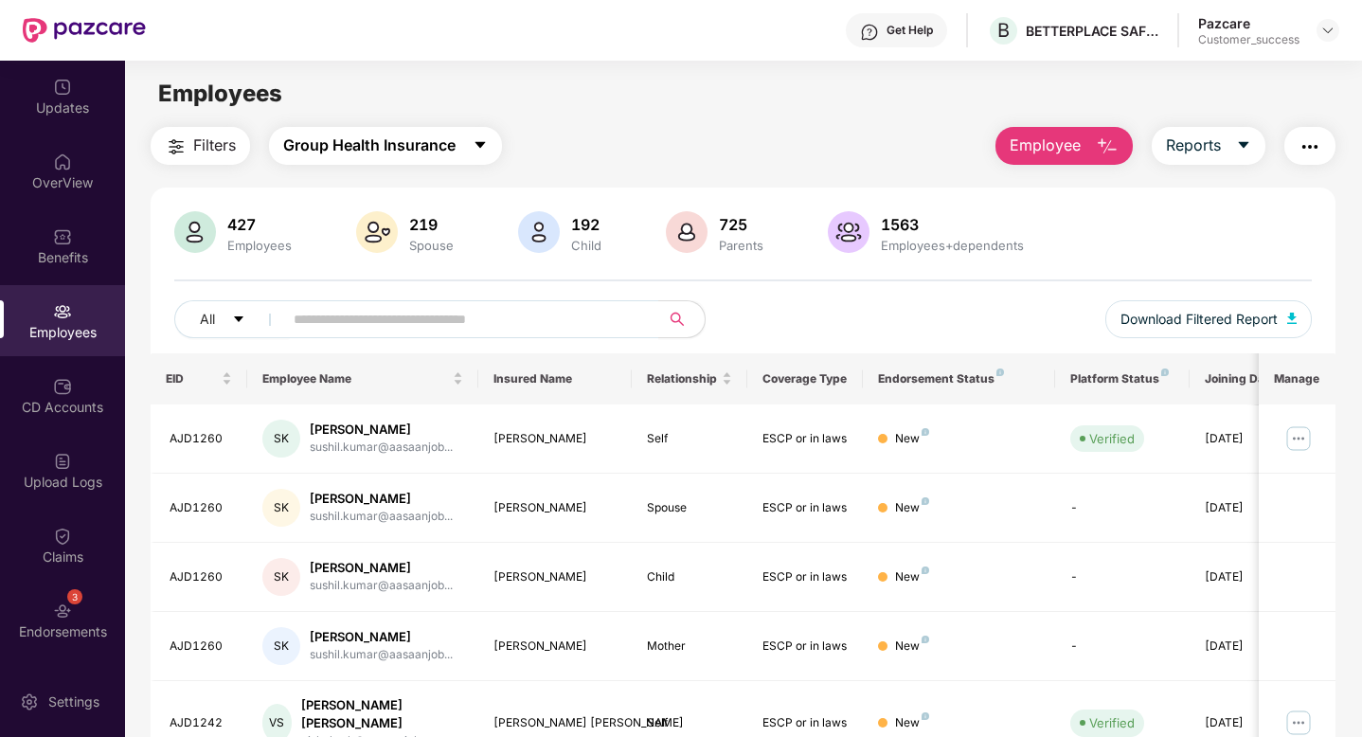
click at [368, 152] on span "Group Health Insurance" at bounding box center [369, 146] width 172 height 24
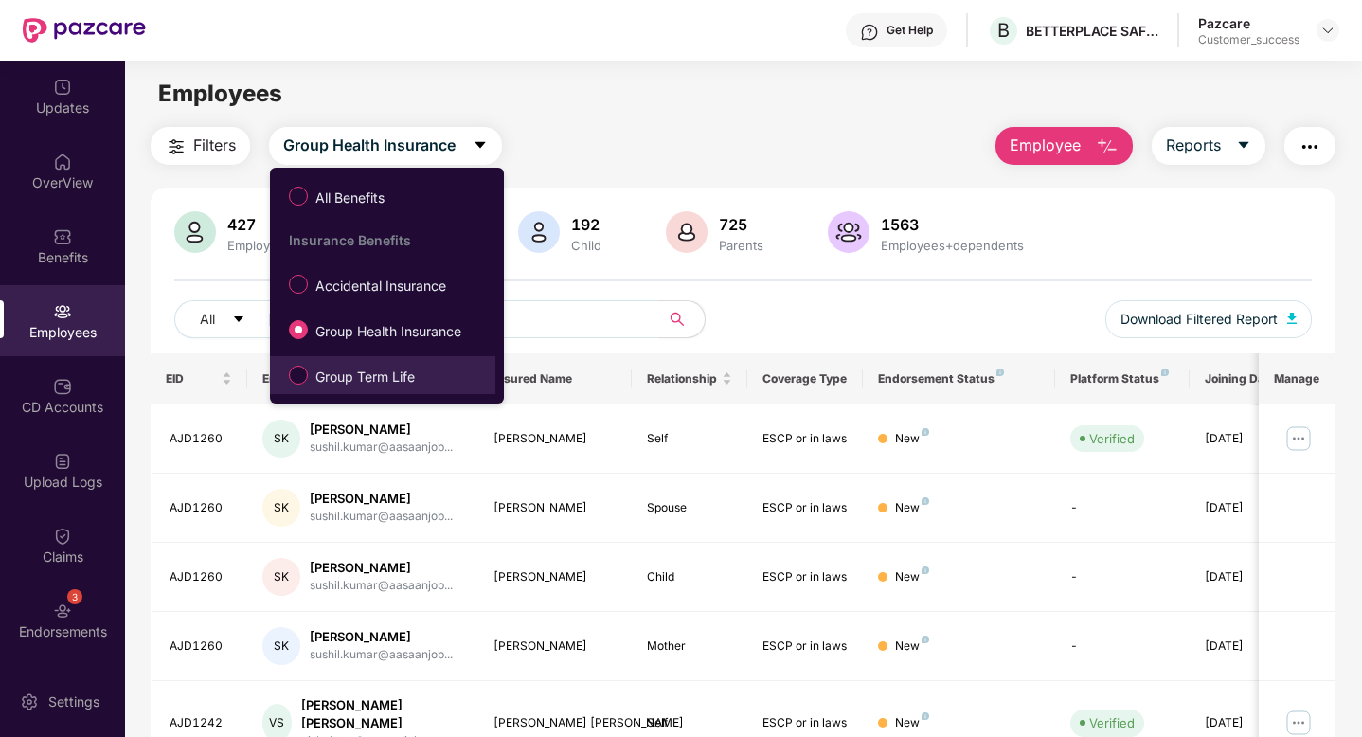
click at [377, 376] on span "Group Term Life" at bounding box center [365, 377] width 115 height 21
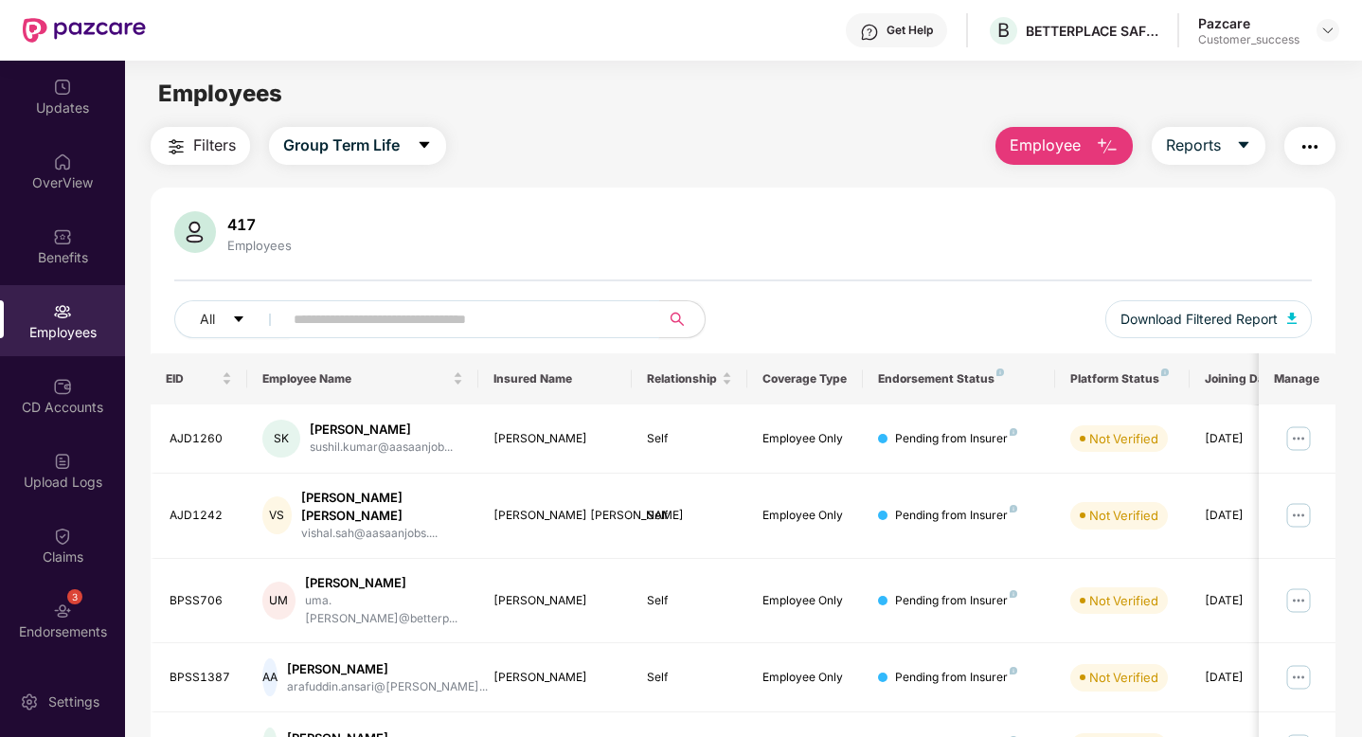
click at [328, 316] on input "text" at bounding box center [464, 319] width 340 height 28
click at [346, 147] on span "Group Term Life" at bounding box center [341, 146] width 116 height 24
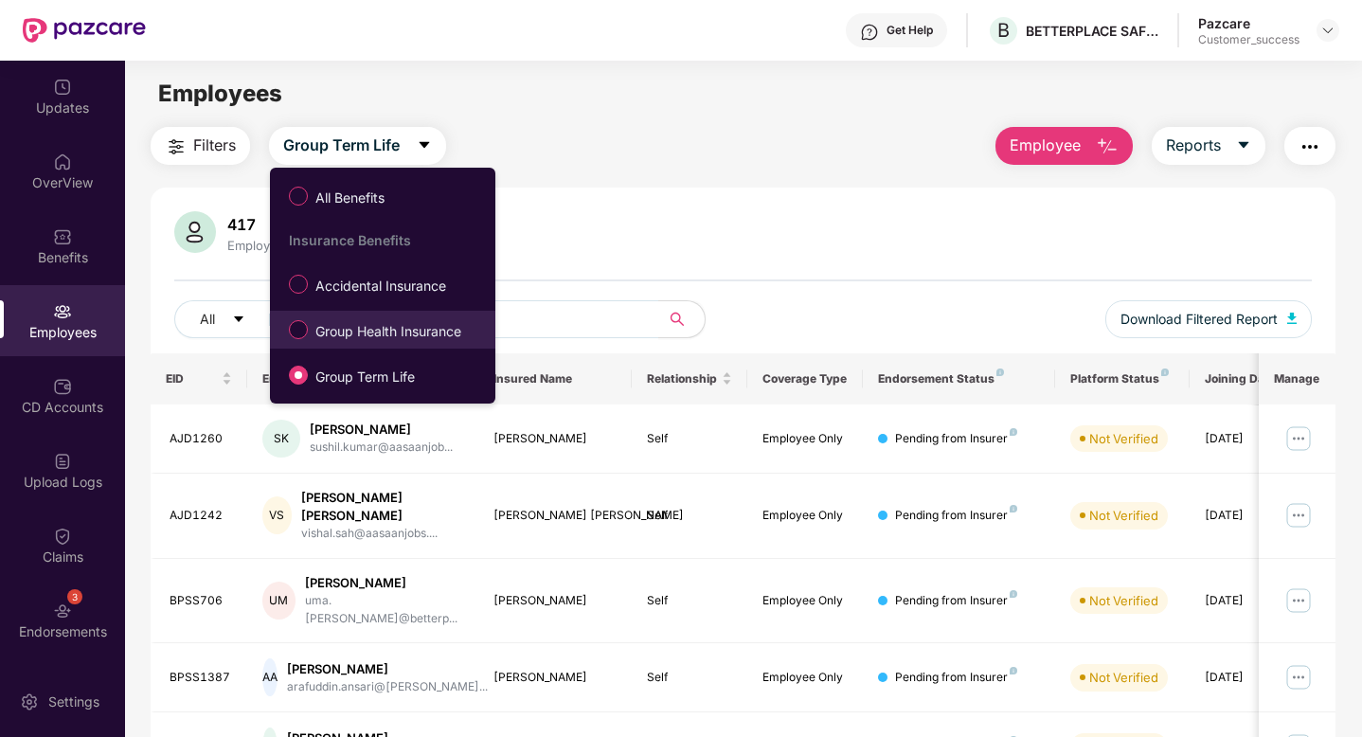
click at [379, 336] on span "Group Health Insurance" at bounding box center [388, 331] width 161 height 21
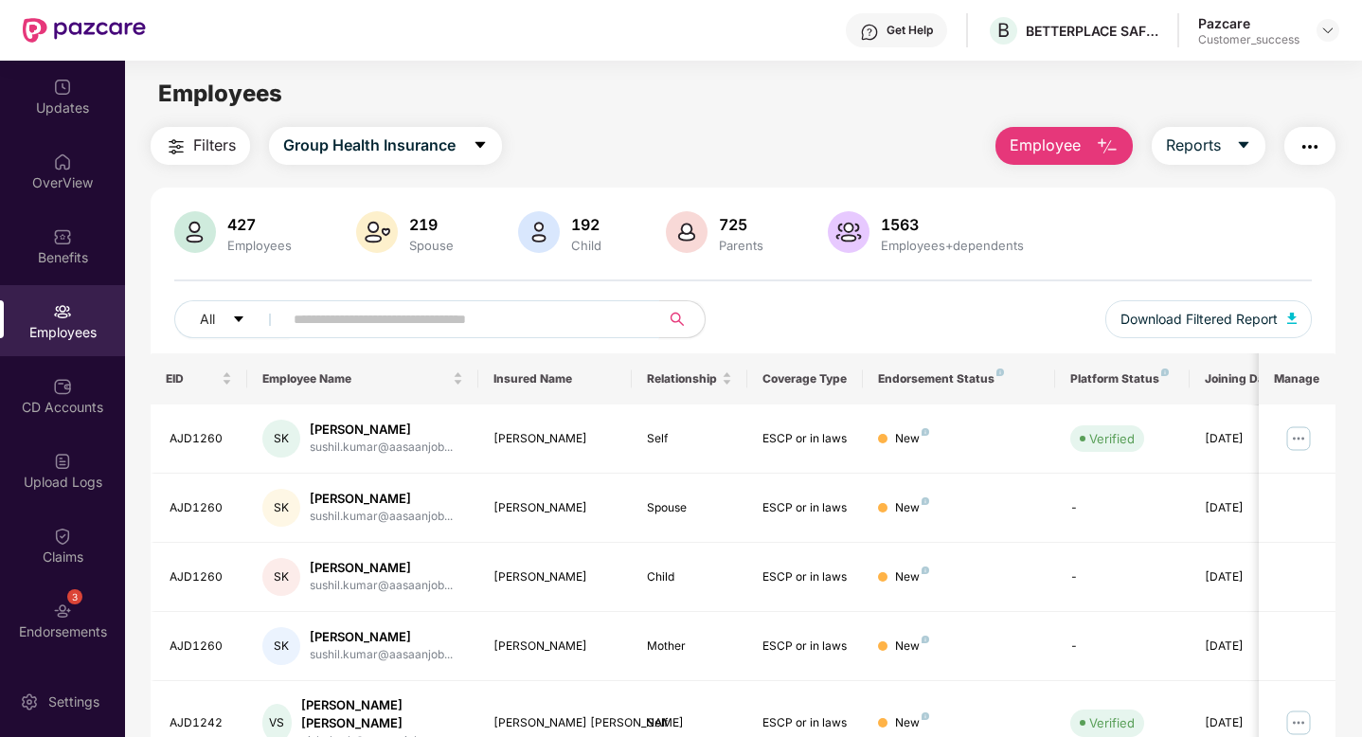
click at [389, 331] on input "text" at bounding box center [464, 319] width 340 height 28
paste input "*******"
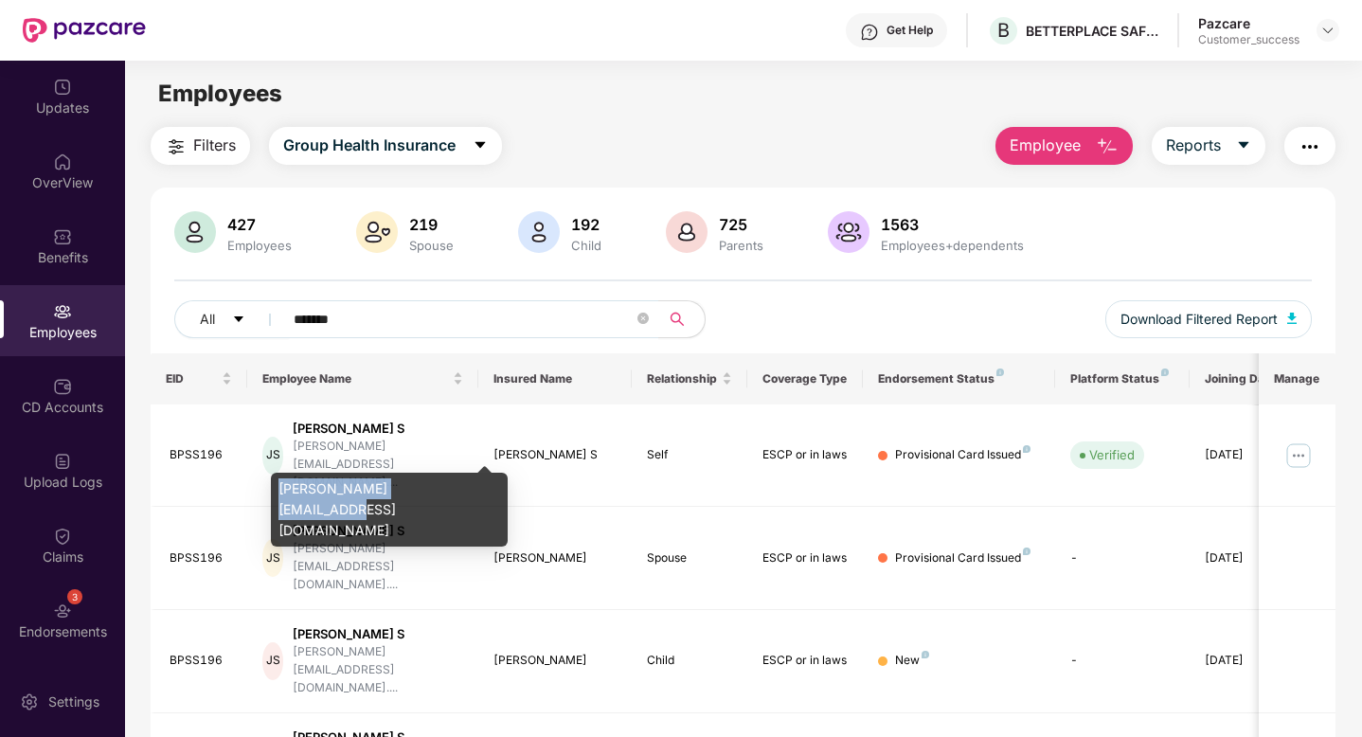
drag, startPoint x: 427, startPoint y: 491, endPoint x: 279, endPoint y: 487, distance: 147.8
click at [279, 487] on div "[PERSON_NAME][EMAIL_ADDRESS][DOMAIN_NAME]" at bounding box center [389, 510] width 237 height 74
copy div "[PERSON_NAME][EMAIL_ADDRESS][DOMAIN_NAME]"
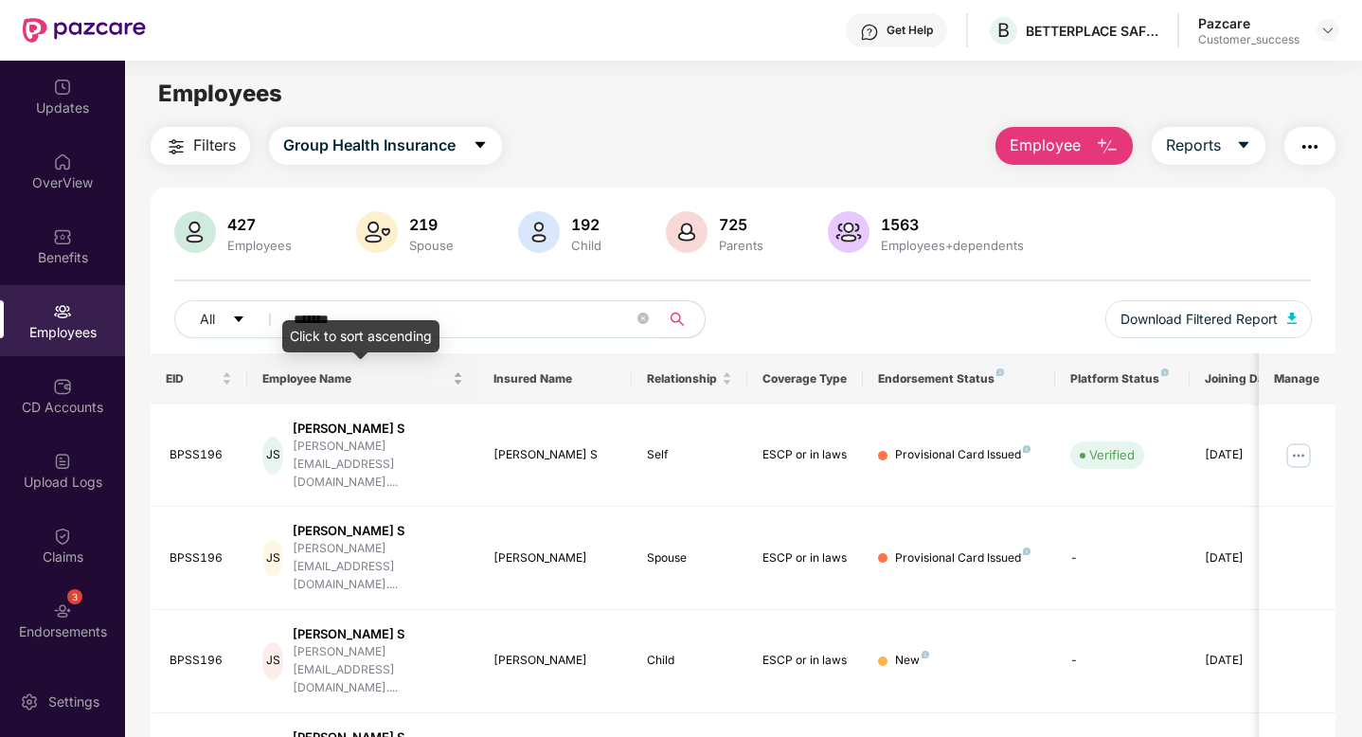
scroll to position [81, 0]
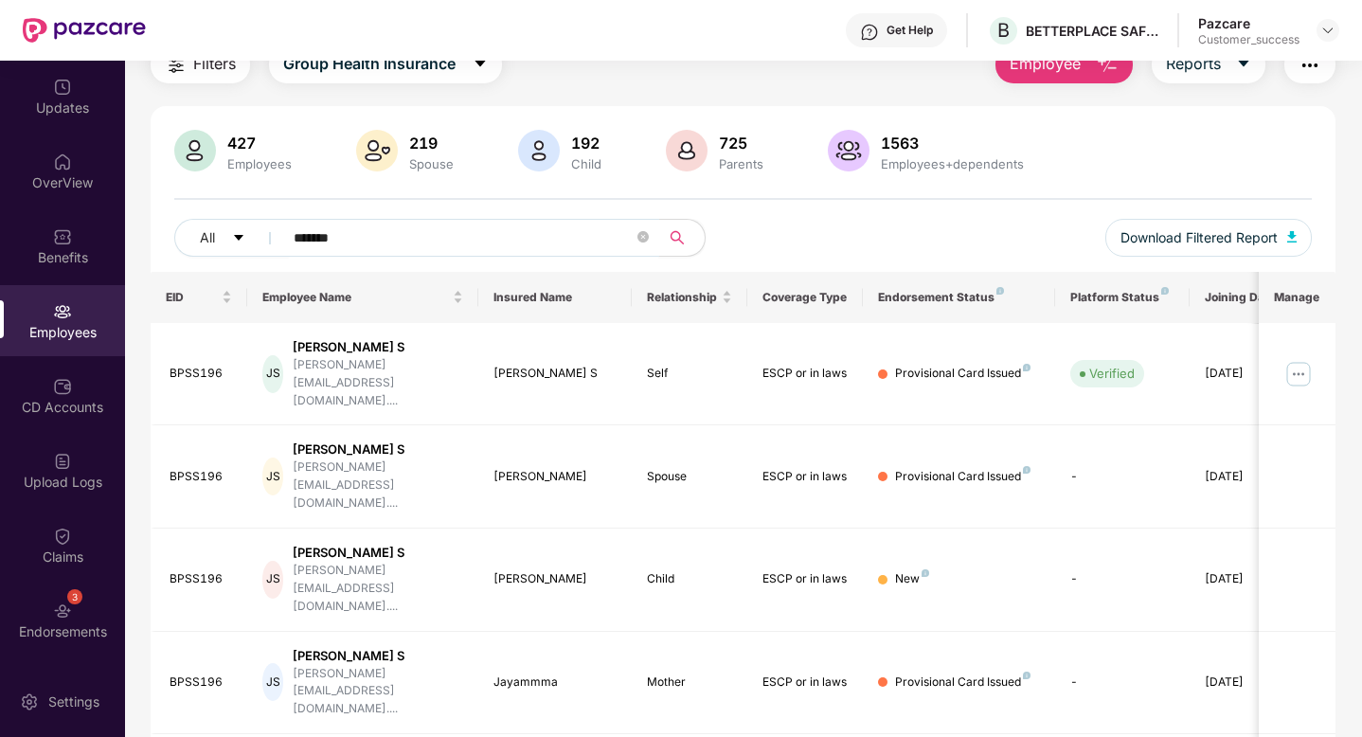
drag, startPoint x: 403, startPoint y: 241, endPoint x: 149, endPoint y: 241, distance: 253.8
click at [149, 240] on div "Filters Group Health Insurance Employee Reports 427 Employees 219 Spouse 192 Ch…" at bounding box center [743, 475] width 1236 height 860
paste input "*"
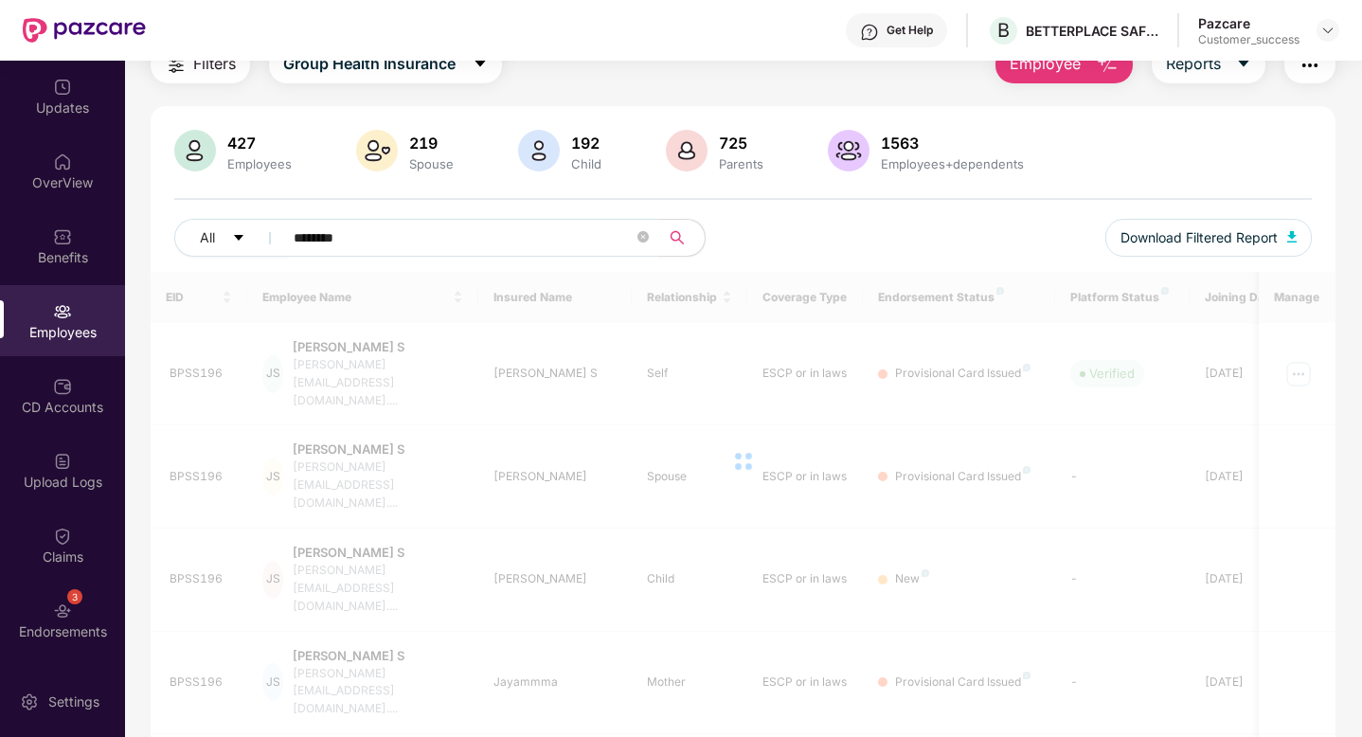
scroll to position [61, 0]
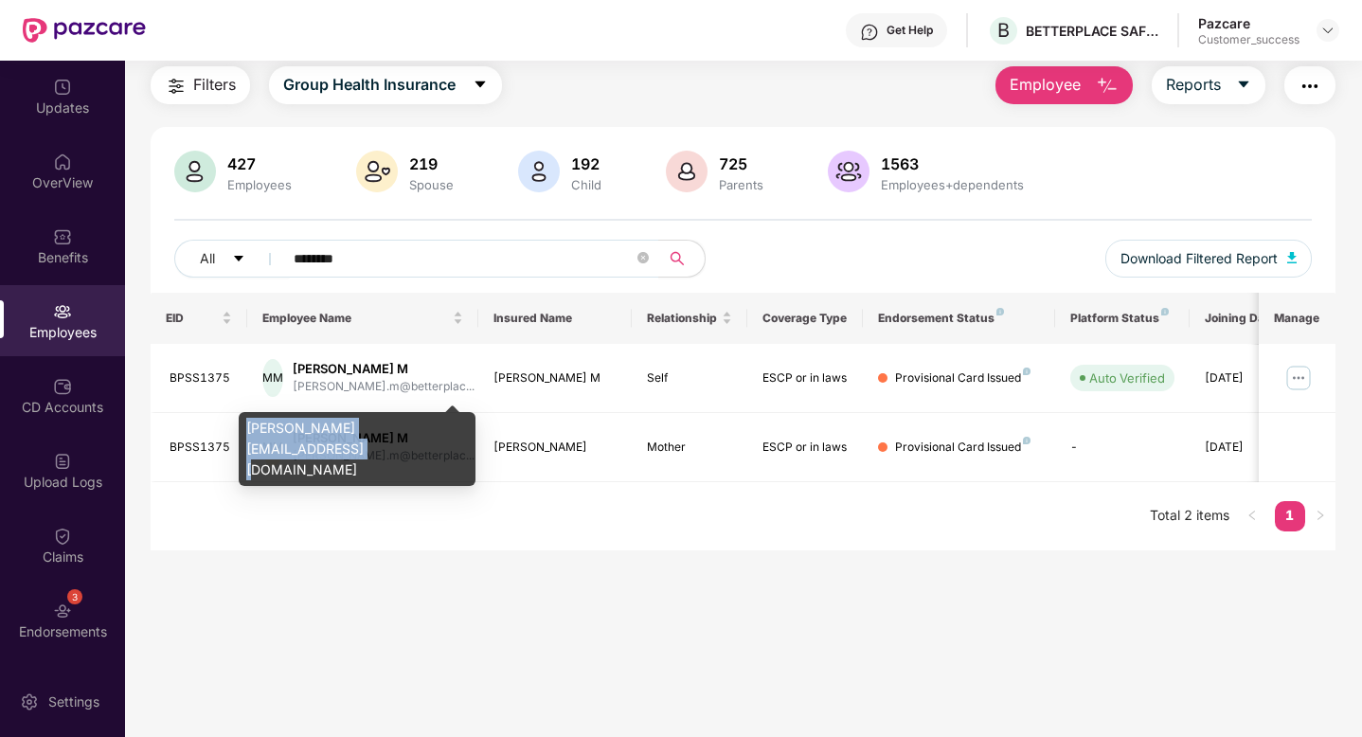
drag, startPoint x: 445, startPoint y: 426, endPoint x: 249, endPoint y: 426, distance: 196.1
click at [249, 426] on div "[PERSON_NAME][EMAIL_ADDRESS][DOMAIN_NAME]" at bounding box center [357, 449] width 237 height 74
copy div "[PERSON_NAME][EMAIL_ADDRESS][DOMAIN_NAME]"
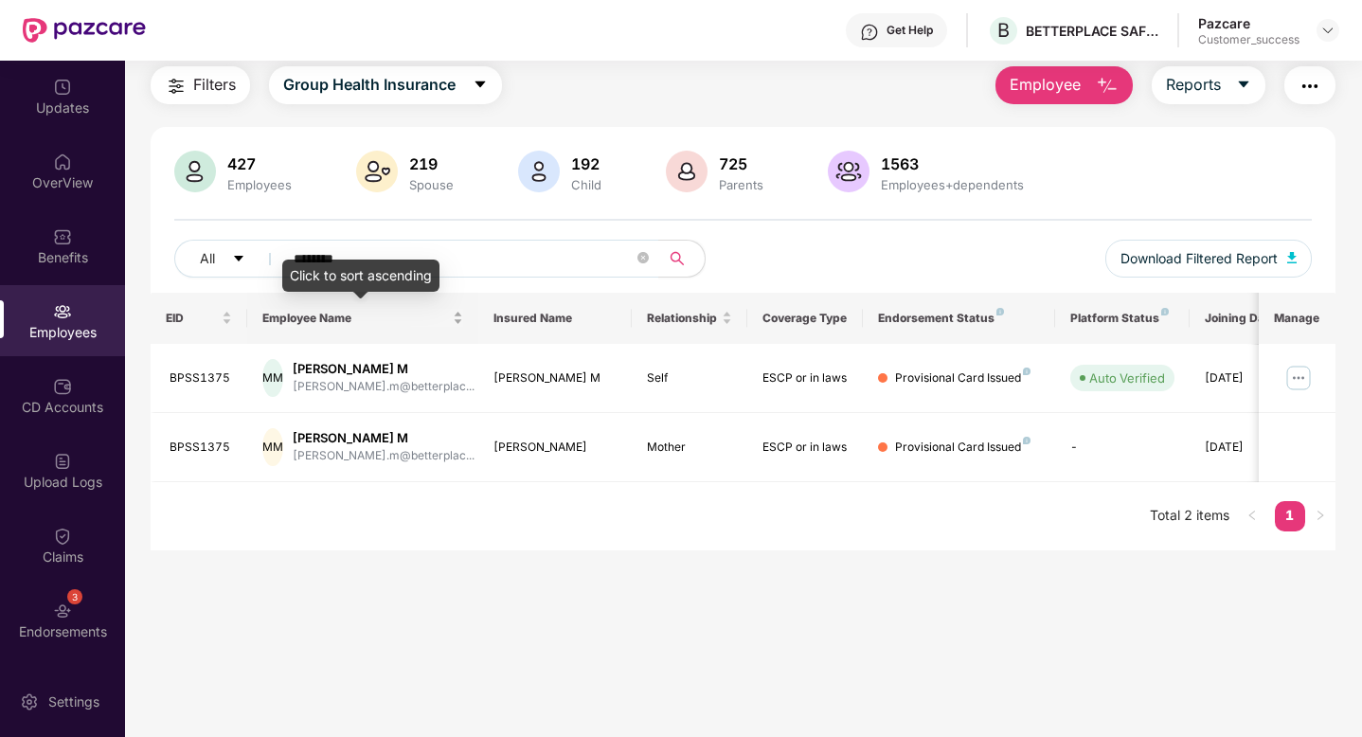
click at [400, 316] on span "Employee Name" at bounding box center [355, 318] width 187 height 15
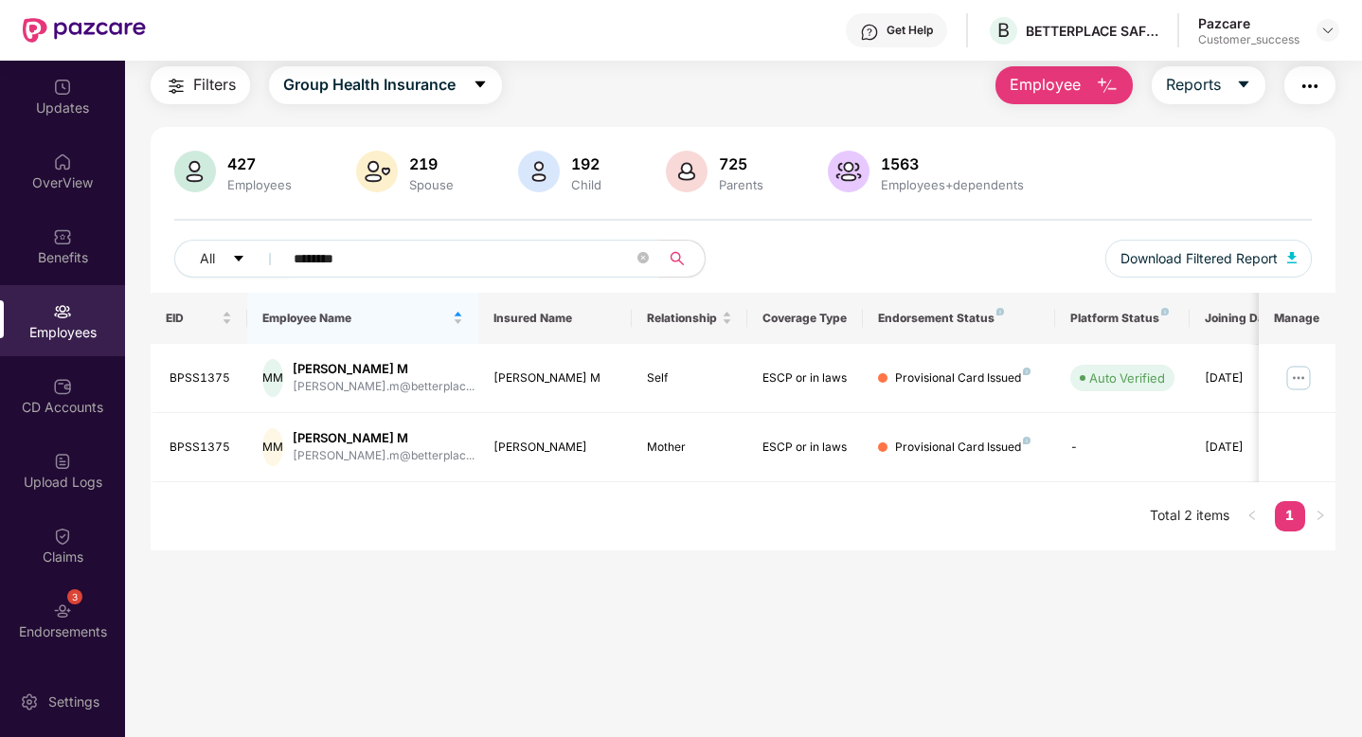
drag, startPoint x: 433, startPoint y: 254, endPoint x: 162, endPoint y: 254, distance: 270.9
click at [168, 254] on div "427 Employees 219 Spouse 192 Child 725 Parents 1563 Employees+dependents All **…" at bounding box center [743, 222] width 1185 height 142
paste input "text"
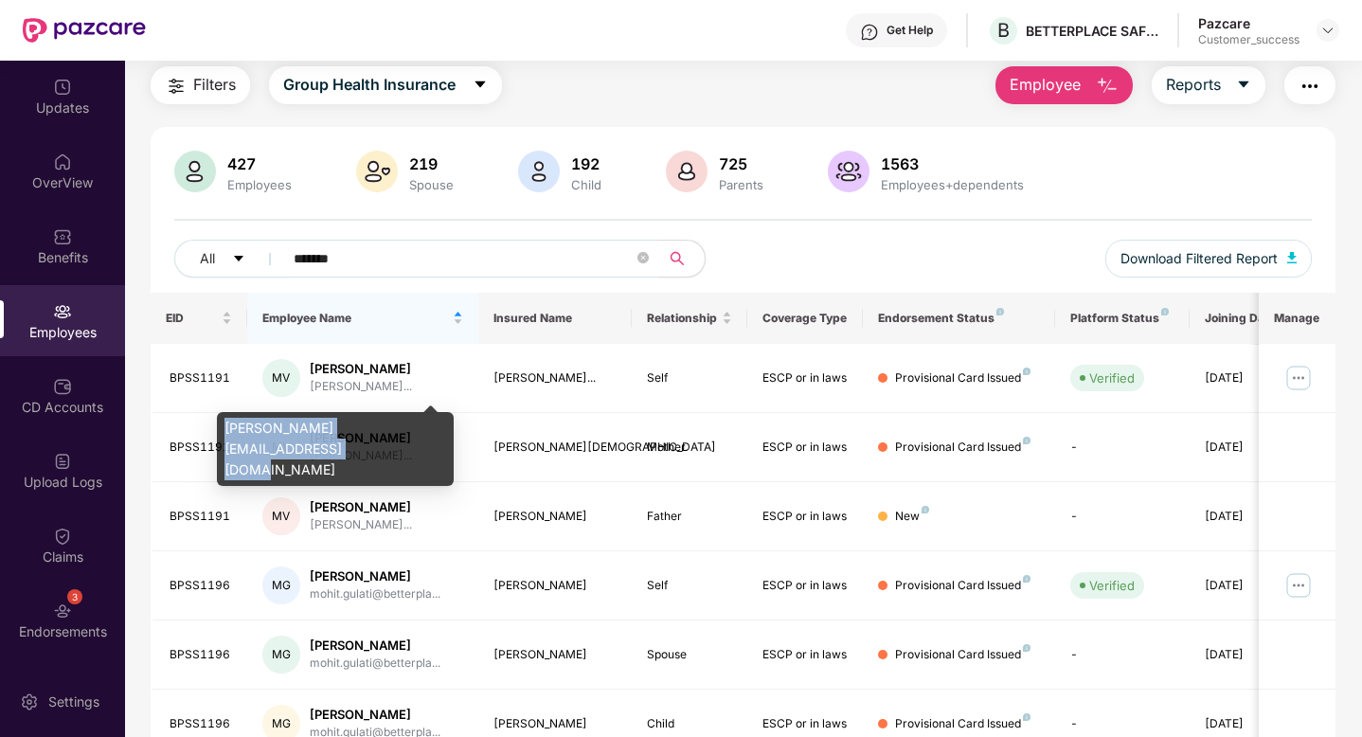
drag, startPoint x: 235, startPoint y: 452, endPoint x: 229, endPoint y: 431, distance: 21.6
click at [229, 431] on div "[PERSON_NAME][EMAIL_ADDRESS][DOMAIN_NAME]" at bounding box center [335, 449] width 237 height 74
copy div "[PERSON_NAME][EMAIL_ADDRESS][DOMAIN_NAME]"
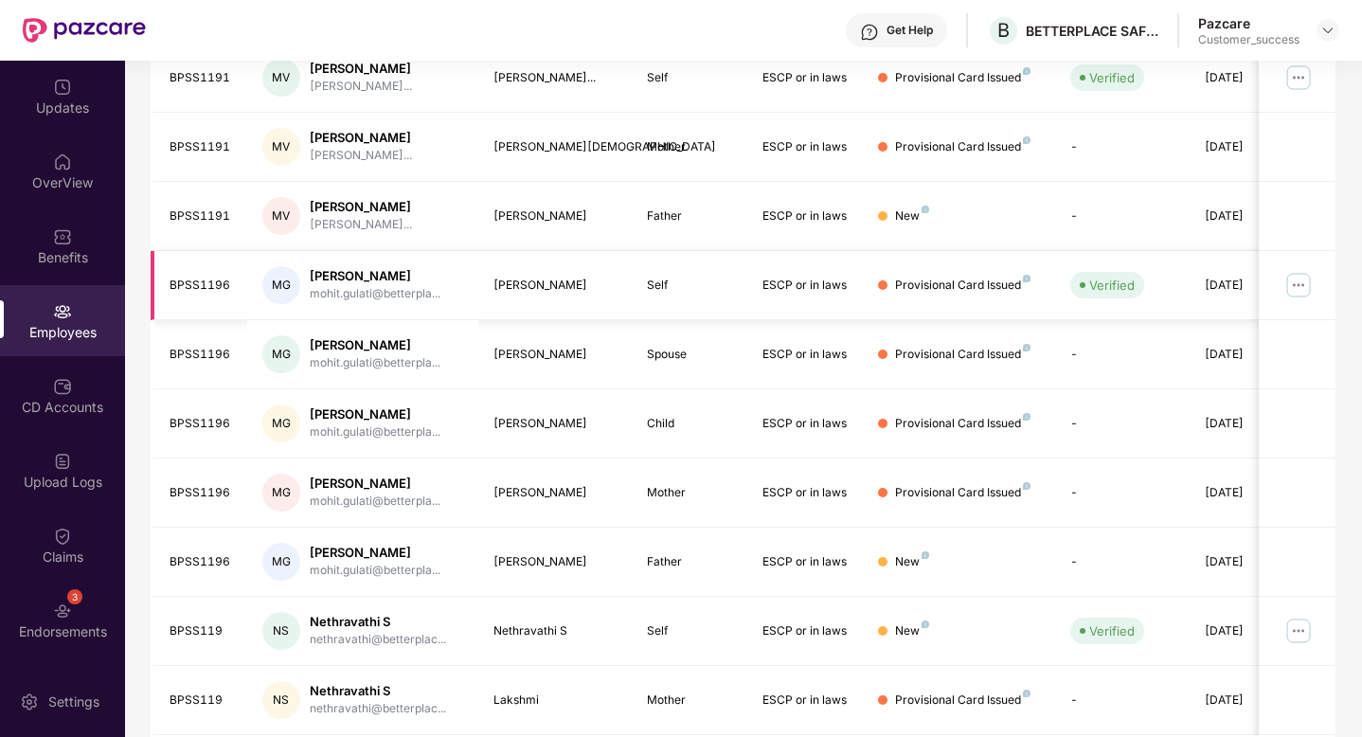
scroll to position [427, 0]
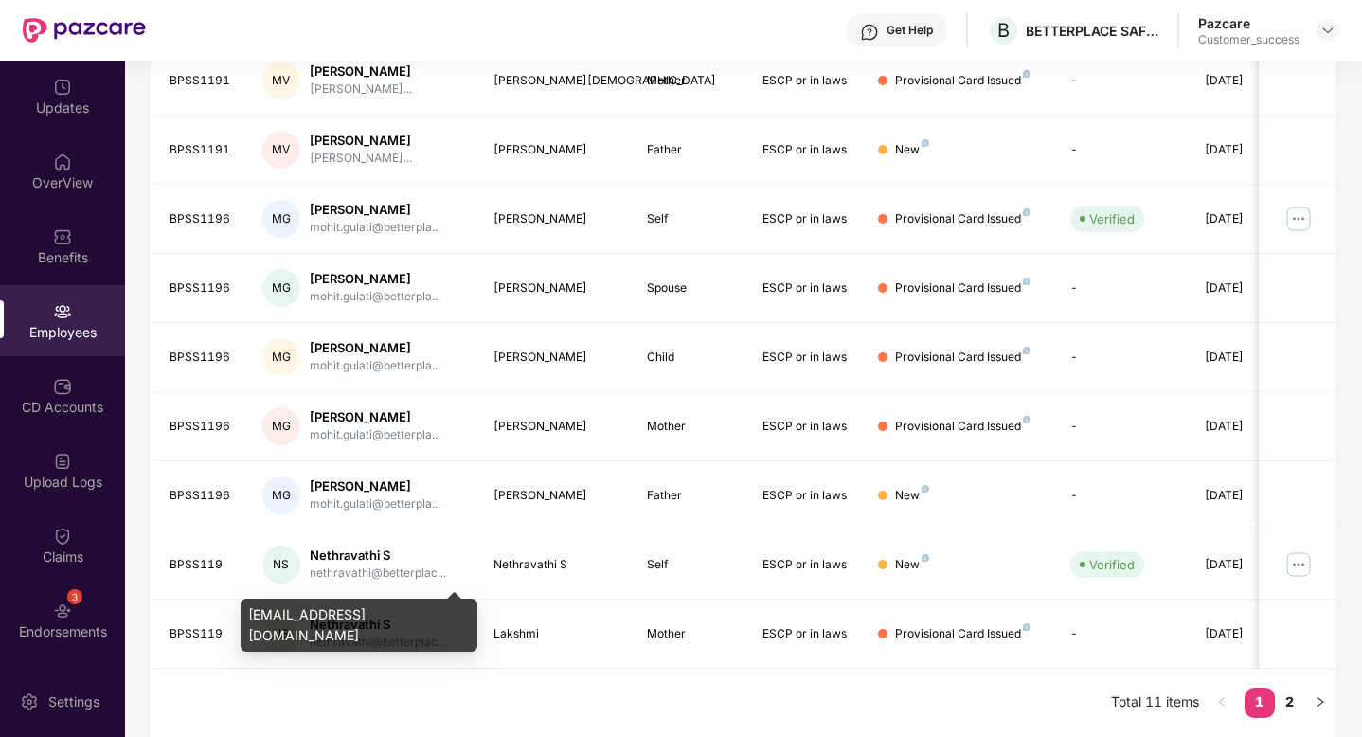
drag, startPoint x: 436, startPoint y: 616, endPoint x: 242, endPoint y: 609, distance: 194.3
click at [242, 609] on div "[EMAIL_ADDRESS][DOMAIN_NAME]" at bounding box center [359, 625] width 237 height 53
copy div "[EMAIL_ADDRESS][DOMAIN_NAME]"
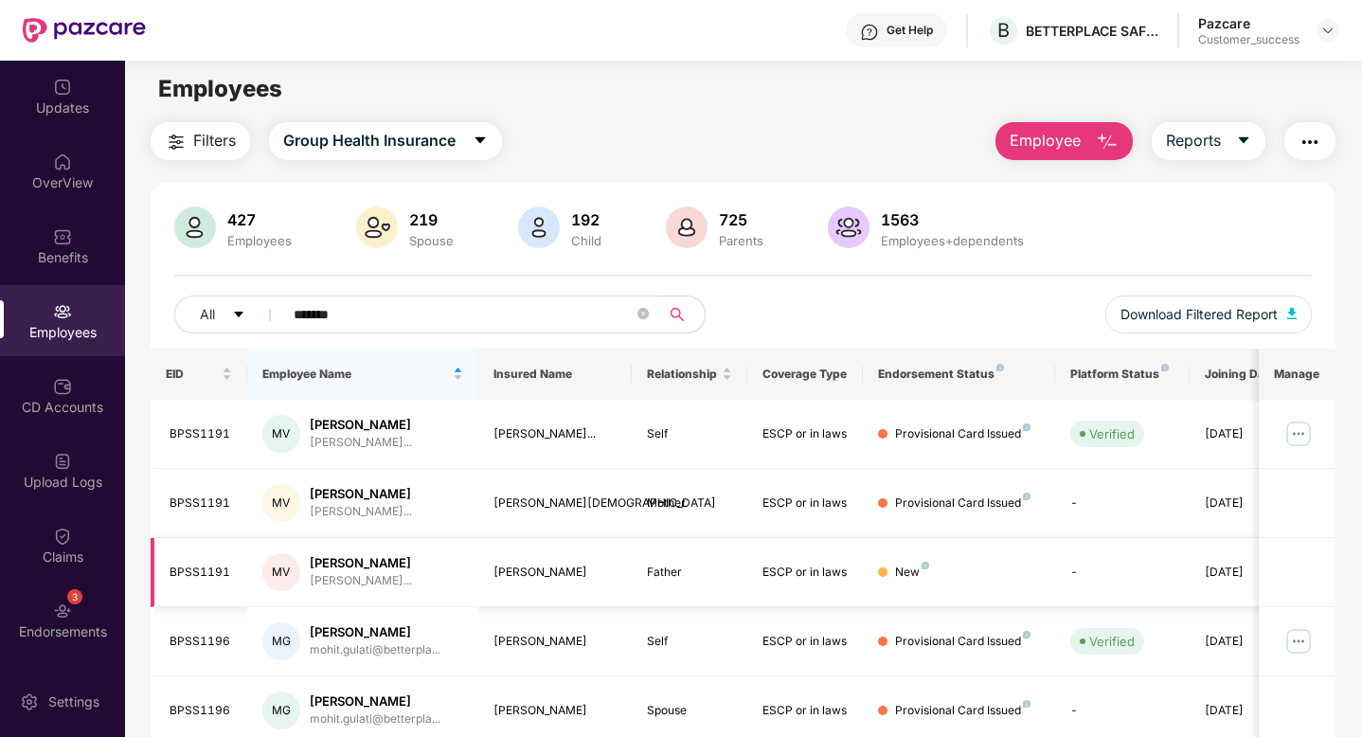
scroll to position [0, 0]
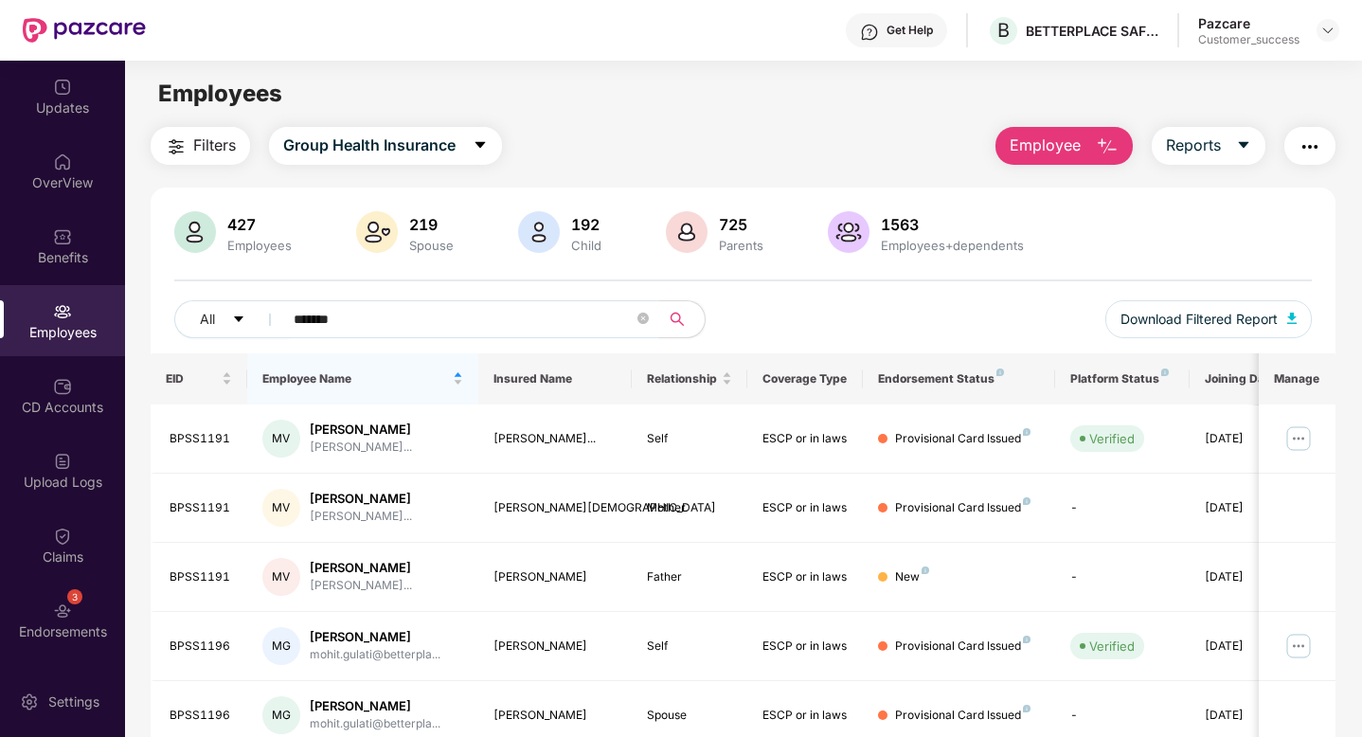
drag, startPoint x: 398, startPoint y: 316, endPoint x: 159, endPoint y: 316, distance: 238.7
click at [159, 316] on div "427 Employees 219 Spouse 192 Child 725 Parents 1563 Employees+dependents All **…" at bounding box center [743, 282] width 1185 height 142
paste input "text"
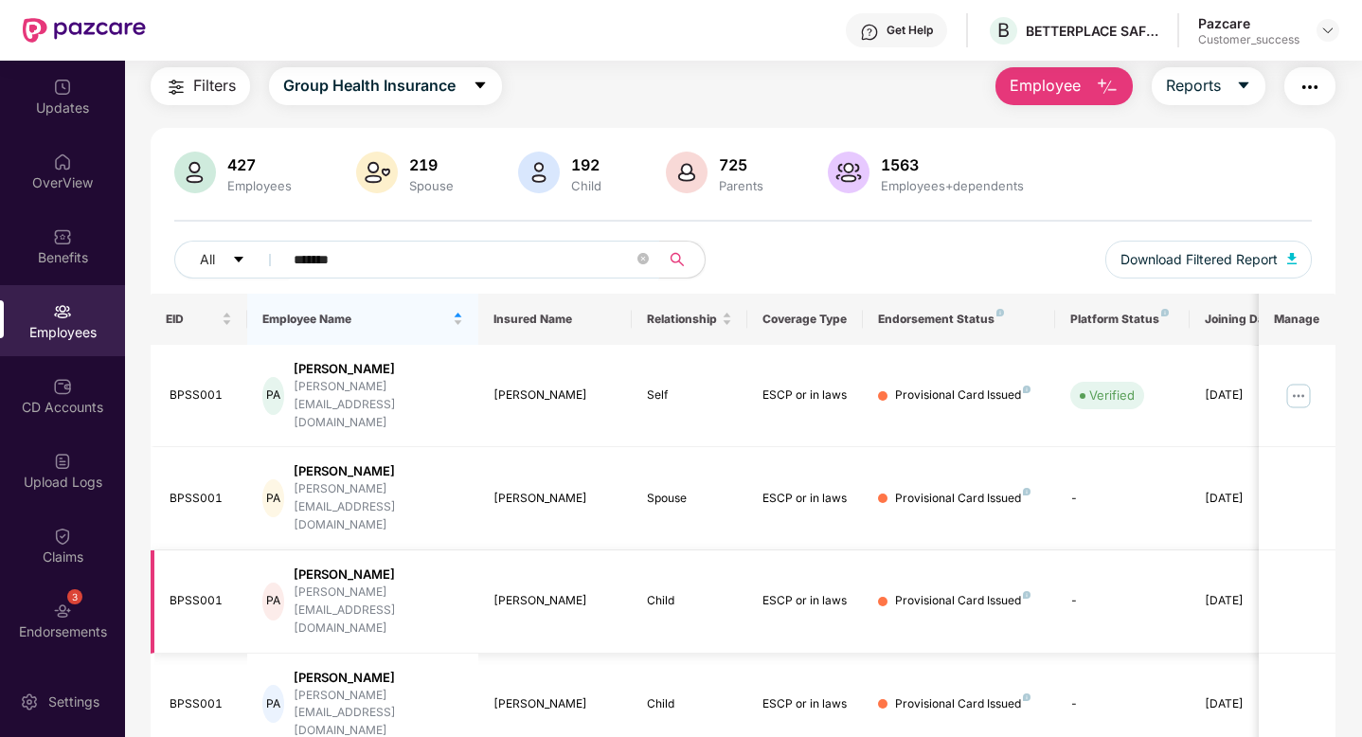
scroll to position [81, 0]
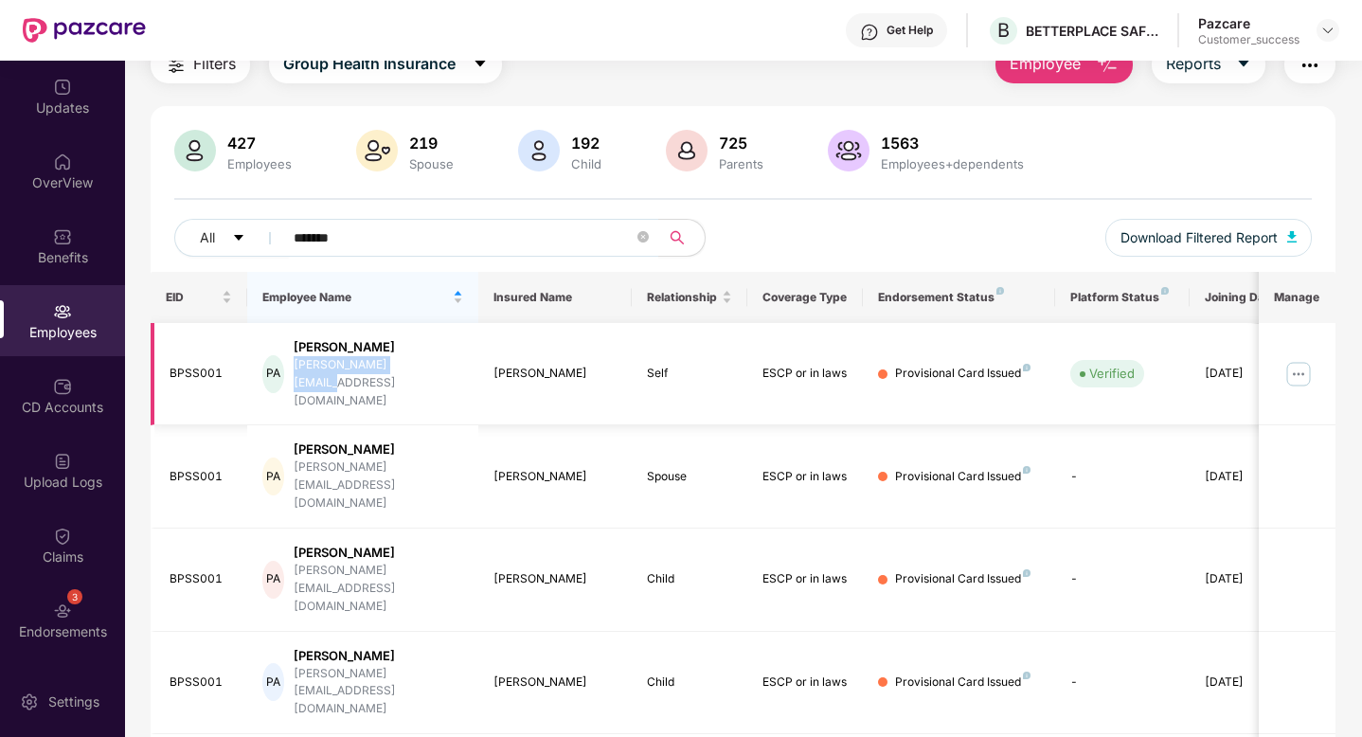
drag, startPoint x: 436, startPoint y: 367, endPoint x: 308, endPoint y: 370, distance: 127.9
click at [308, 370] on div "PA [PERSON_NAME] [PERSON_NAME][EMAIL_ADDRESS][DOMAIN_NAME]" at bounding box center [362, 374] width 201 height 72
copy div "[PERSON_NAME][EMAIL_ADDRESS][DOMAIN_NAME]"
drag, startPoint x: 406, startPoint y: 242, endPoint x: 243, endPoint y: 233, distance: 163.2
click at [243, 233] on div "All *******" at bounding box center [458, 238] width 568 height 38
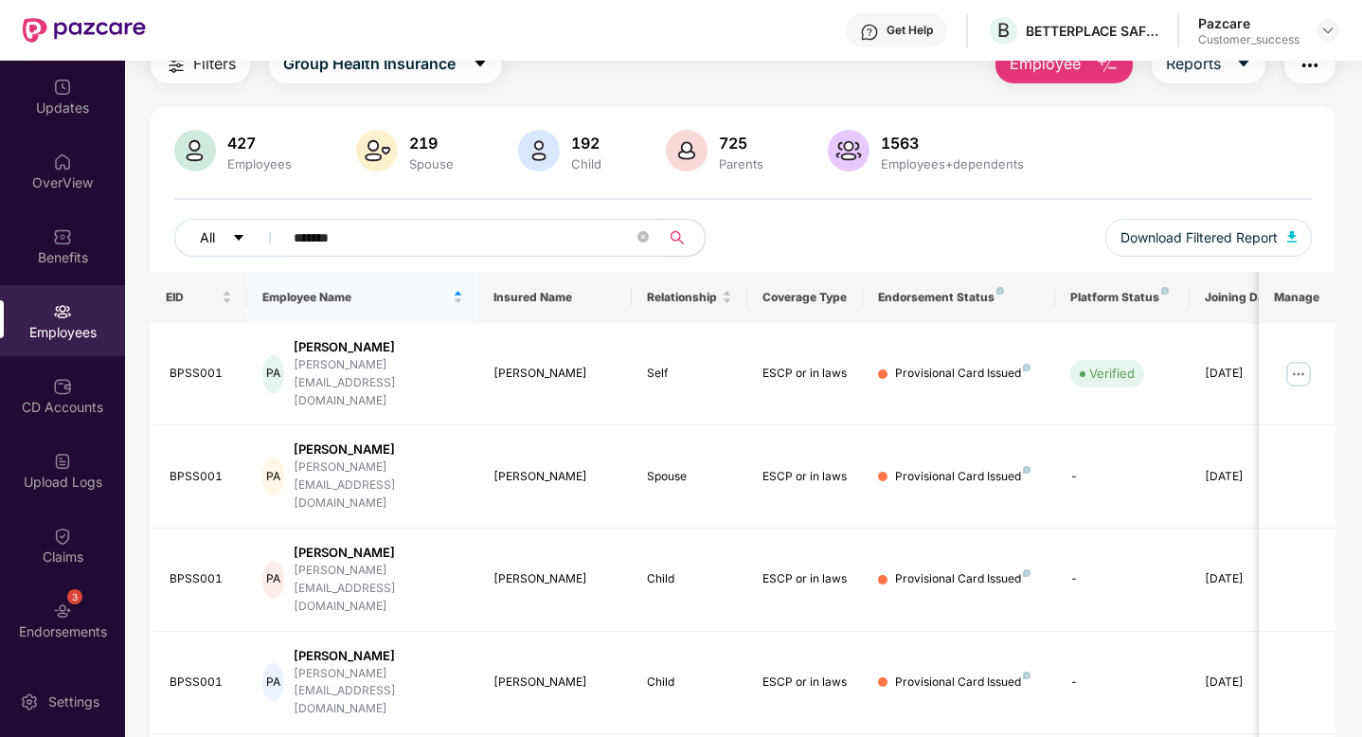
paste input "text"
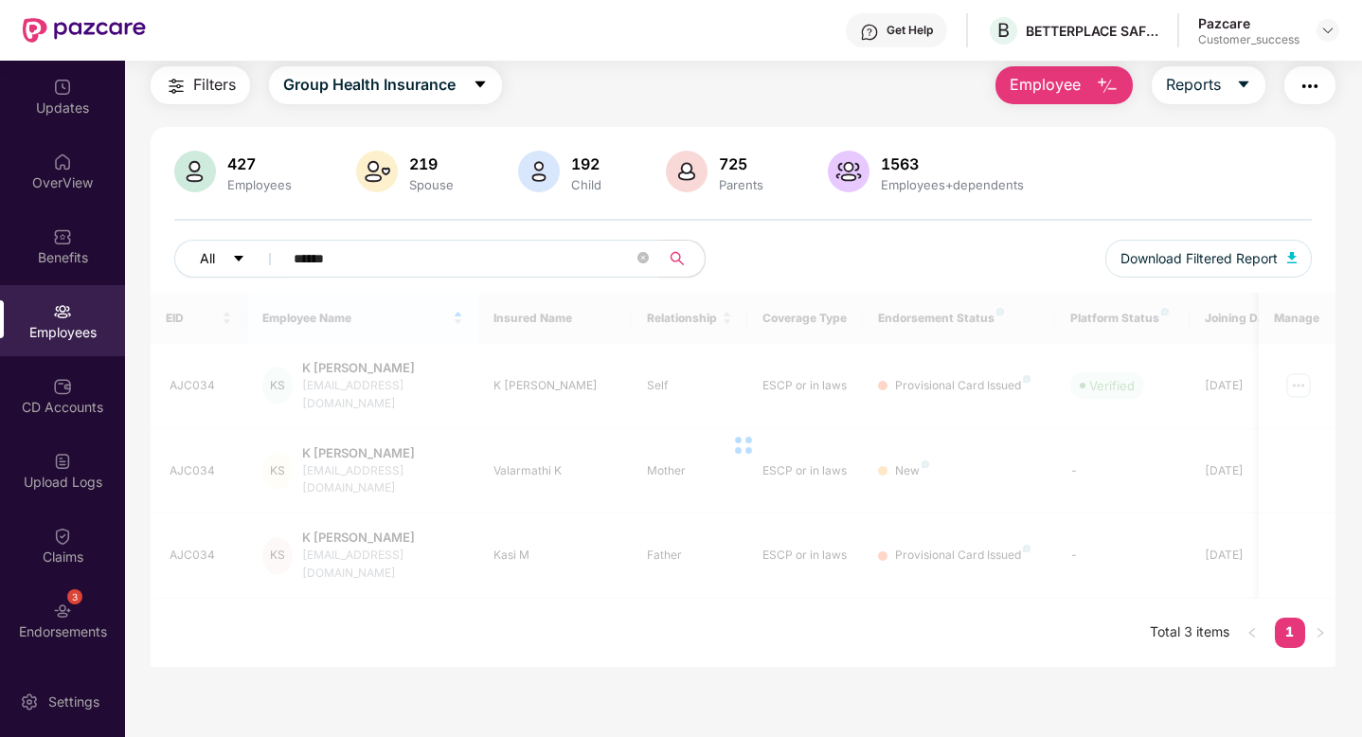
scroll to position [61, 0]
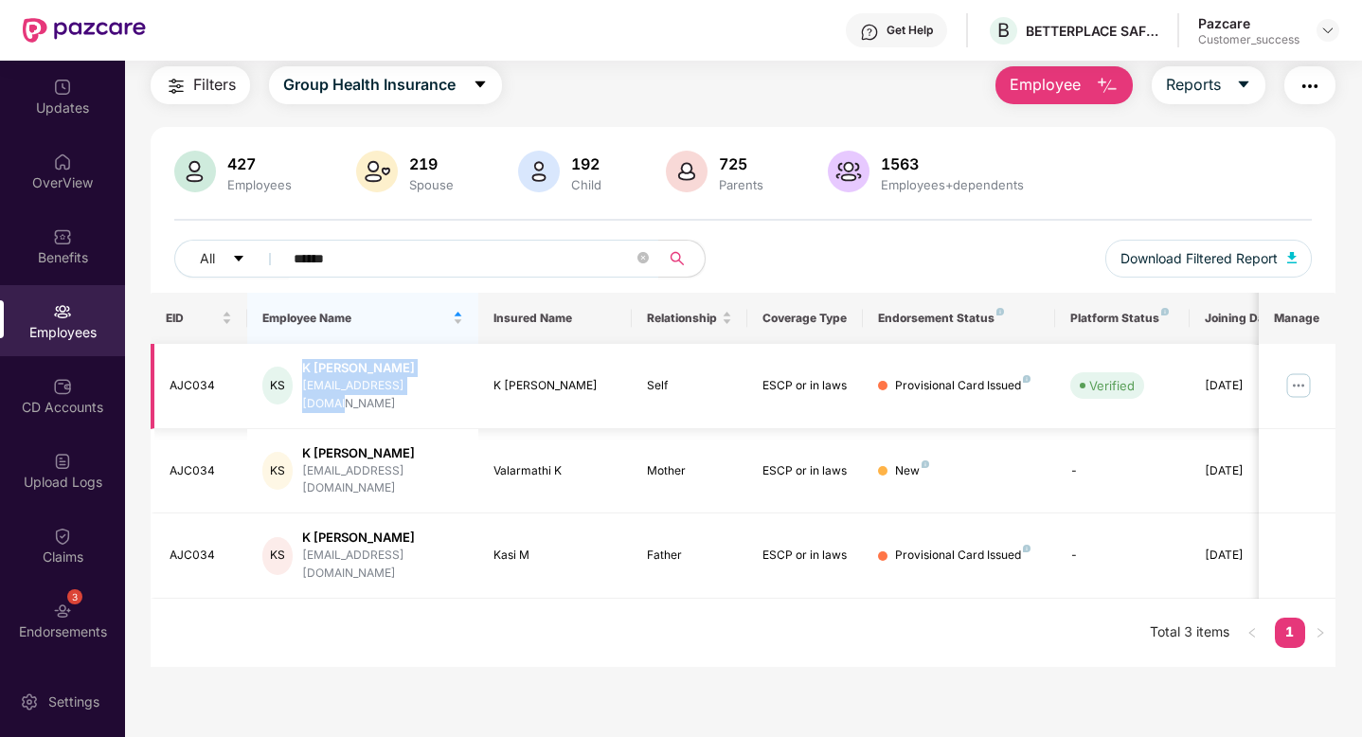
drag, startPoint x: 439, startPoint y: 389, endPoint x: 302, endPoint y: 392, distance: 136.4
click at [301, 392] on div "KS K Sathish [EMAIL_ADDRESS][DOMAIN_NAME]" at bounding box center [362, 386] width 201 height 54
click at [428, 388] on div "[EMAIL_ADDRESS][DOMAIN_NAME]" at bounding box center [382, 395] width 160 height 36
drag, startPoint x: 438, startPoint y: 388, endPoint x: 306, endPoint y: 386, distance: 131.7
click at [306, 386] on div "KS K Sathish [EMAIL_ADDRESS][DOMAIN_NAME]" at bounding box center [362, 386] width 201 height 54
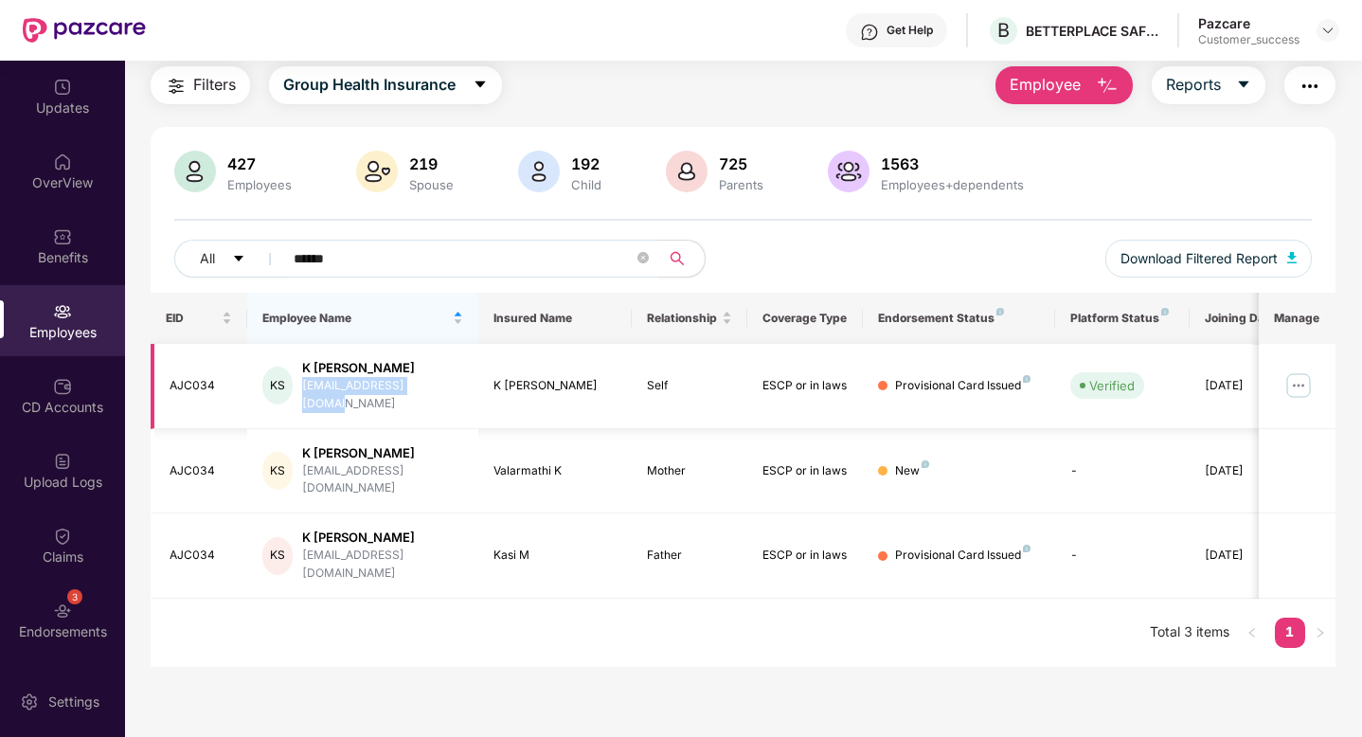
copy div "[EMAIL_ADDRESS][DOMAIN_NAME]"
drag, startPoint x: 407, startPoint y: 255, endPoint x: 239, endPoint y: 256, distance: 168.6
click at [241, 256] on div "All ******" at bounding box center [458, 259] width 568 height 38
paste input "text"
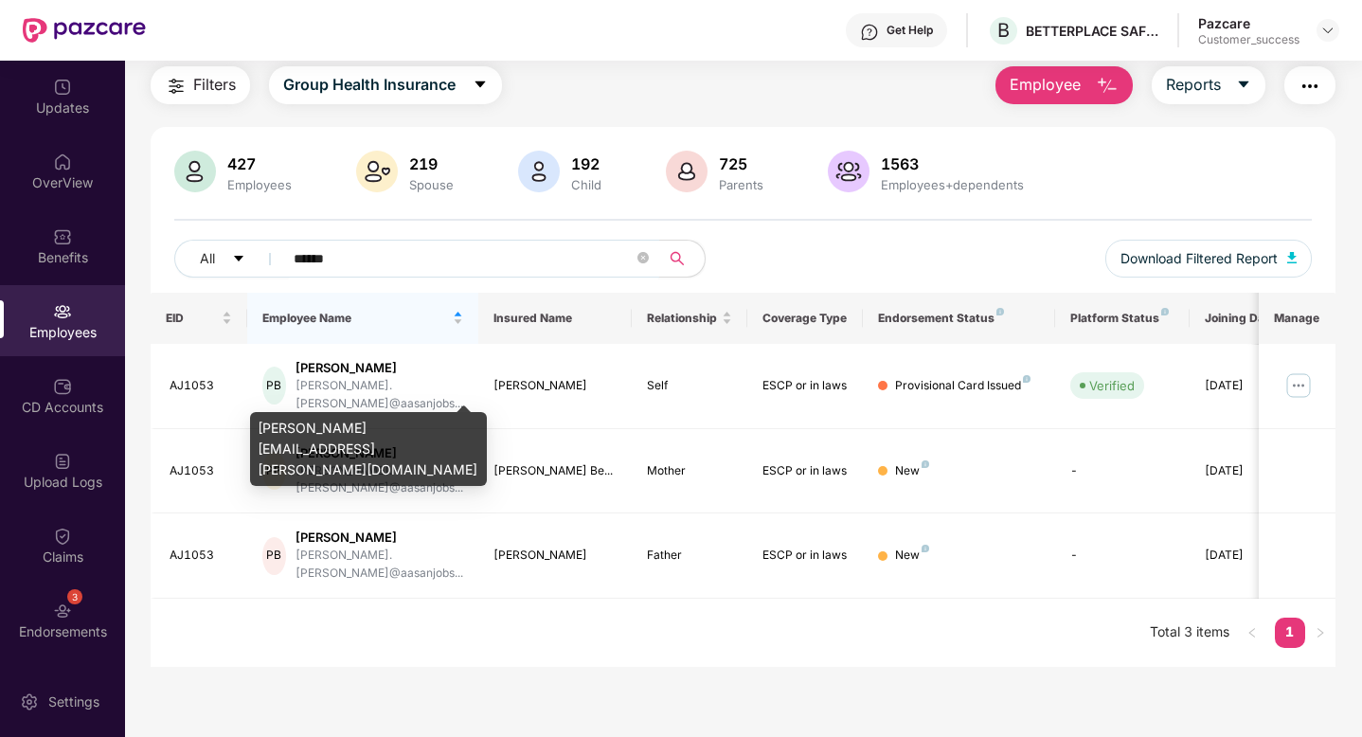
type input "******"
drag, startPoint x: 439, startPoint y: 429, endPoint x: 253, endPoint y: 427, distance: 186.6
click at [253, 427] on div "[PERSON_NAME][EMAIL_ADDRESS][PERSON_NAME][DOMAIN_NAME]" at bounding box center [368, 449] width 237 height 74
copy div "[PERSON_NAME][EMAIL_ADDRESS][PERSON_NAME][DOMAIN_NAME]"
